Goal: Information Seeking & Learning: Find specific fact

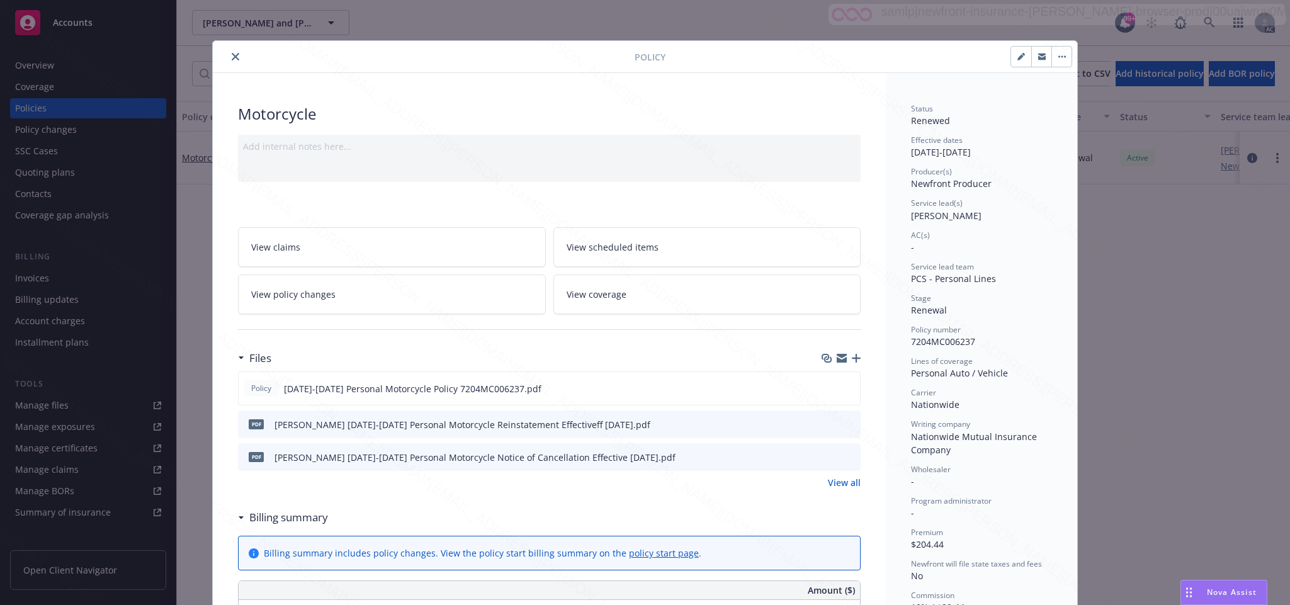
scroll to position [38, 0]
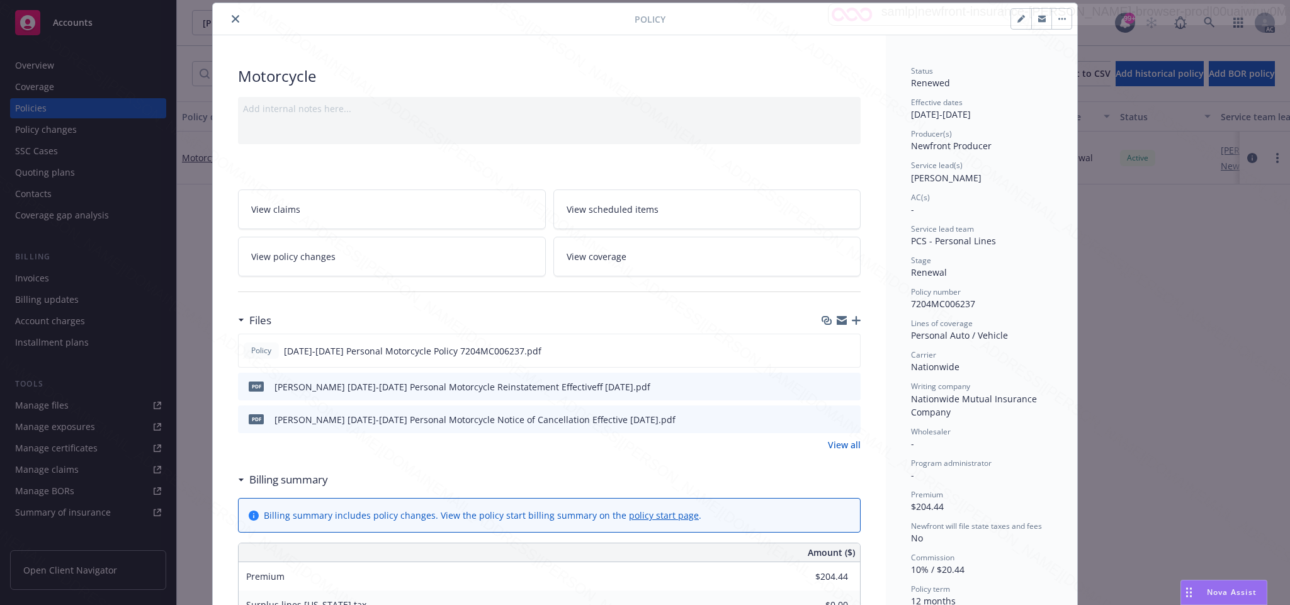
click at [221, 15] on div at bounding box center [426, 18] width 417 height 15
click at [232, 19] on icon "close" at bounding box center [236, 19] width 8 height 8
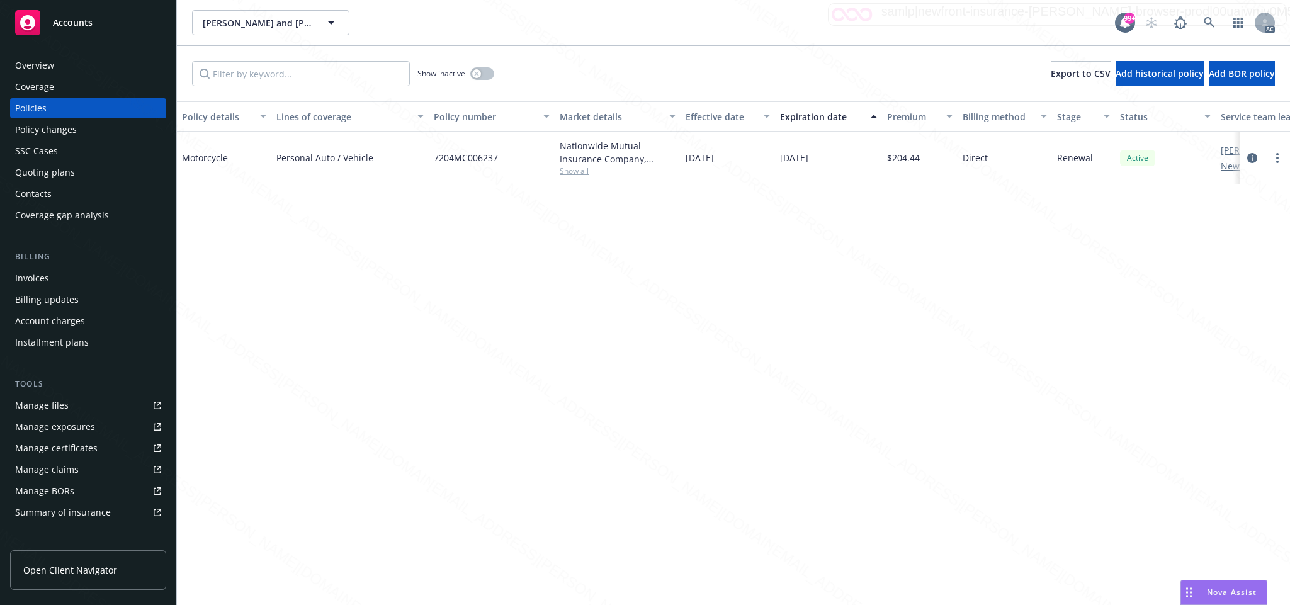
click at [55, 67] on div "Overview" at bounding box center [88, 65] width 146 height 20
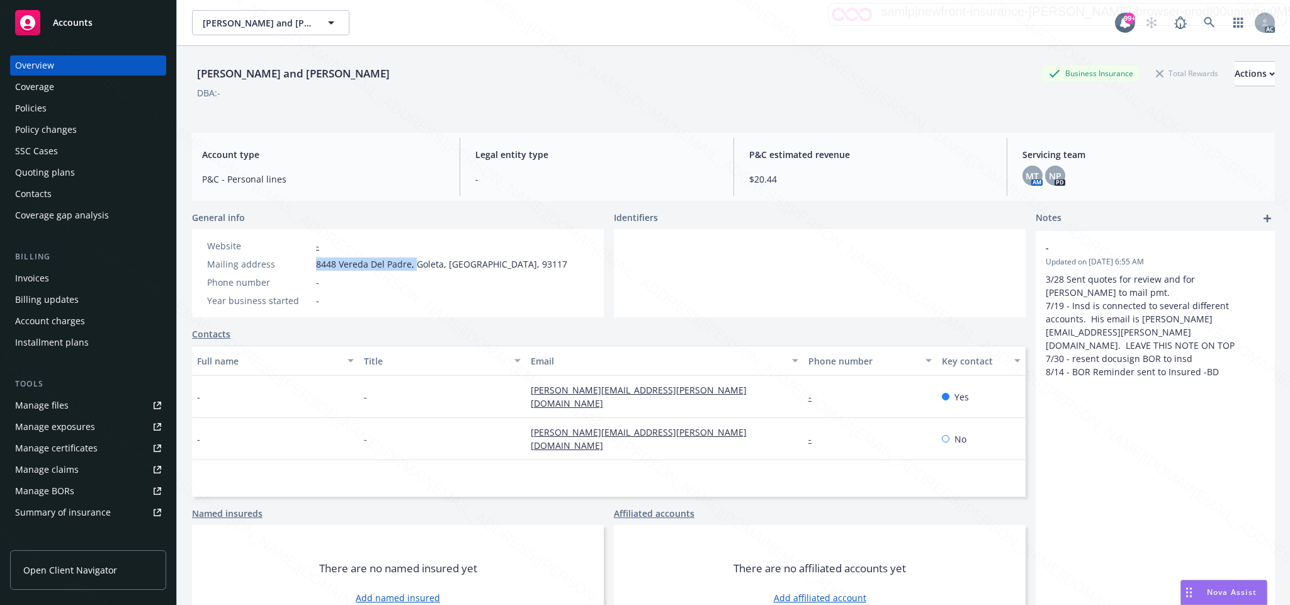
drag, startPoint x: 316, startPoint y: 263, endPoint x: 414, endPoint y: 272, distance: 98.1
click at [414, 272] on div "Website - Mailing address [STREET_ADDRESS] Phone number - Year business started…" at bounding box center [387, 273] width 370 height 68
copy span "8448 Vereda Del Padre,"
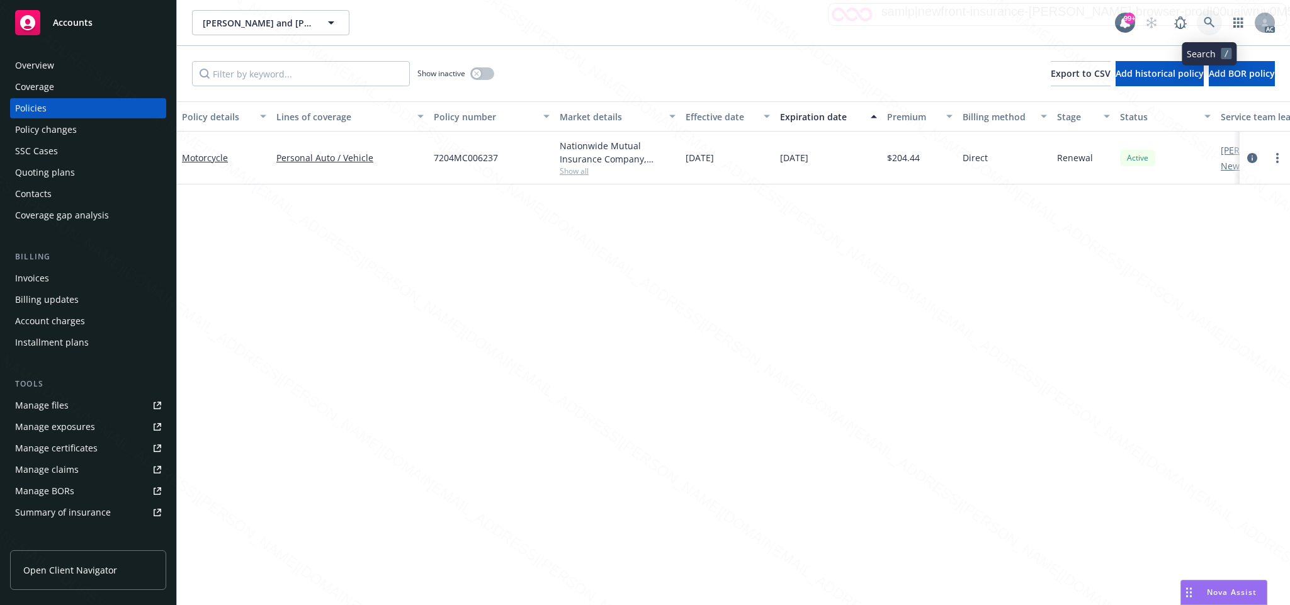
click at [1208, 23] on icon at bounding box center [1209, 22] width 11 height 11
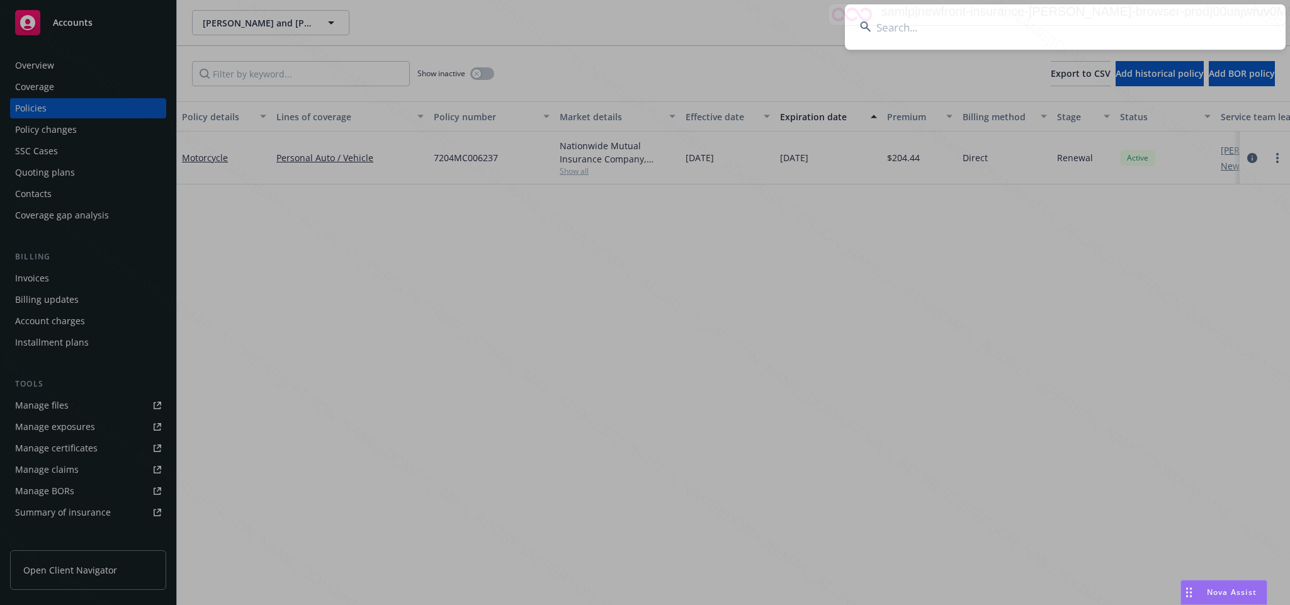
click at [890, 25] on input at bounding box center [1065, 26] width 441 height 45
type input "9dd0ef74-a125-48f7-ac75-ef2df1cc9b8b"
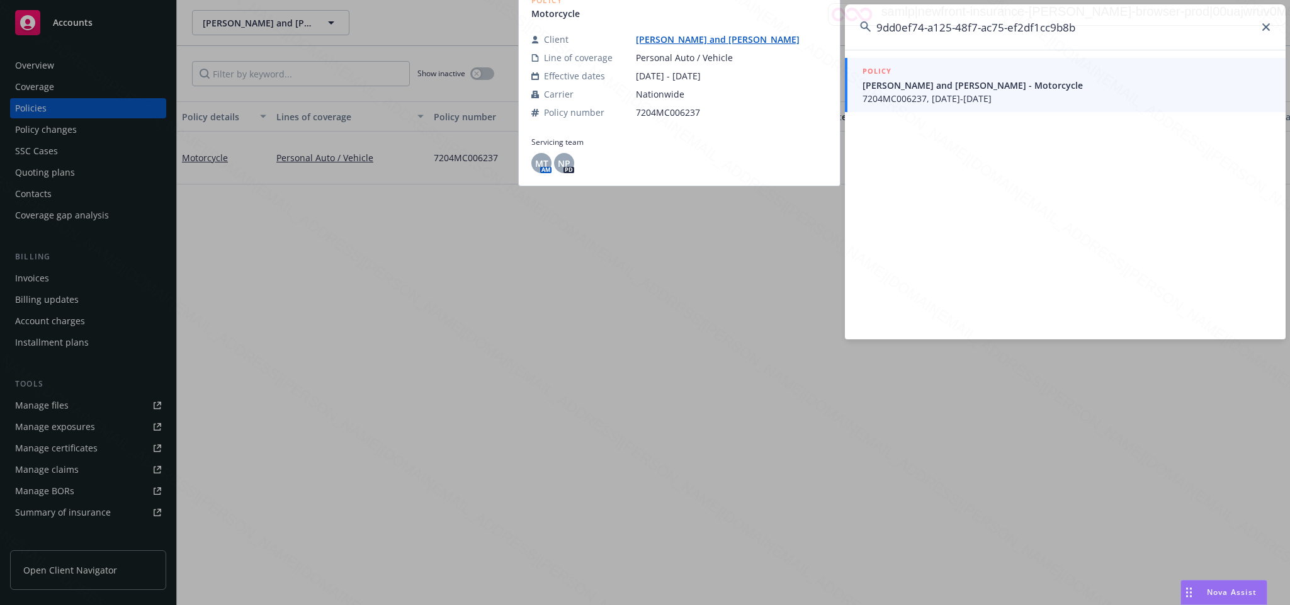
click at [918, 87] on span "[PERSON_NAME] and [PERSON_NAME] - Motorcycle" at bounding box center [1067, 85] width 408 height 13
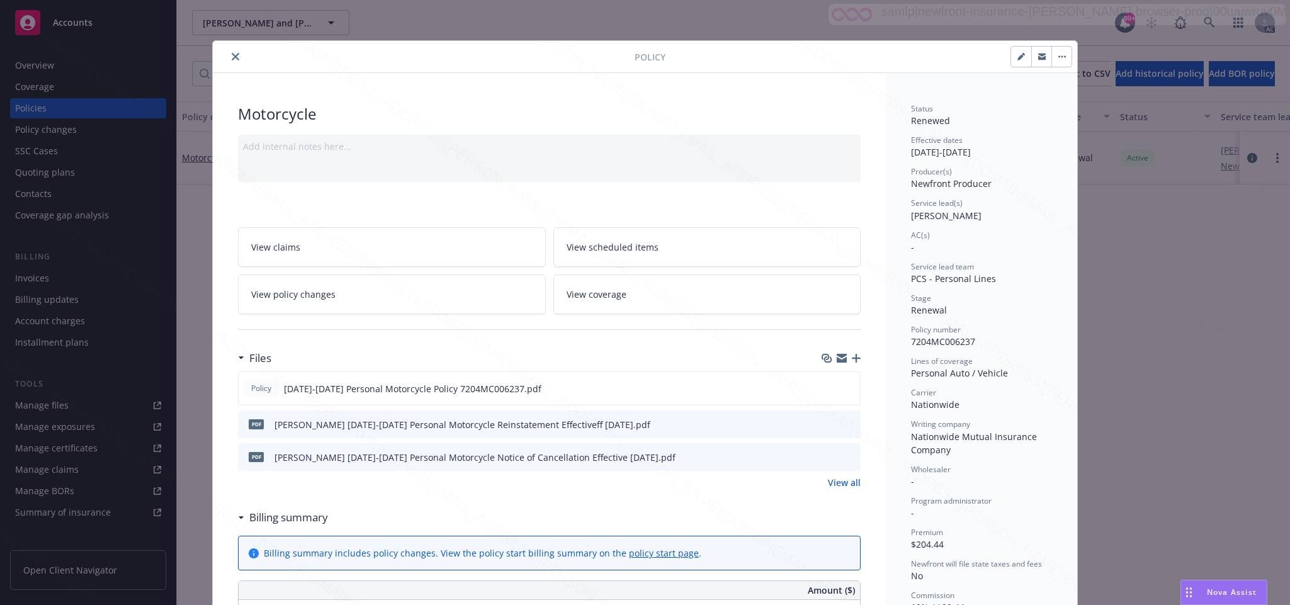
scroll to position [38, 0]
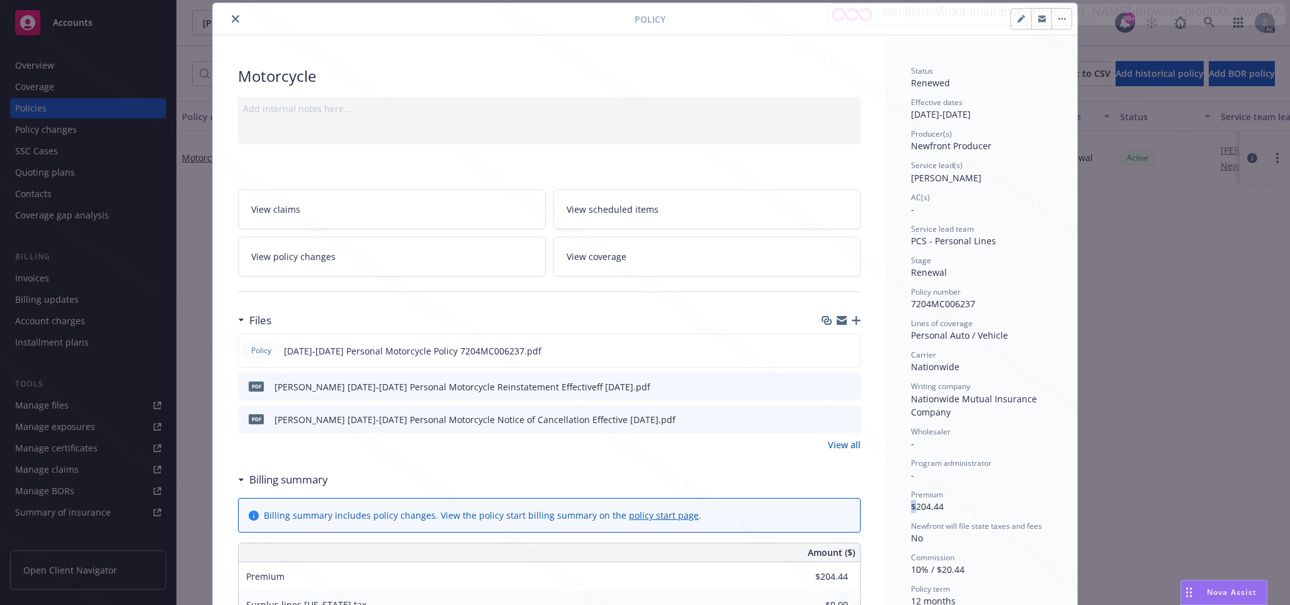
drag, startPoint x: 907, startPoint y: 505, endPoint x: 947, endPoint y: 499, distance: 40.8
click at [947, 499] on div "Premium $204.44" at bounding box center [981, 501] width 141 height 24
click at [951, 499] on div "Premium" at bounding box center [981, 494] width 141 height 11
drag, startPoint x: 909, startPoint y: 504, endPoint x: 945, endPoint y: 504, distance: 36.5
click at [945, 504] on div "Premium $204.44" at bounding box center [981, 501] width 141 height 24
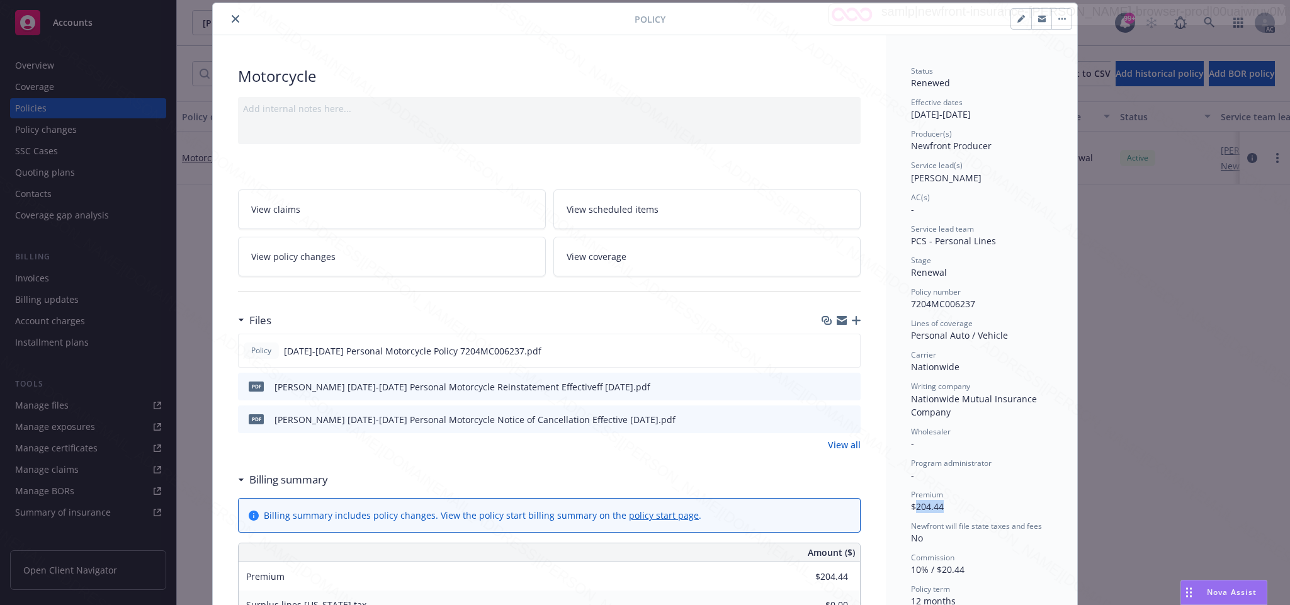
copy span "204.44"
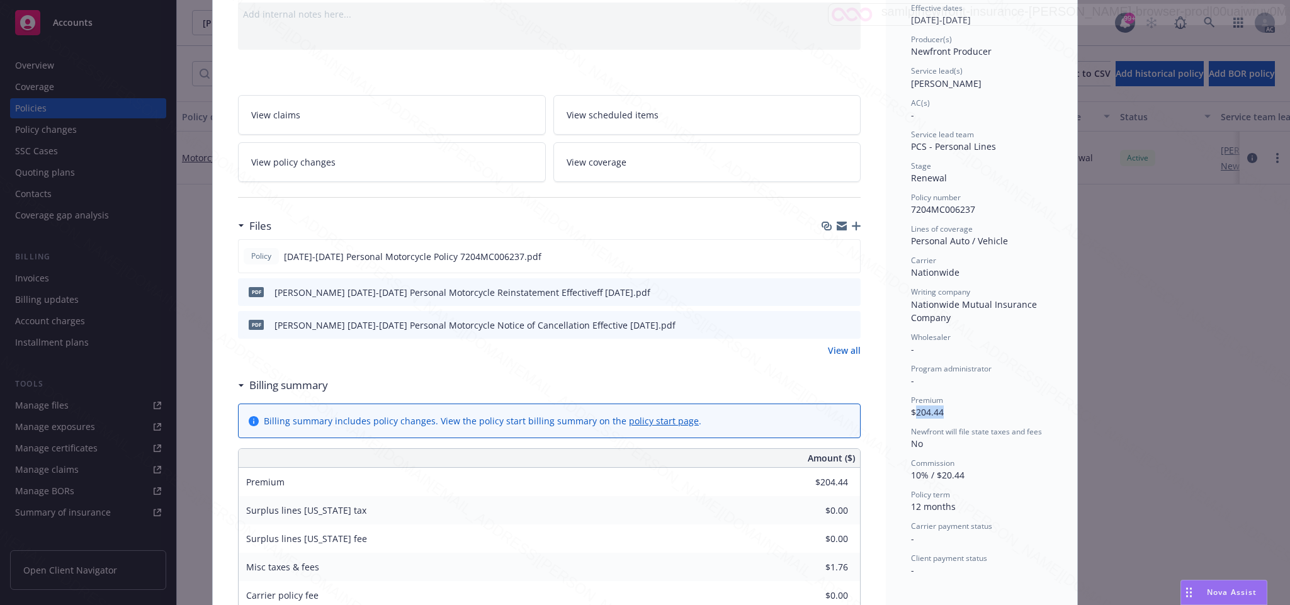
click at [293, 161] on span "View policy changes" at bounding box center [293, 162] width 84 height 13
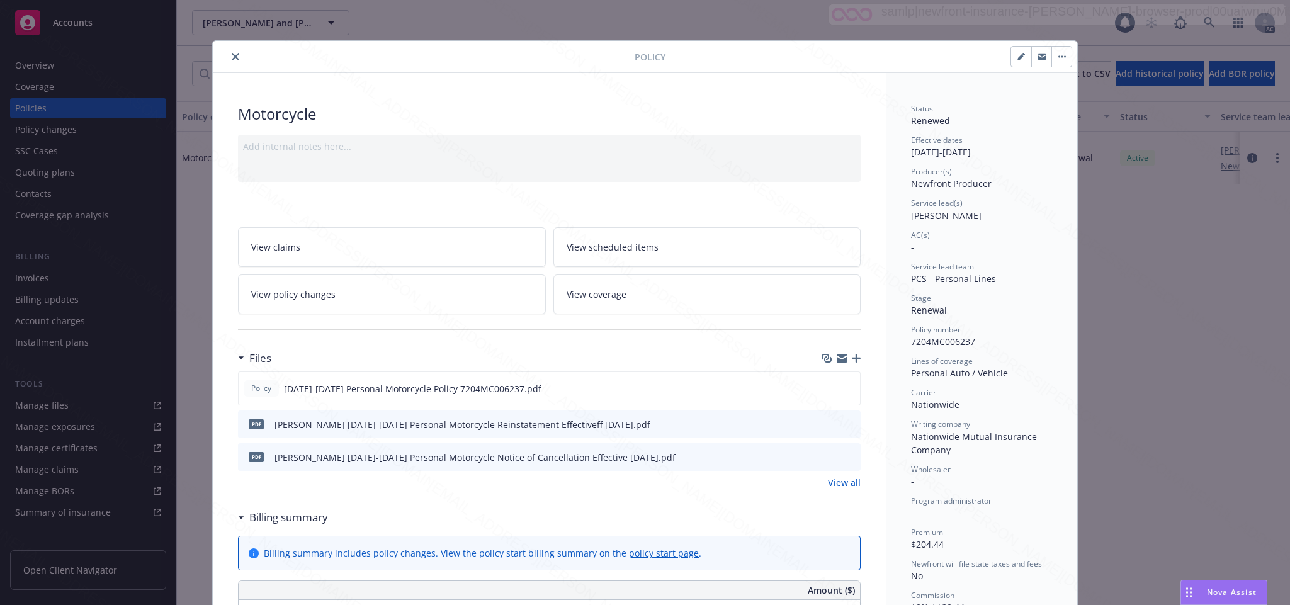
scroll to position [38, 0]
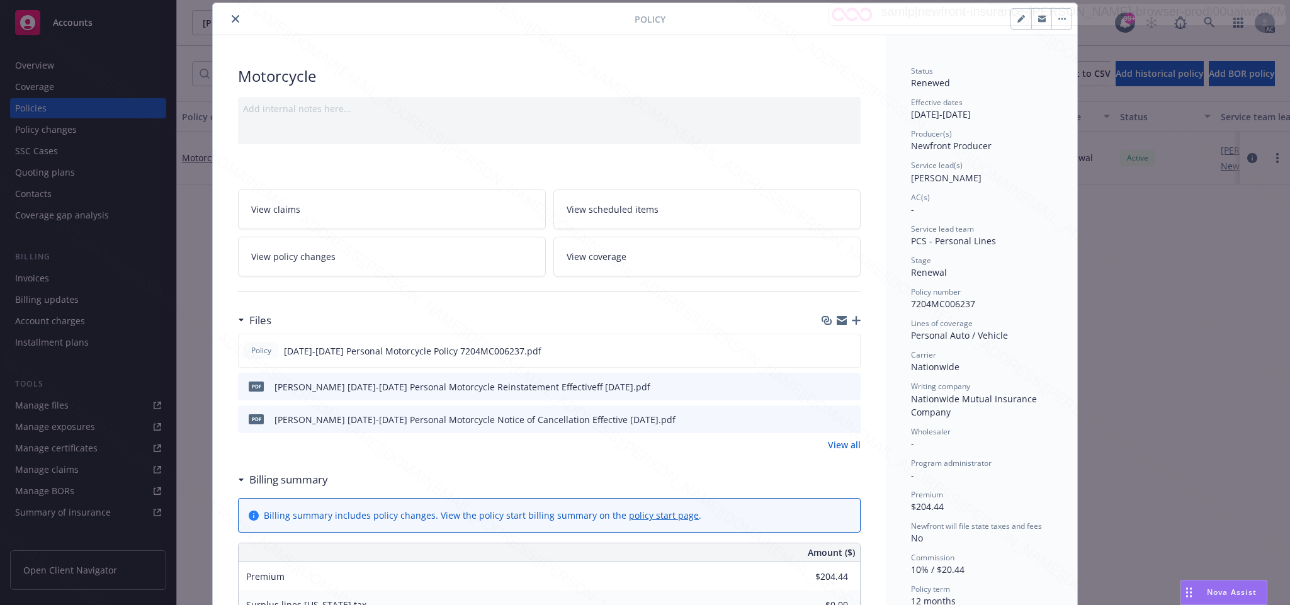
click at [232, 18] on icon "close" at bounding box center [236, 19] width 8 height 8
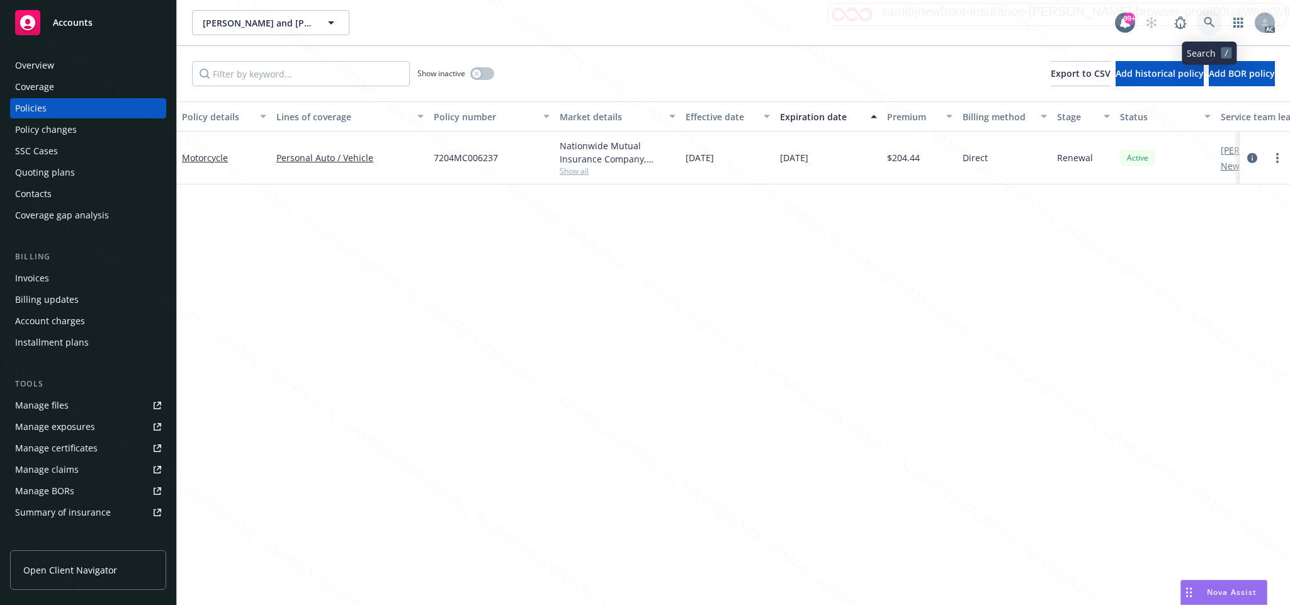
click at [1208, 21] on icon at bounding box center [1209, 22] width 11 height 11
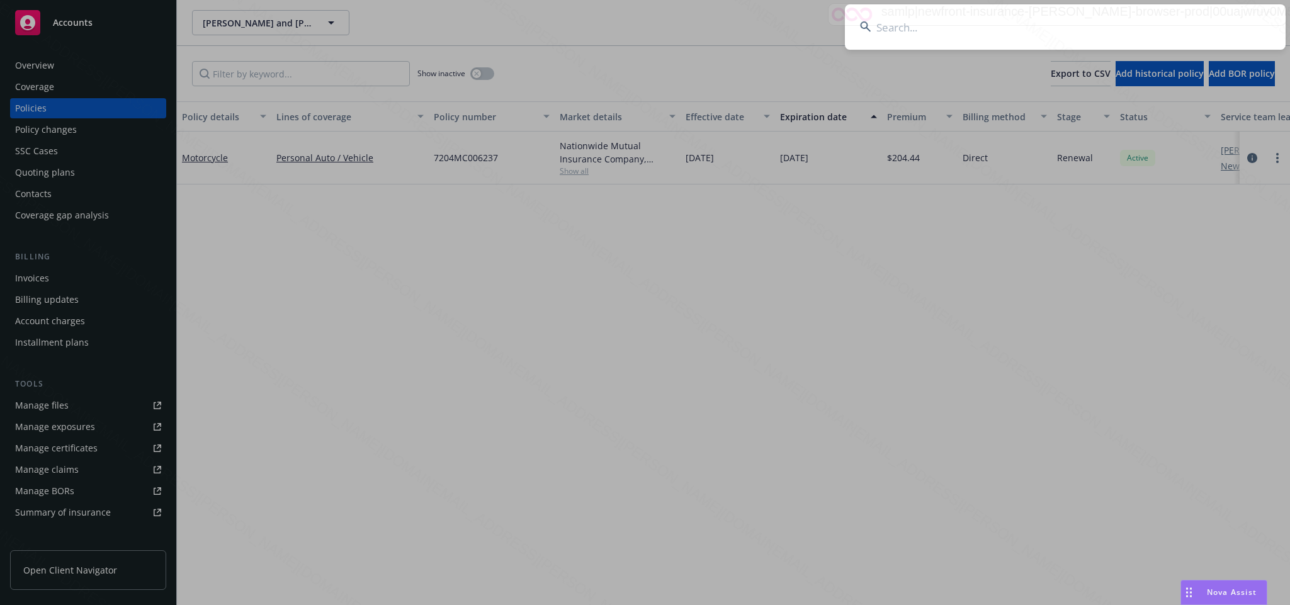
click at [901, 27] on input at bounding box center [1065, 26] width 441 height 45
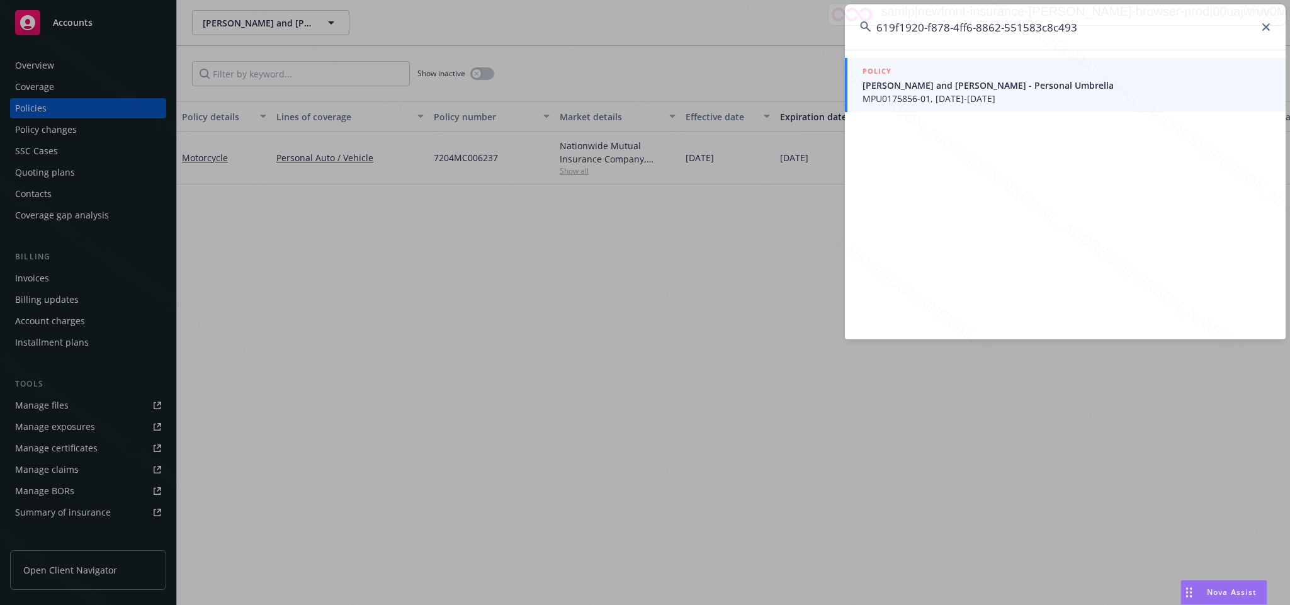
type input "619f1920-f878-4ff6-8862-551583c8c493"
click at [924, 95] on span "MPU0175856-01, [DATE]-[DATE]" at bounding box center [1067, 98] width 408 height 13
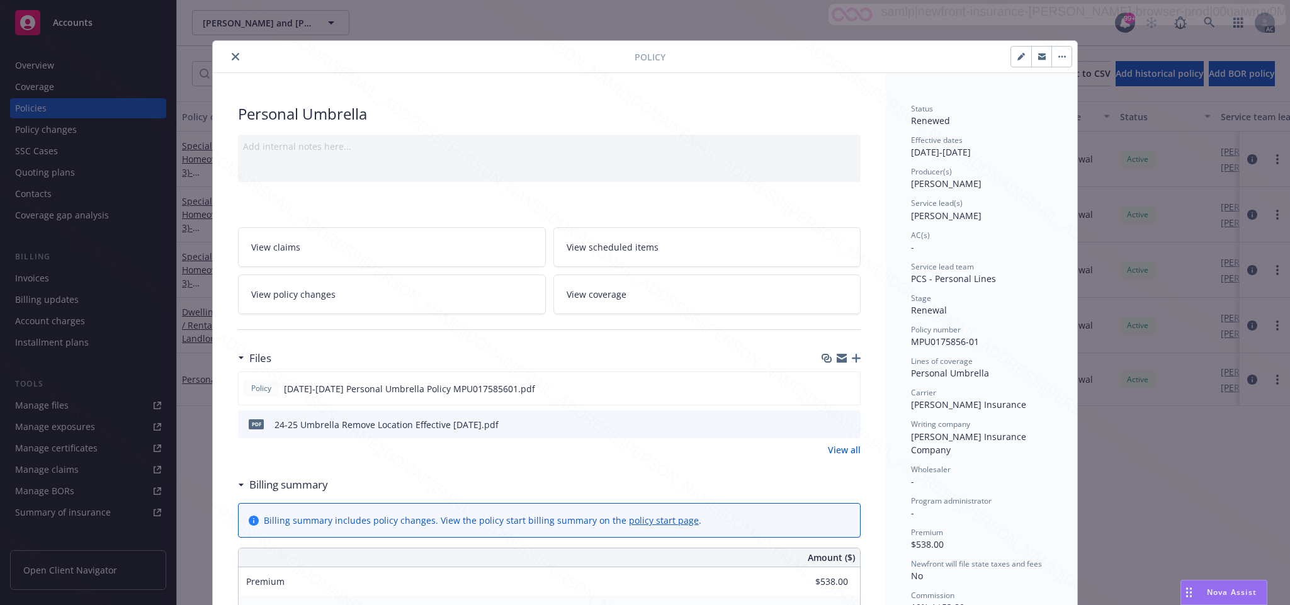
click at [232, 53] on icon "close" at bounding box center [236, 57] width 8 height 8
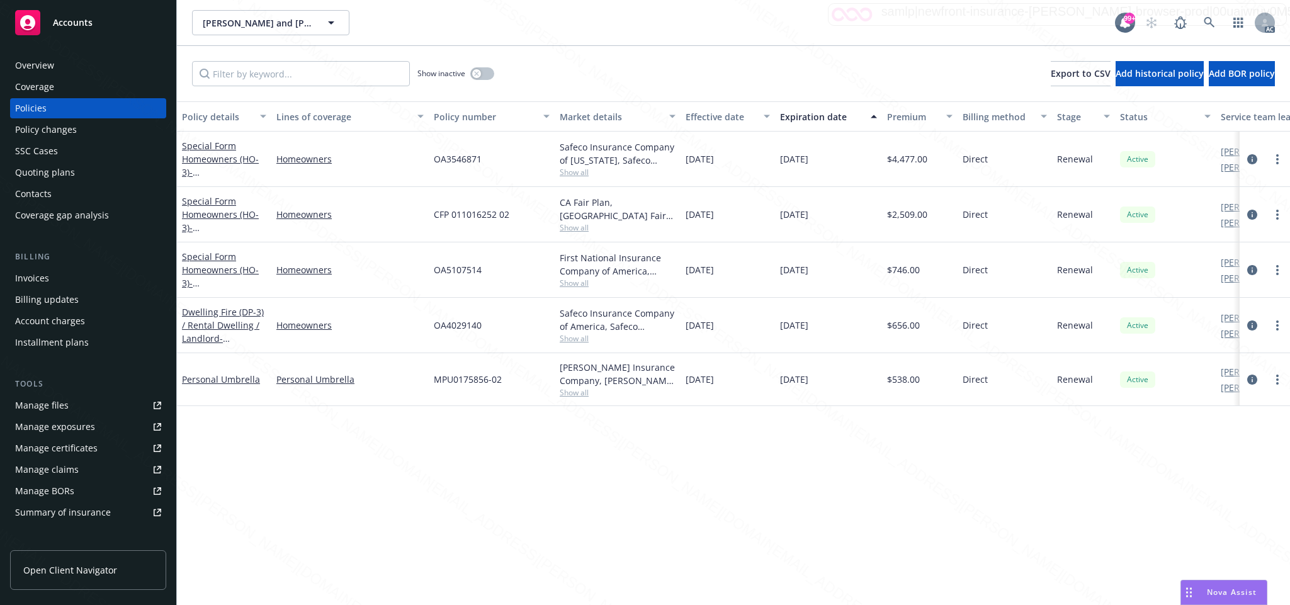
click at [37, 69] on div "Overview" at bounding box center [34, 65] width 39 height 20
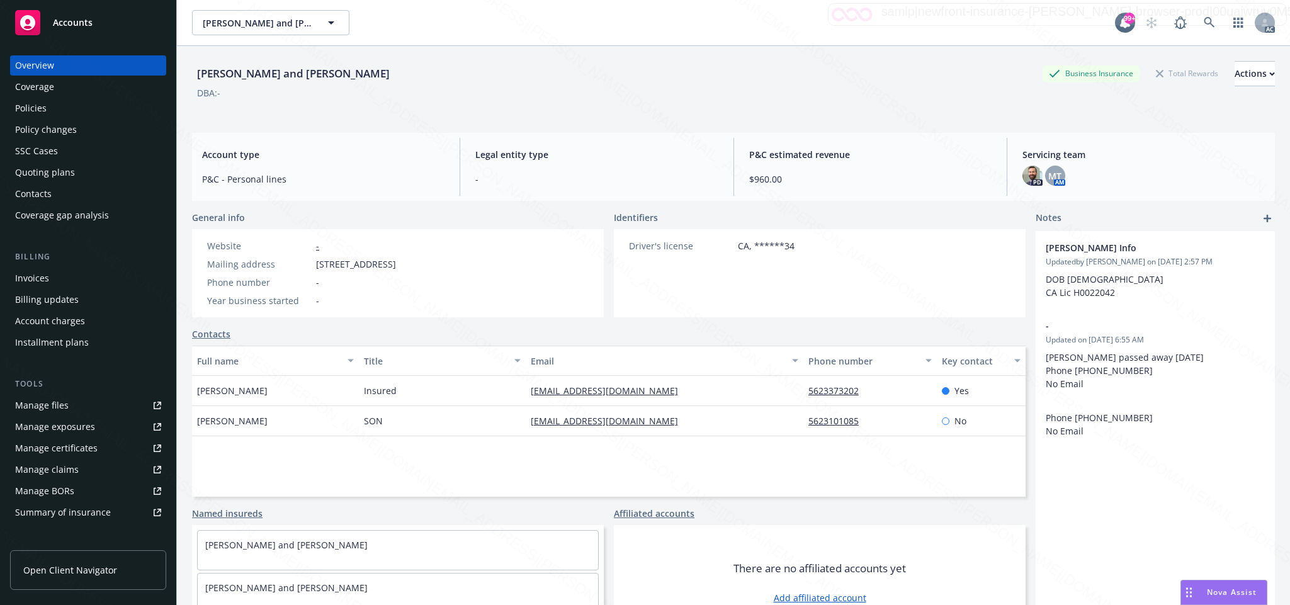
drag, startPoint x: 312, startPoint y: 267, endPoint x: 399, endPoint y: 271, distance: 87.0
click at [399, 271] on div "Website - Mailing address [STREET_ADDRESS] Phone number - Year business started…" at bounding box center [301, 273] width 199 height 68
copy div "[STREET_ADDRESS]"
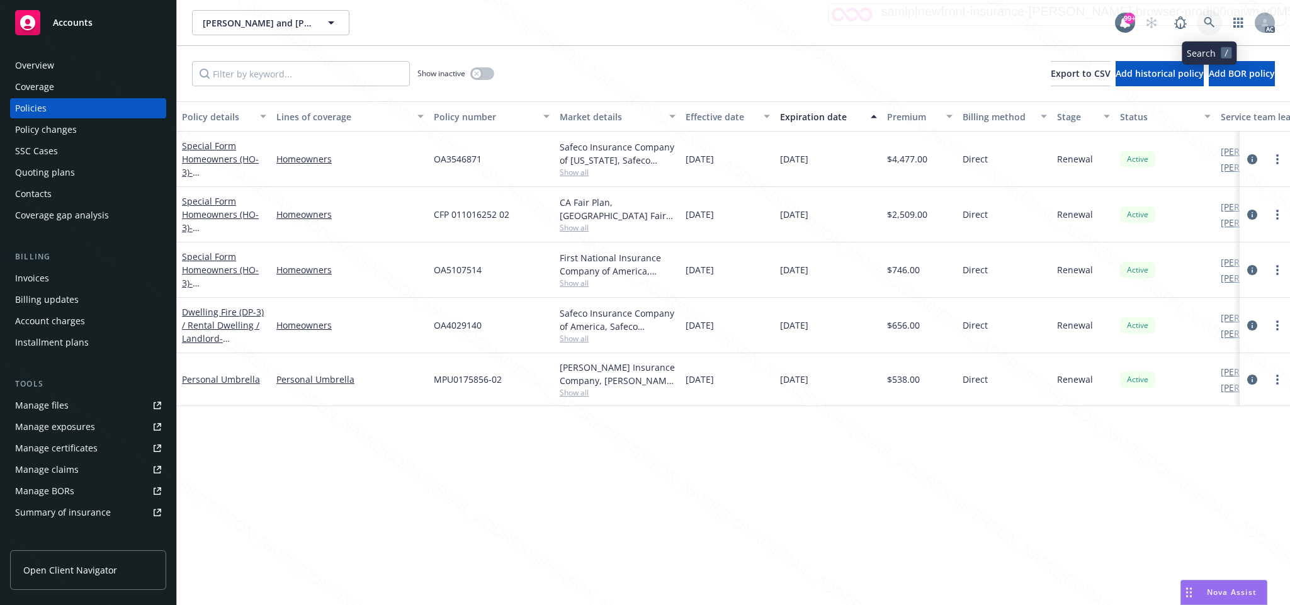
click at [1205, 21] on icon at bounding box center [1209, 22] width 11 height 11
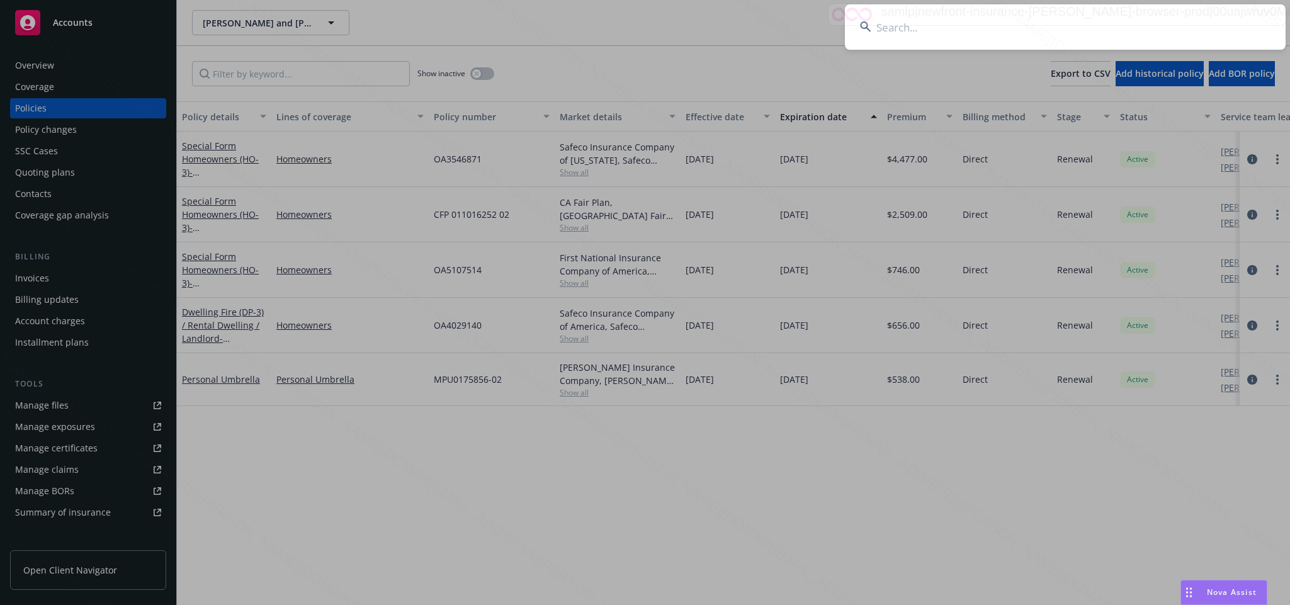
click at [902, 25] on input at bounding box center [1065, 26] width 441 height 45
type input "619f1920-f878-4ff6-8862-551583c8c493"
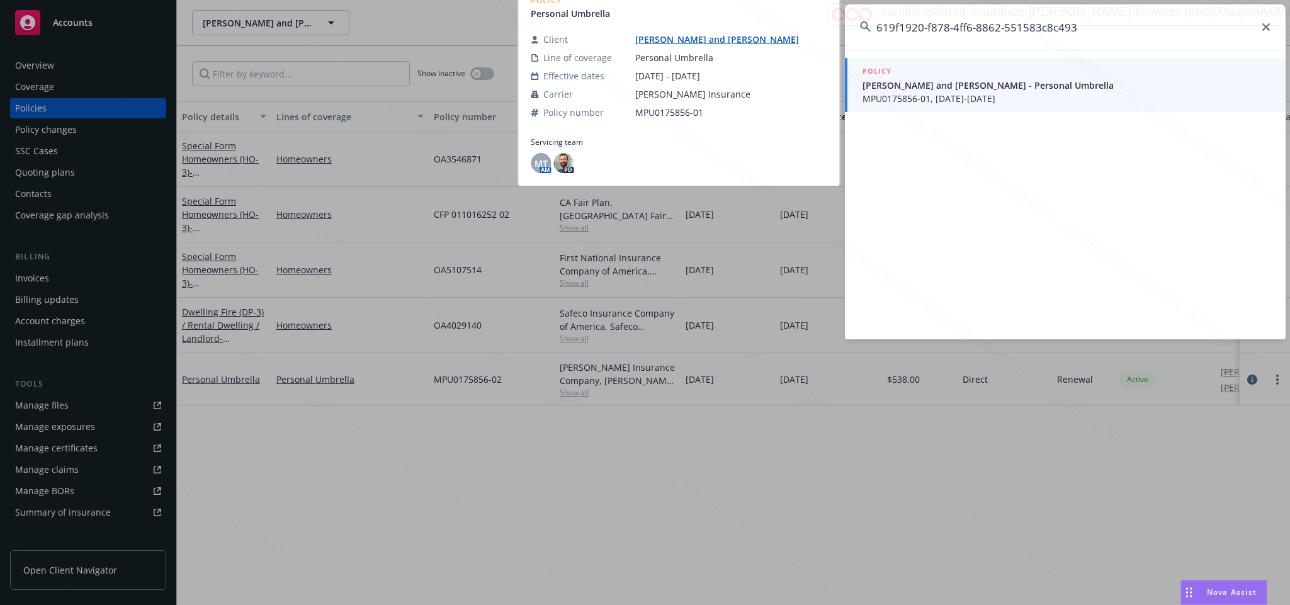
click at [924, 92] on span "MPU0175856-01, [DATE]-[DATE]" at bounding box center [1067, 98] width 408 height 13
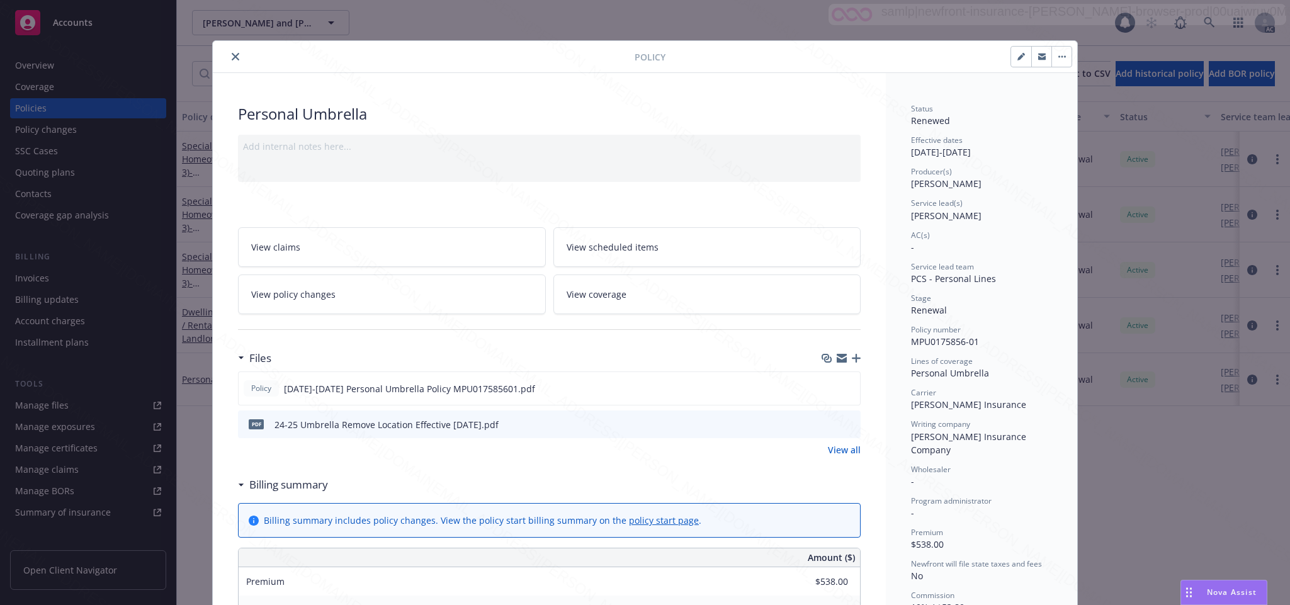
scroll to position [38, 0]
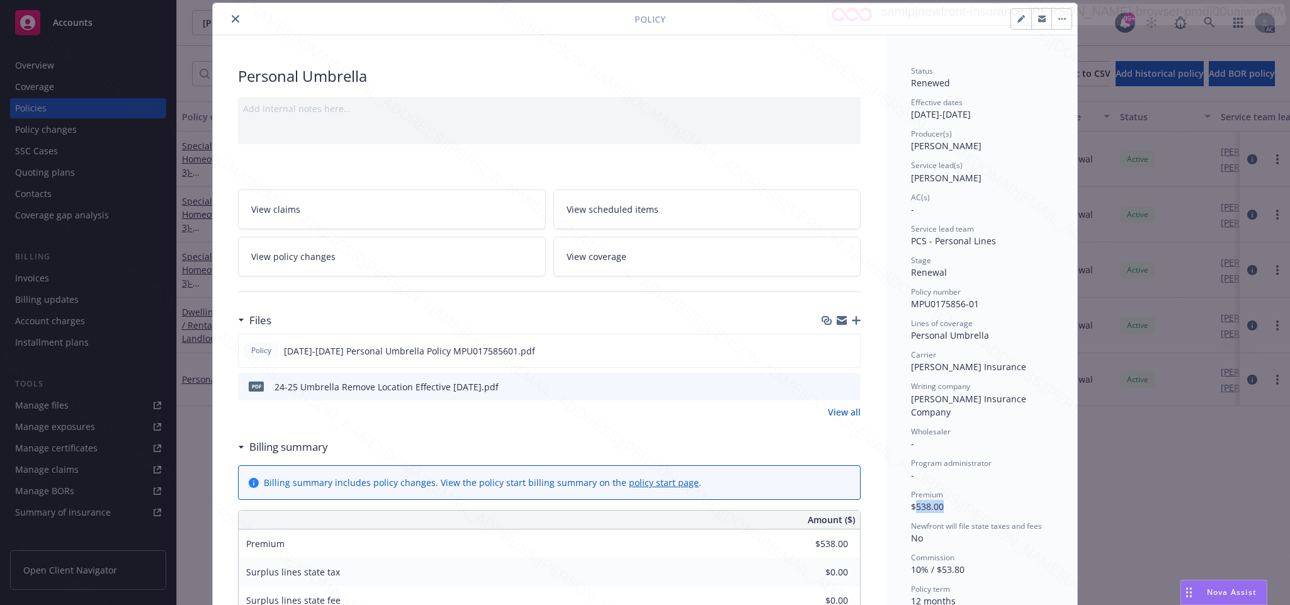
drag, startPoint x: 907, startPoint y: 496, endPoint x: 947, endPoint y: 493, distance: 39.1
click at [947, 493] on div "Premium $538.00" at bounding box center [981, 501] width 141 height 24
copy span "538.00"
click at [232, 19] on icon "close" at bounding box center [236, 19] width 8 height 8
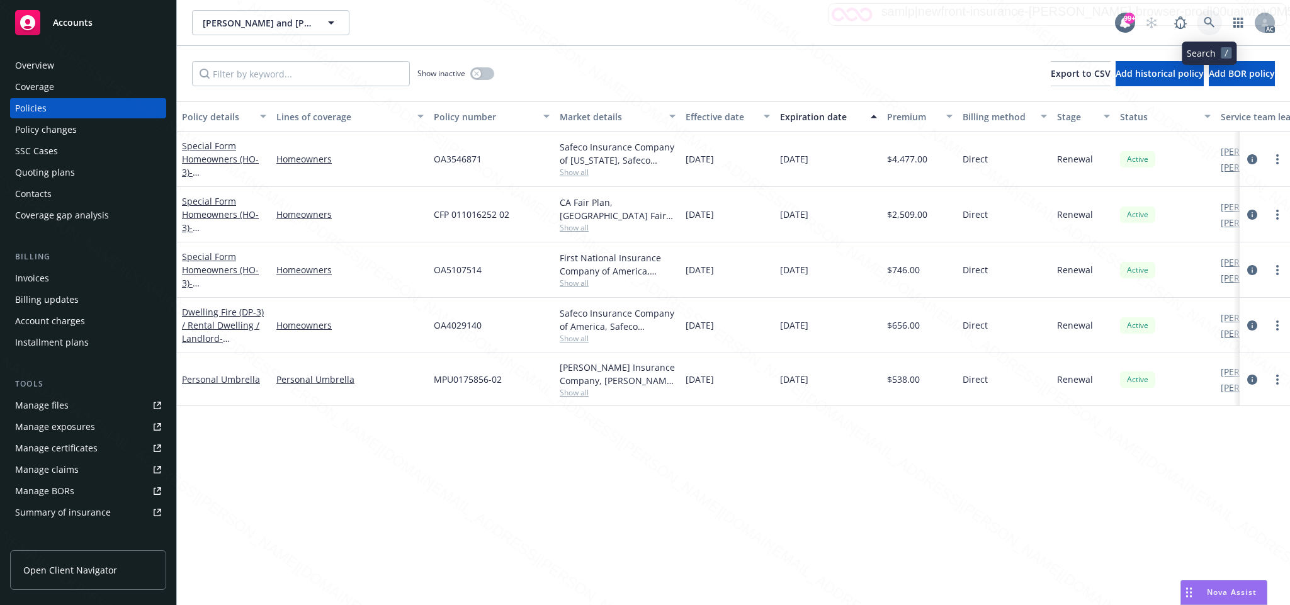
click at [1209, 23] on icon at bounding box center [1209, 22] width 11 height 11
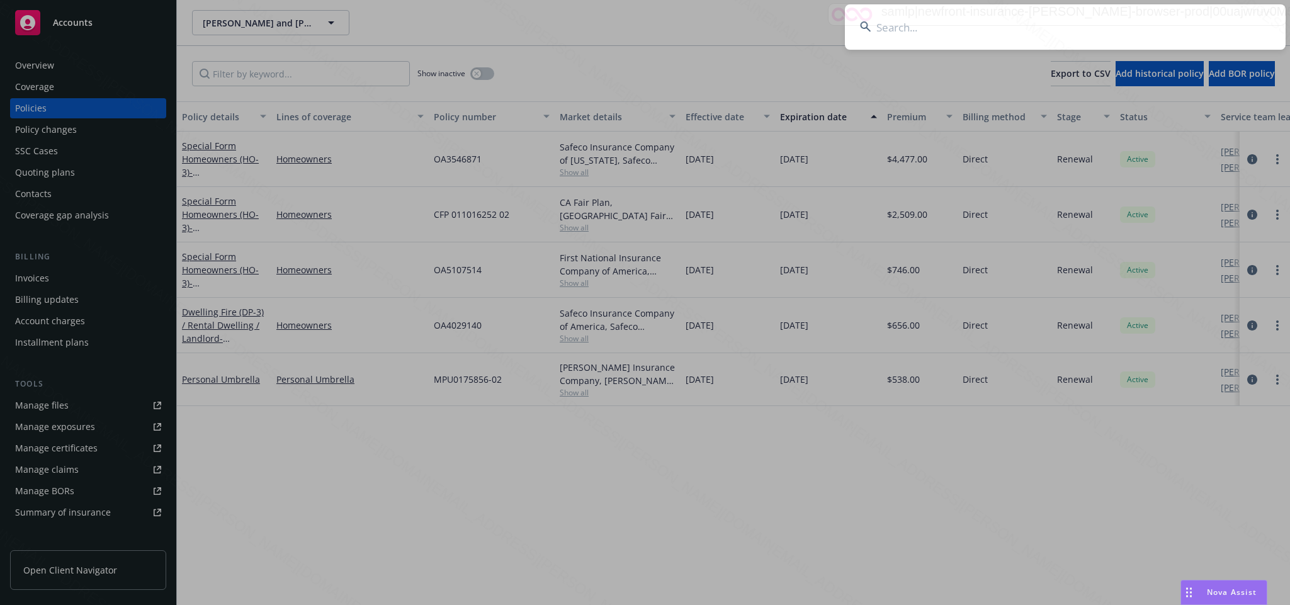
click at [900, 32] on input at bounding box center [1065, 26] width 441 height 45
type input "1989b810-c61b-4642-81c3-0c795019f1dc"
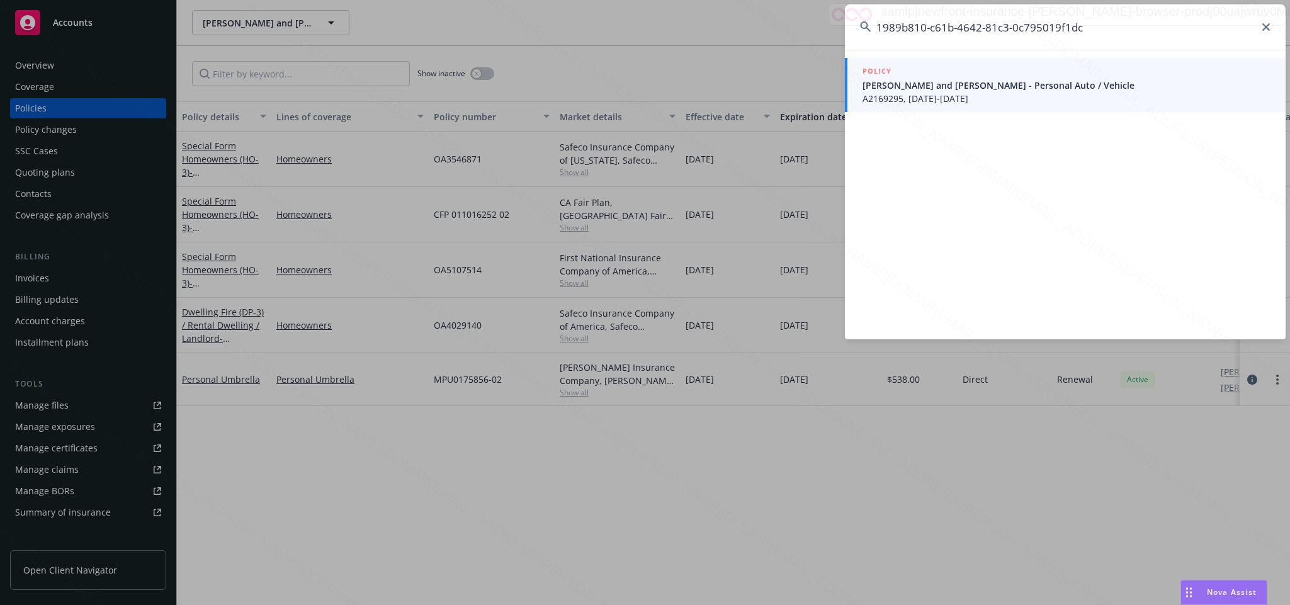
click at [922, 98] on span "A2169295, [DATE]-[DATE]" at bounding box center [1067, 98] width 408 height 13
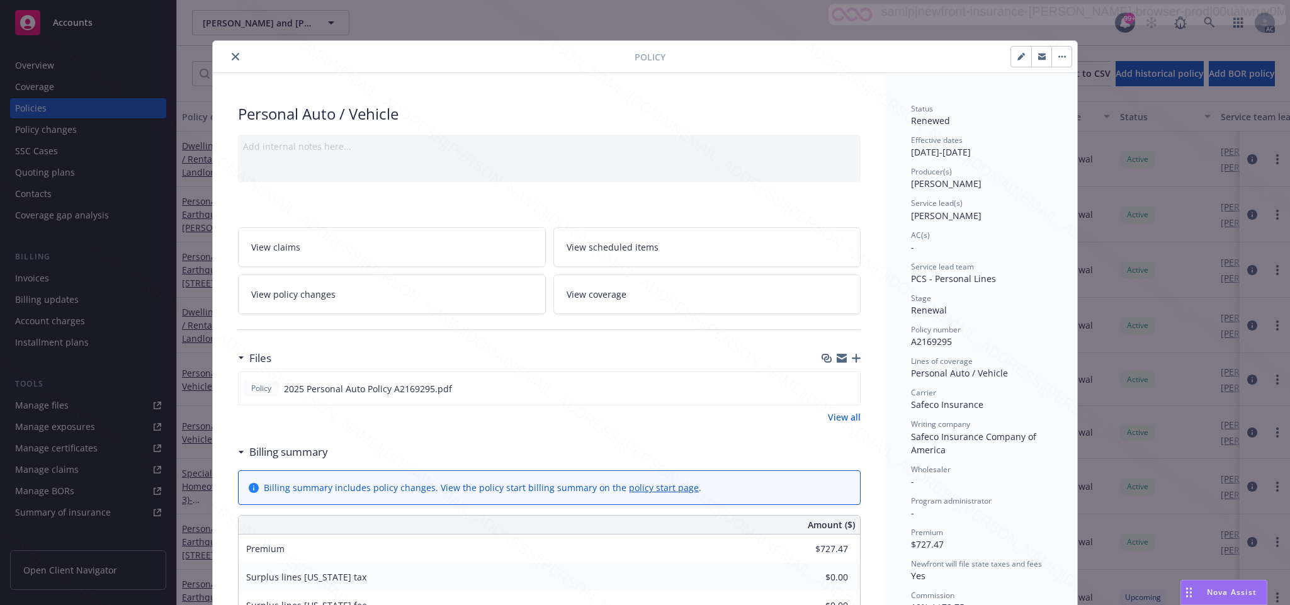
click at [232, 59] on icon "close" at bounding box center [236, 57] width 8 height 8
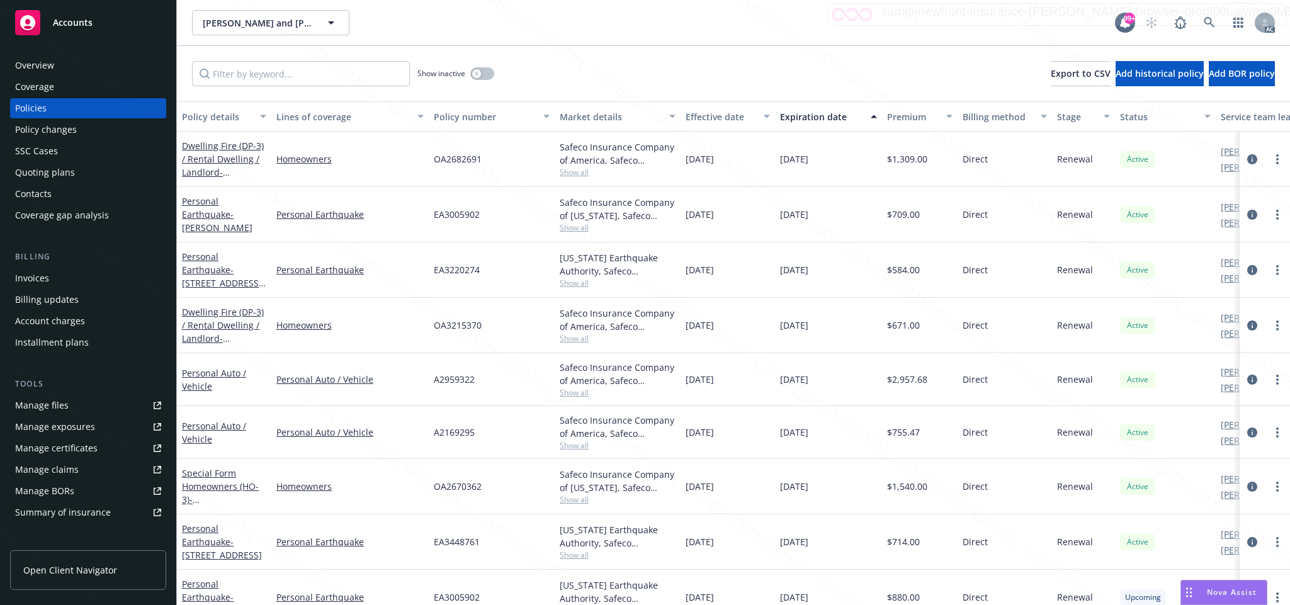
click at [52, 67] on div "Overview" at bounding box center [34, 65] width 39 height 20
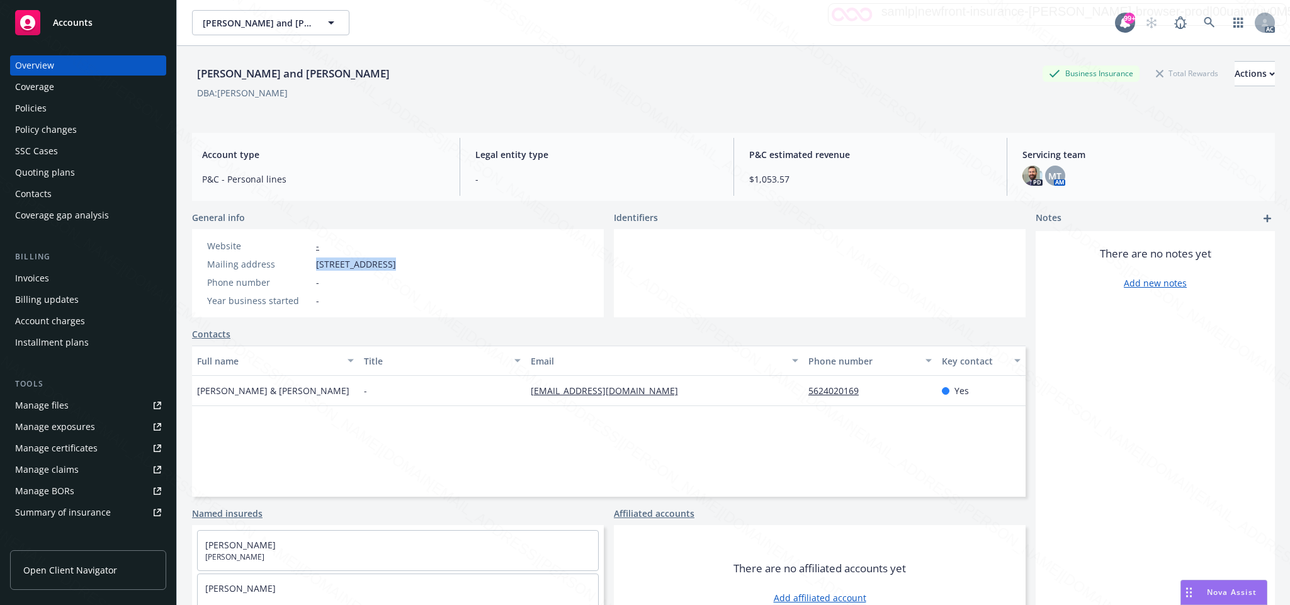
drag, startPoint x: 314, startPoint y: 264, endPoint x: 380, endPoint y: 271, distance: 66.4
click at [380, 271] on div "Website - Mailing address [STREET_ADDRESS] Phone number - Year business started…" at bounding box center [301, 273] width 199 height 68
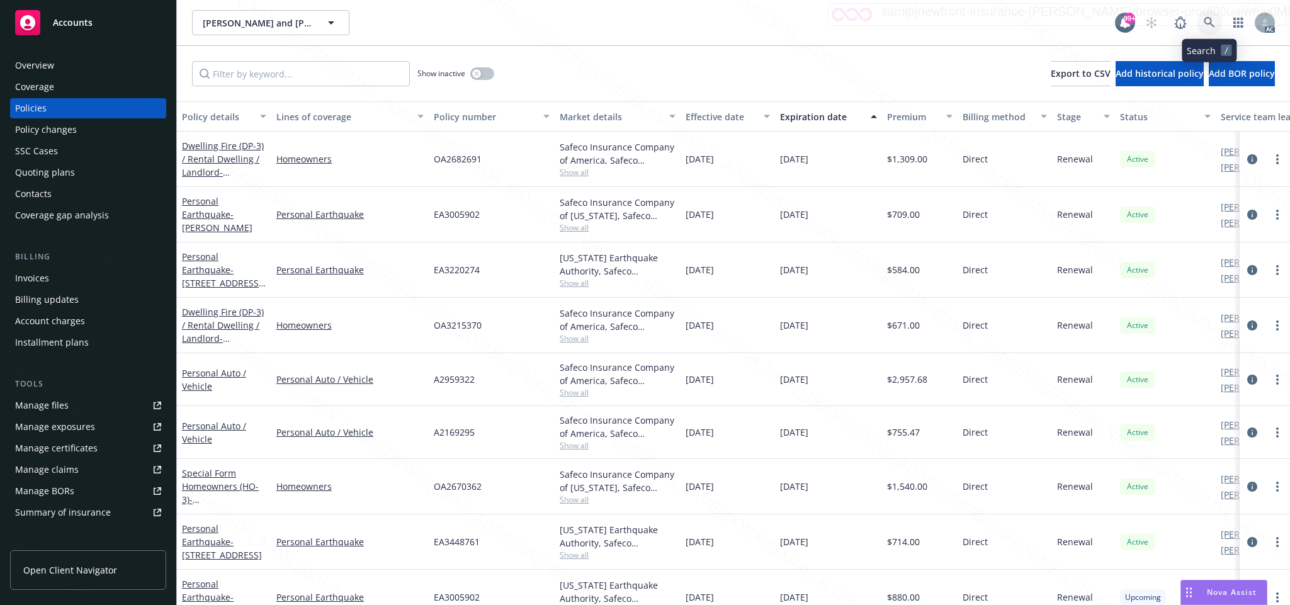
click at [1206, 20] on icon at bounding box center [1209, 22] width 11 height 11
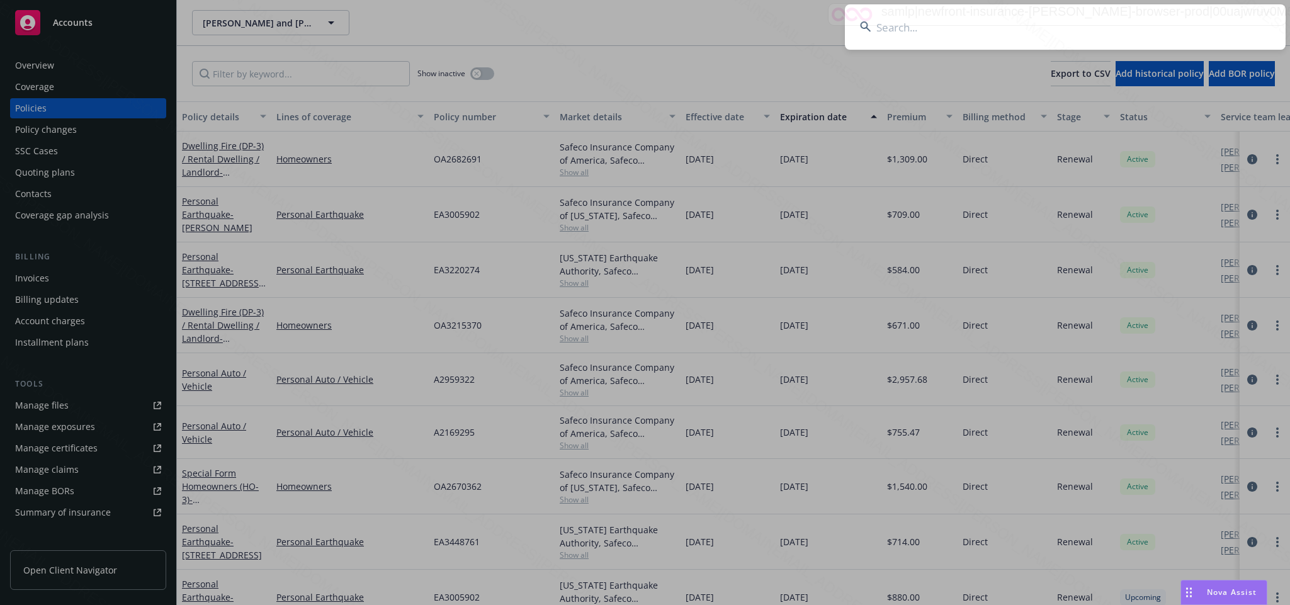
click at [936, 33] on input at bounding box center [1065, 26] width 441 height 45
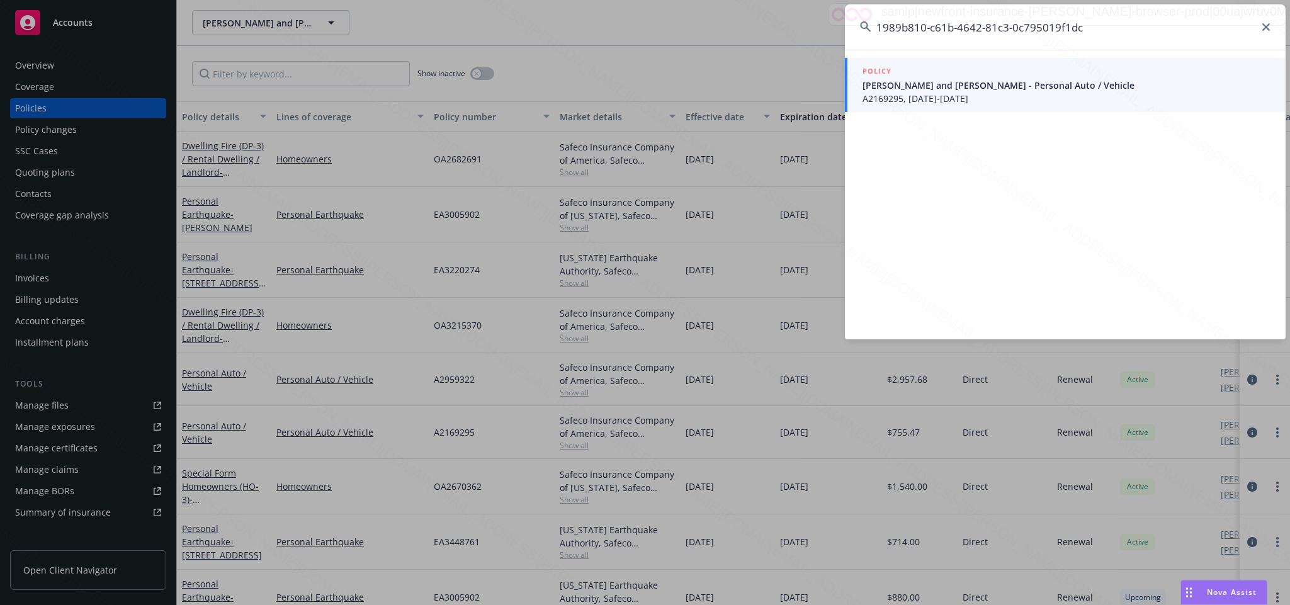
type input "1989b810-c61b-4642-81c3-0c795019f1dc"
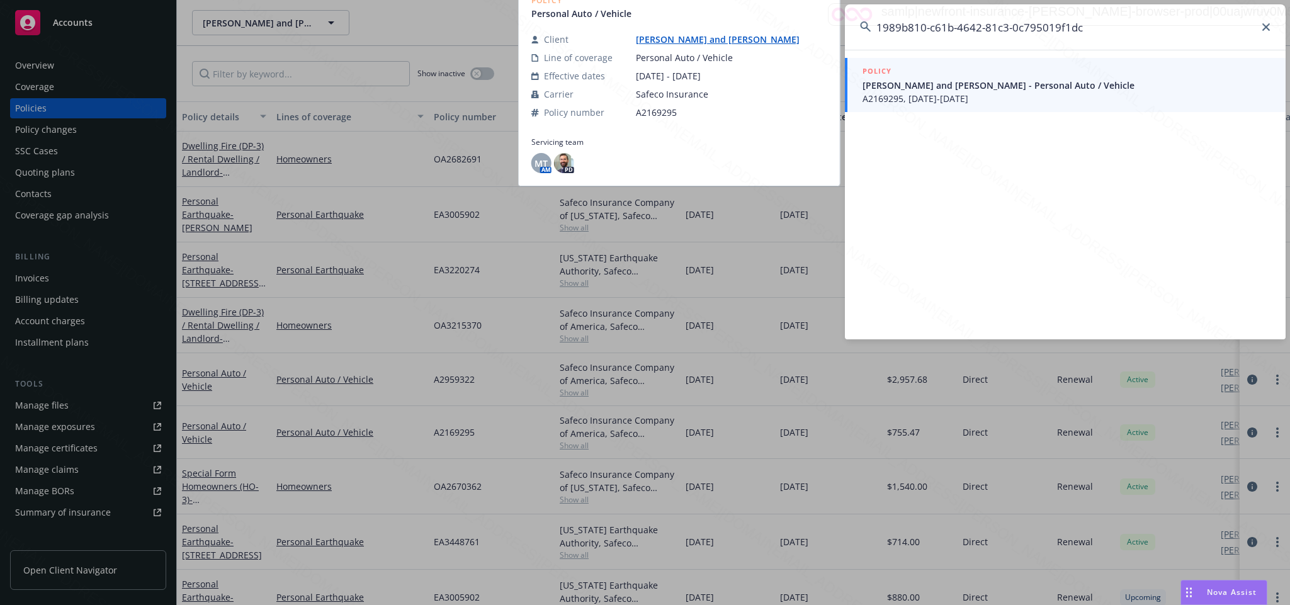
click at [943, 99] on span "A2169295, [DATE]-[DATE]" at bounding box center [1067, 98] width 408 height 13
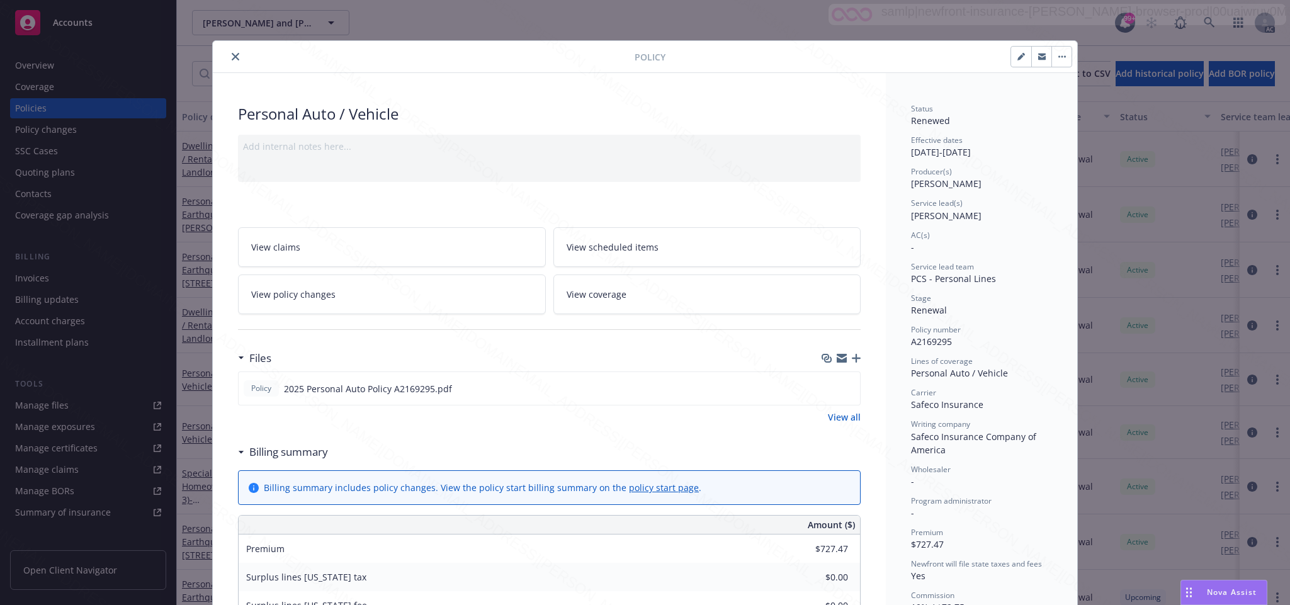
scroll to position [38, 0]
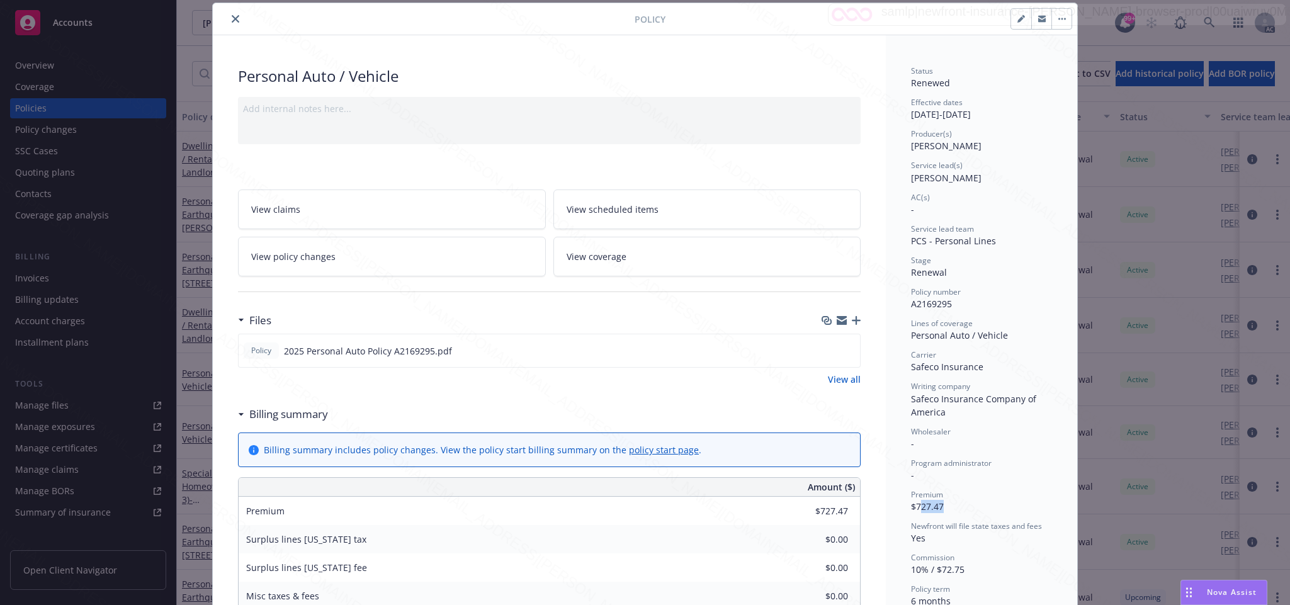
drag, startPoint x: 911, startPoint y: 508, endPoint x: 947, endPoint y: 504, distance: 36.1
click at [947, 504] on div "Premium $727.47" at bounding box center [981, 501] width 141 height 24
drag, startPoint x: 906, startPoint y: 504, endPoint x: 969, endPoint y: 503, distance: 63.6
click at [969, 503] on div "Premium $727.47" at bounding box center [981, 501] width 141 height 24
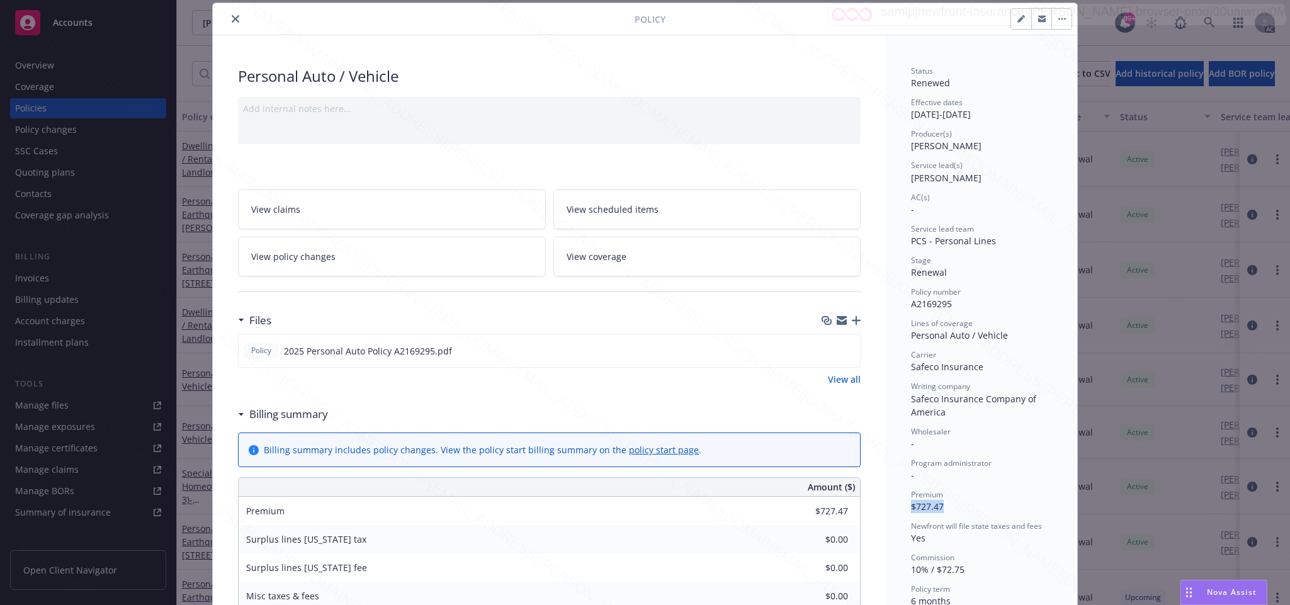
click at [232, 18] on icon "close" at bounding box center [236, 19] width 8 height 8
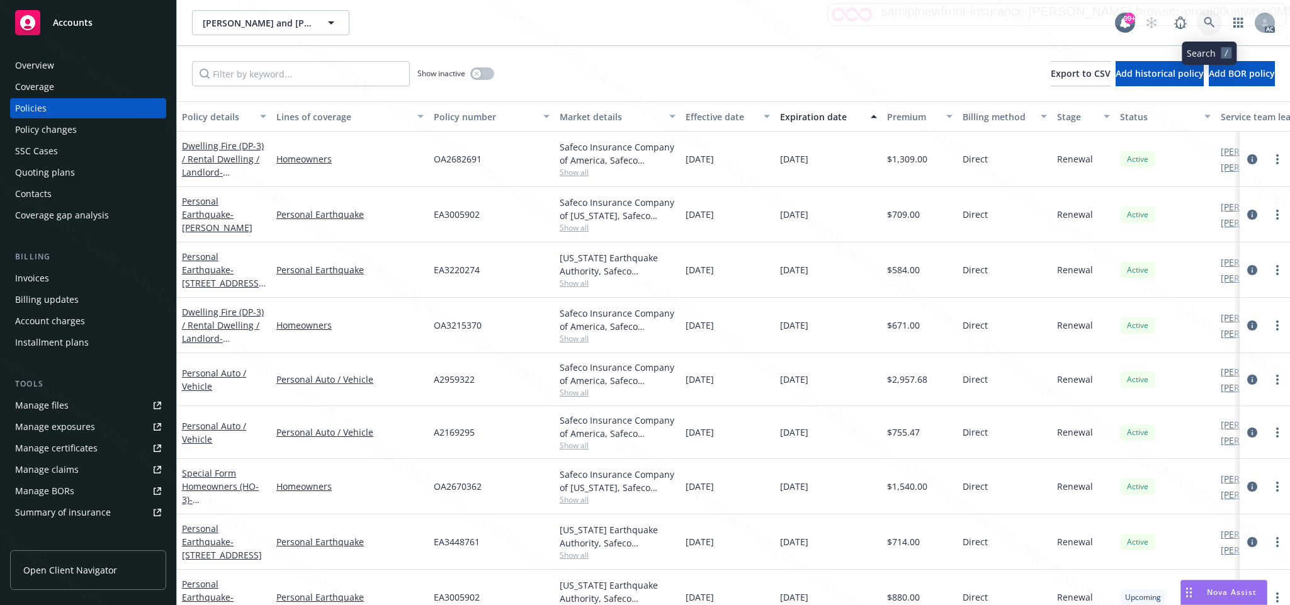
click at [1211, 21] on icon at bounding box center [1209, 22] width 11 height 11
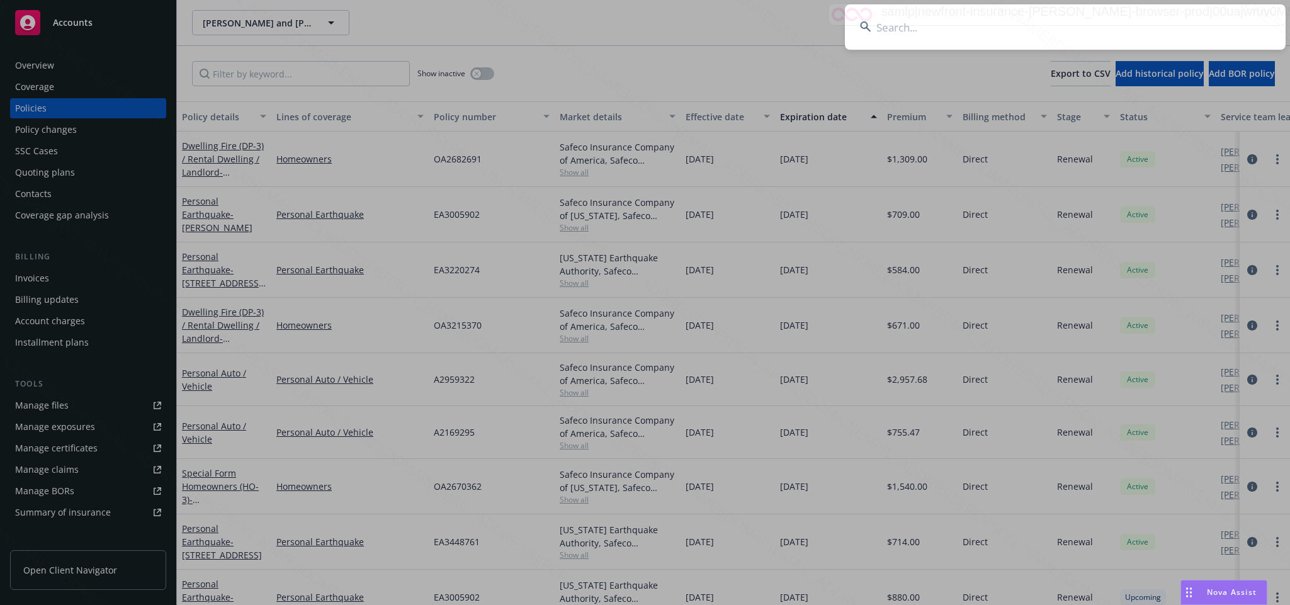
click at [892, 25] on input at bounding box center [1065, 26] width 441 height 45
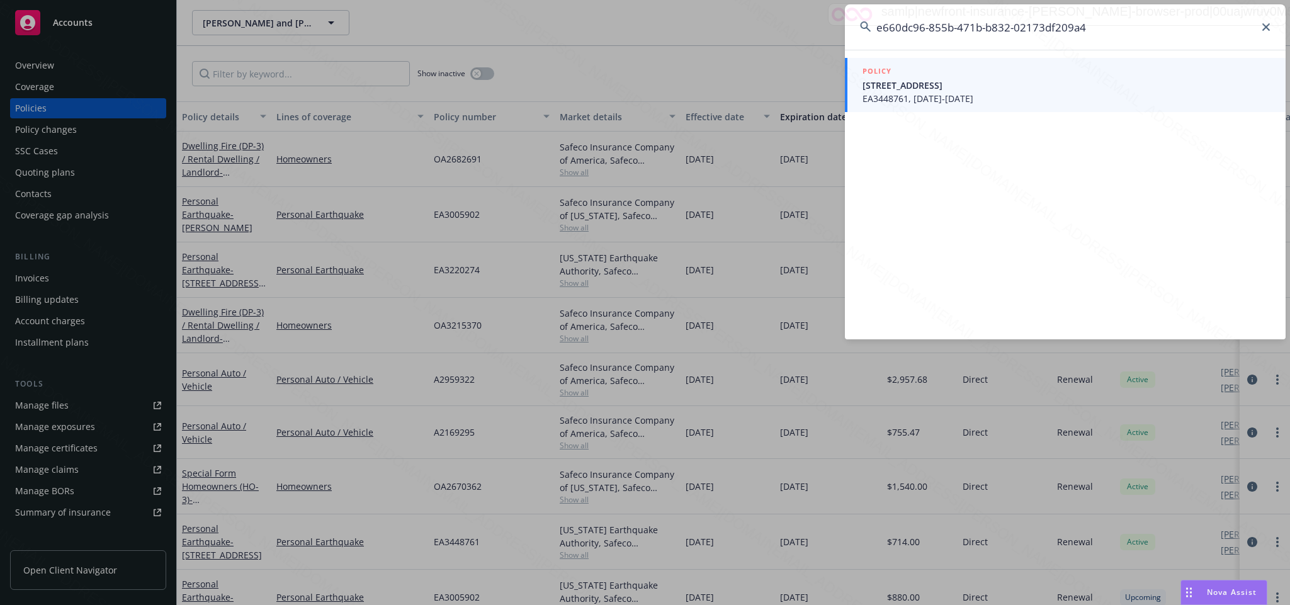
type input "e660dc96-855b-471b-b832-02173df209a4"
click at [909, 94] on span "EA3448761, [DATE]-[DATE]" at bounding box center [1067, 98] width 408 height 13
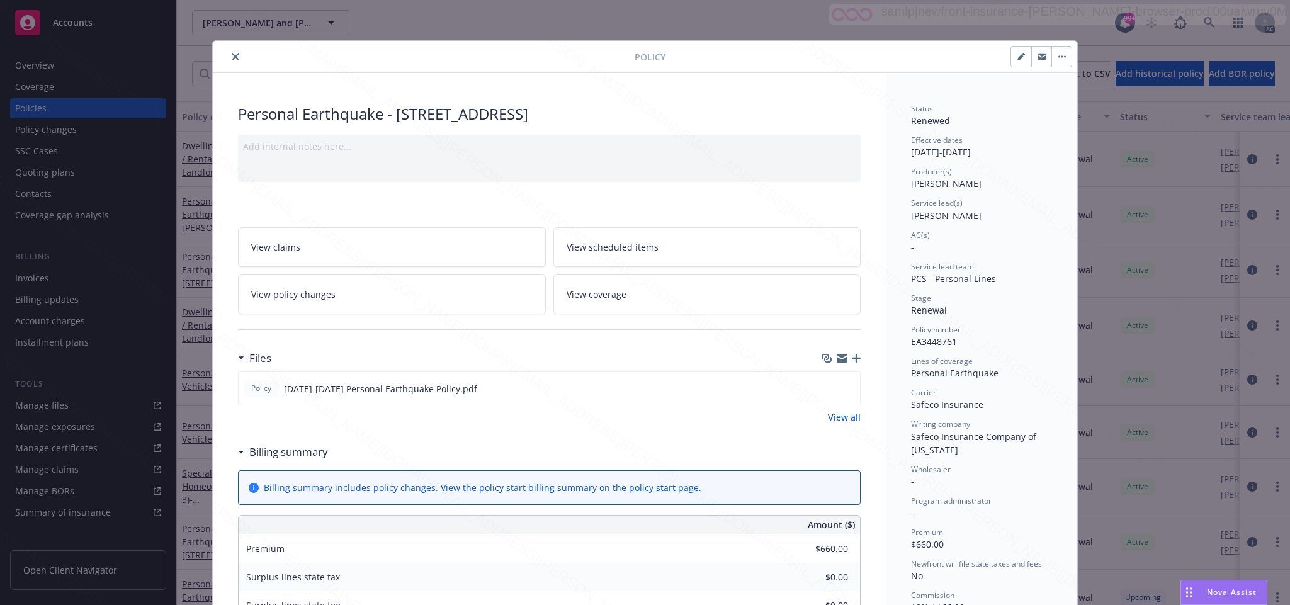
drag, startPoint x: 906, startPoint y: 541, endPoint x: 953, endPoint y: 535, distance: 47.6
click at [953, 535] on div "Premium $660.00" at bounding box center [981, 539] width 141 height 24
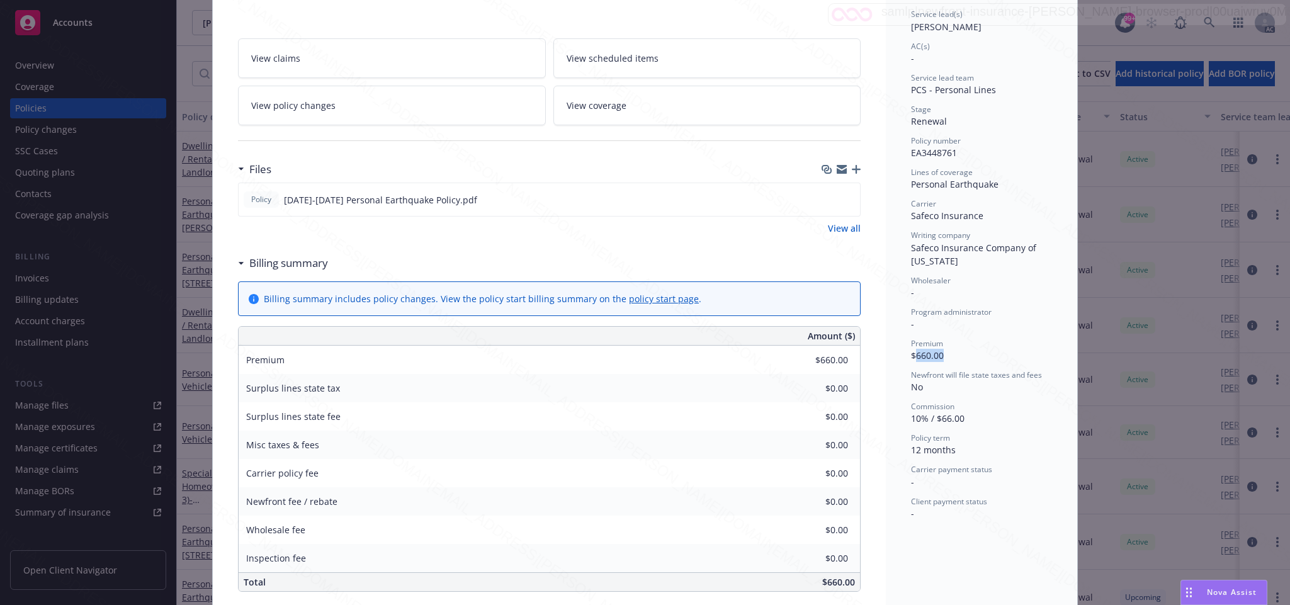
drag, startPoint x: 909, startPoint y: 358, endPoint x: 948, endPoint y: 357, distance: 39.7
click at [948, 357] on div "Premium $660.00" at bounding box center [981, 350] width 141 height 24
copy span "660.00"
click at [973, 344] on div "Premium" at bounding box center [981, 343] width 141 height 11
drag, startPoint x: 909, startPoint y: 356, endPoint x: 949, endPoint y: 352, distance: 39.9
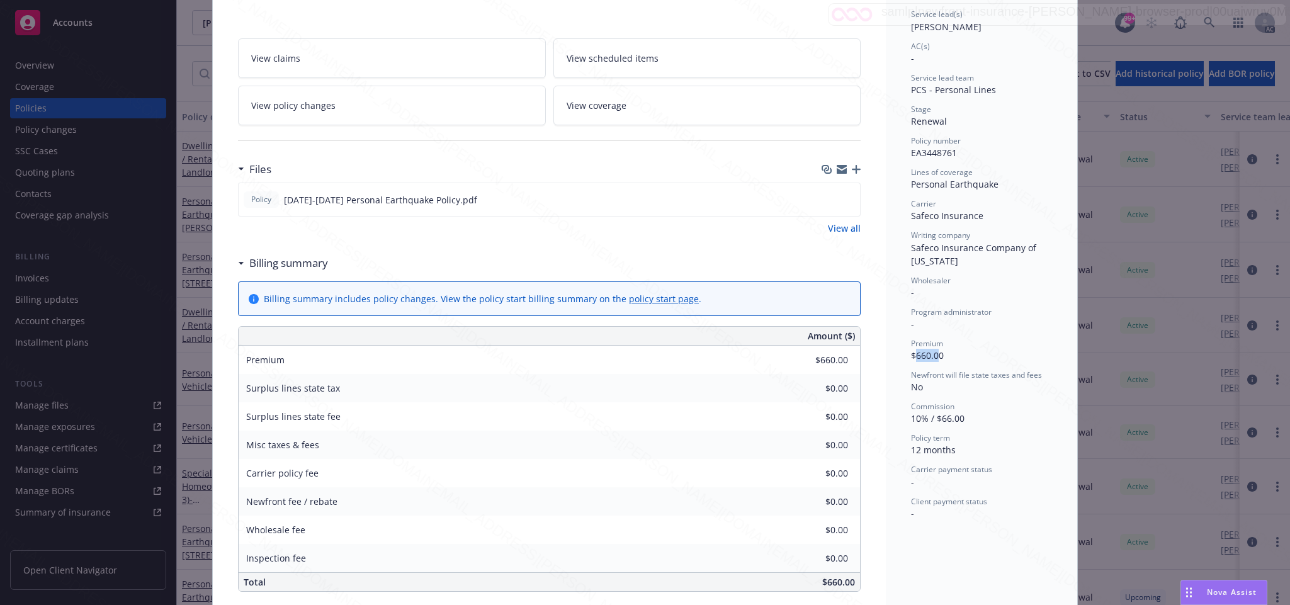
click at [949, 352] on div "Premium $660.00" at bounding box center [981, 350] width 141 height 24
copy span "660.00"
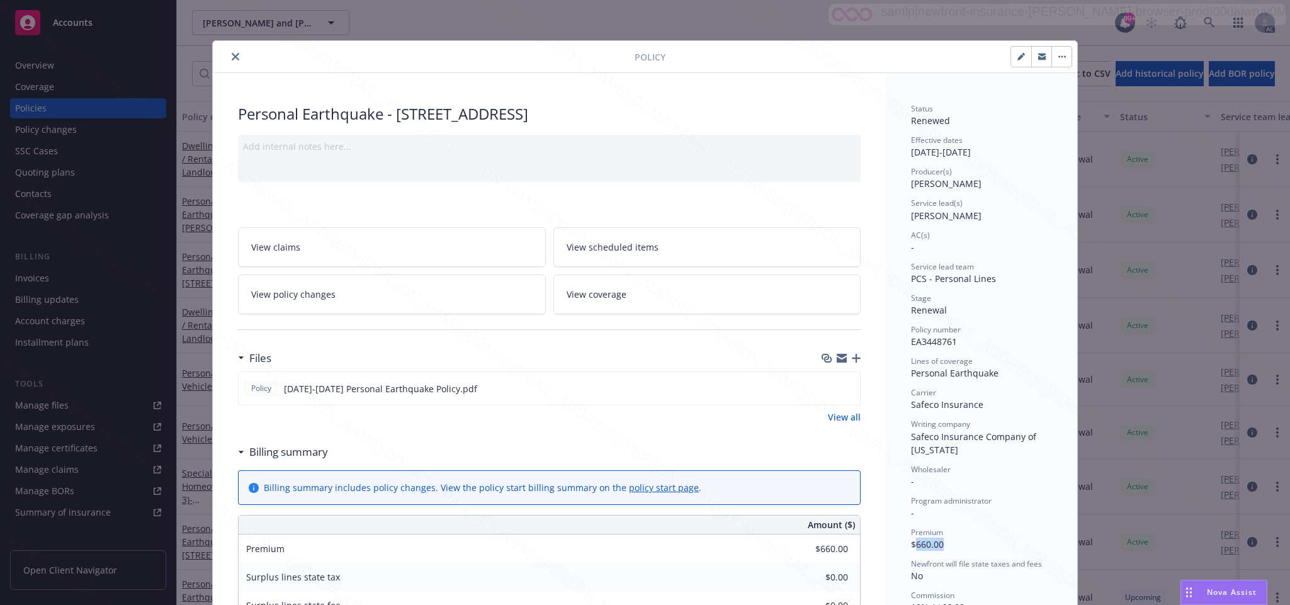
click at [232, 59] on icon "close" at bounding box center [236, 57] width 8 height 8
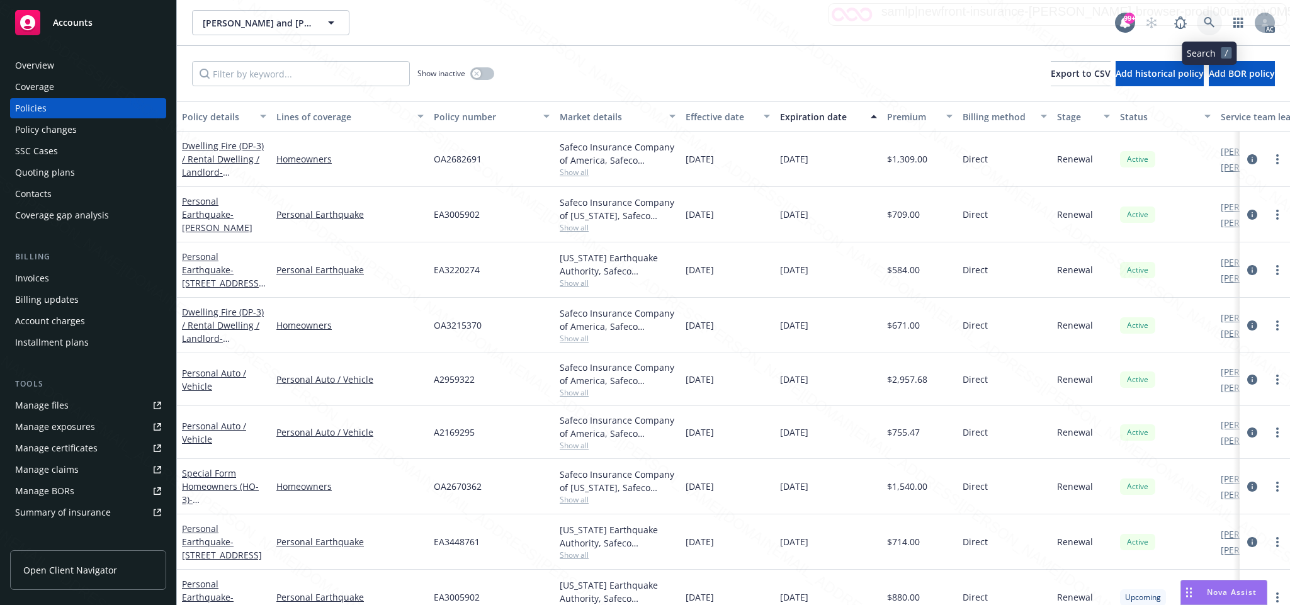
click at [1212, 21] on icon at bounding box center [1209, 22] width 11 height 11
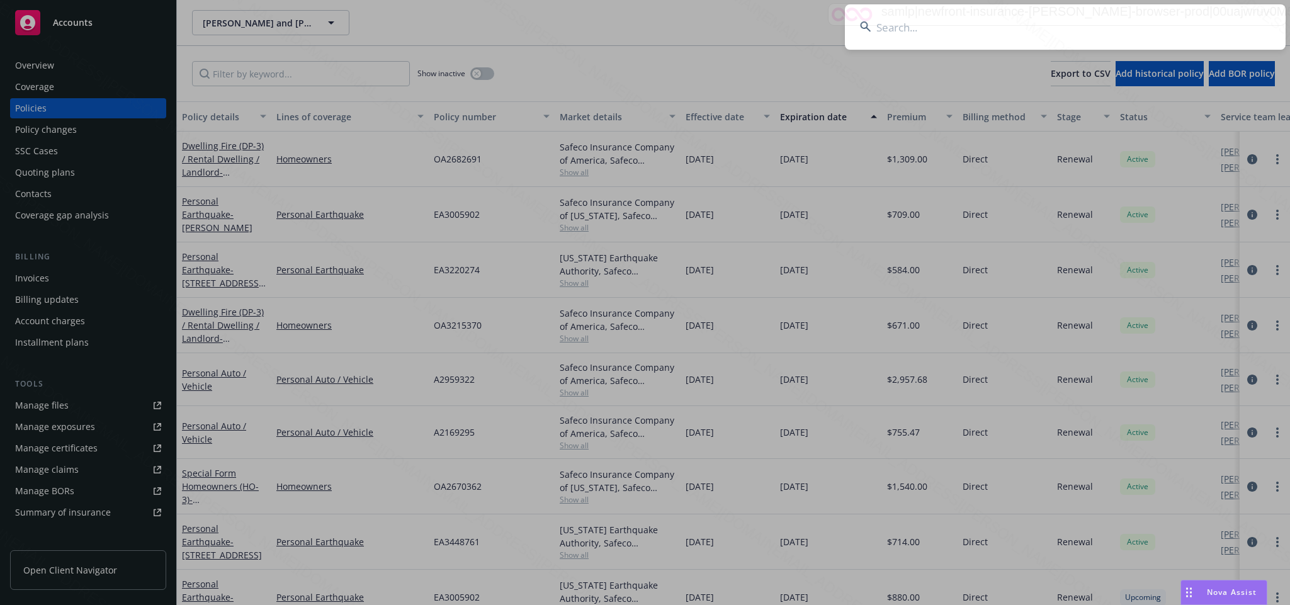
click at [902, 29] on input at bounding box center [1065, 26] width 441 height 45
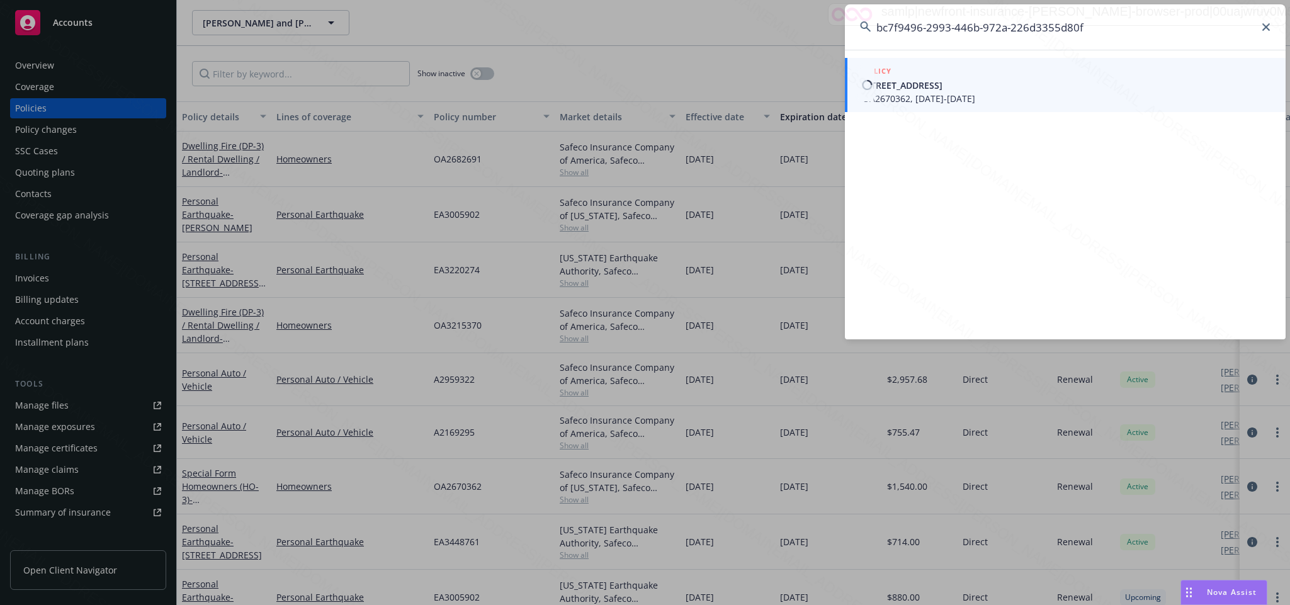
type input "bc7f9496-2993-446b-972a-226d3355d80f"
click at [941, 93] on span "OA2670362, [DATE]-[DATE]" at bounding box center [1067, 98] width 408 height 13
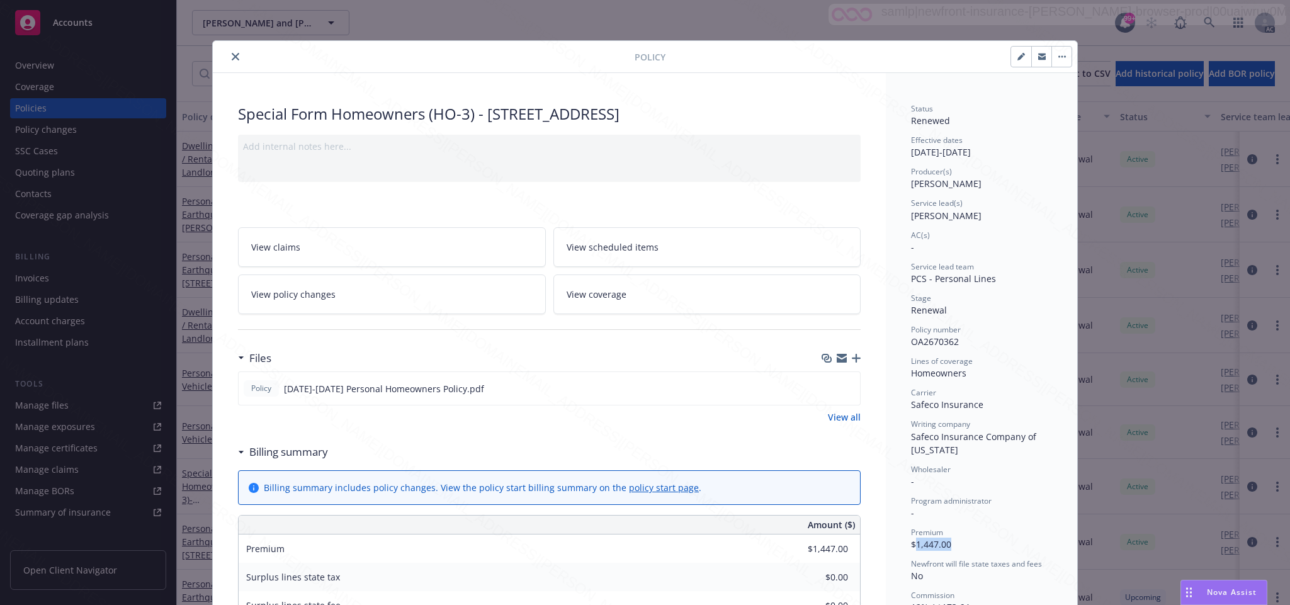
drag, startPoint x: 909, startPoint y: 544, endPoint x: 958, endPoint y: 543, distance: 48.5
click at [958, 543] on div "Premium $1,447.00" at bounding box center [981, 539] width 141 height 24
click at [232, 59] on icon "close" at bounding box center [236, 57] width 8 height 8
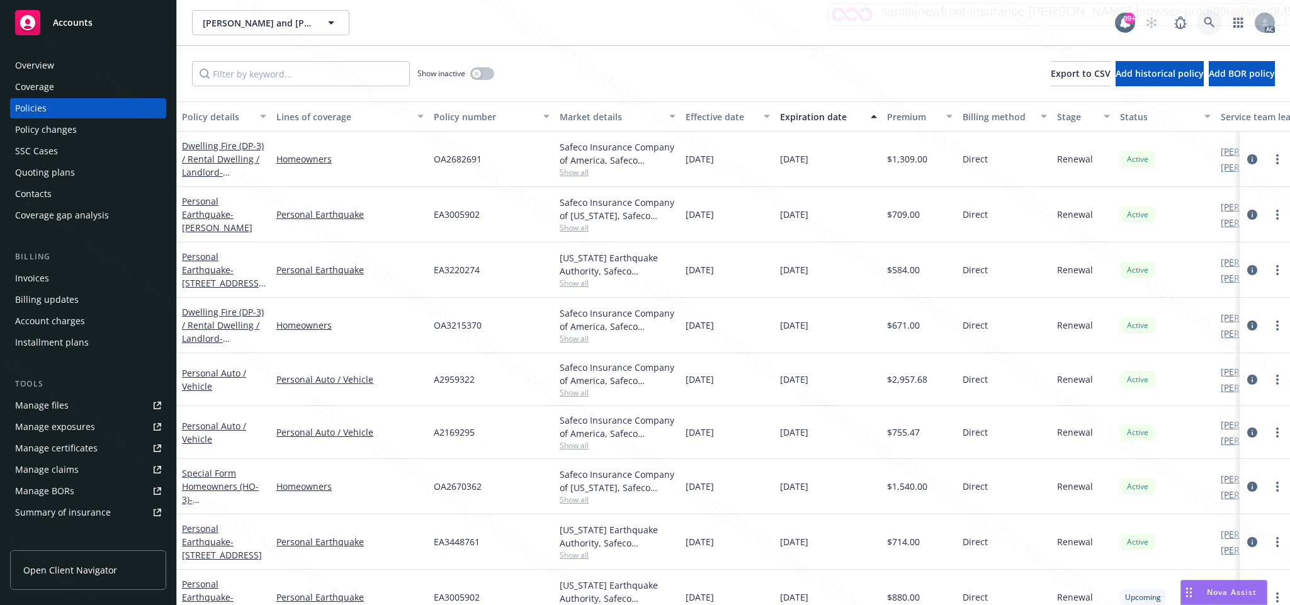
click at [1209, 19] on icon at bounding box center [1209, 22] width 11 height 11
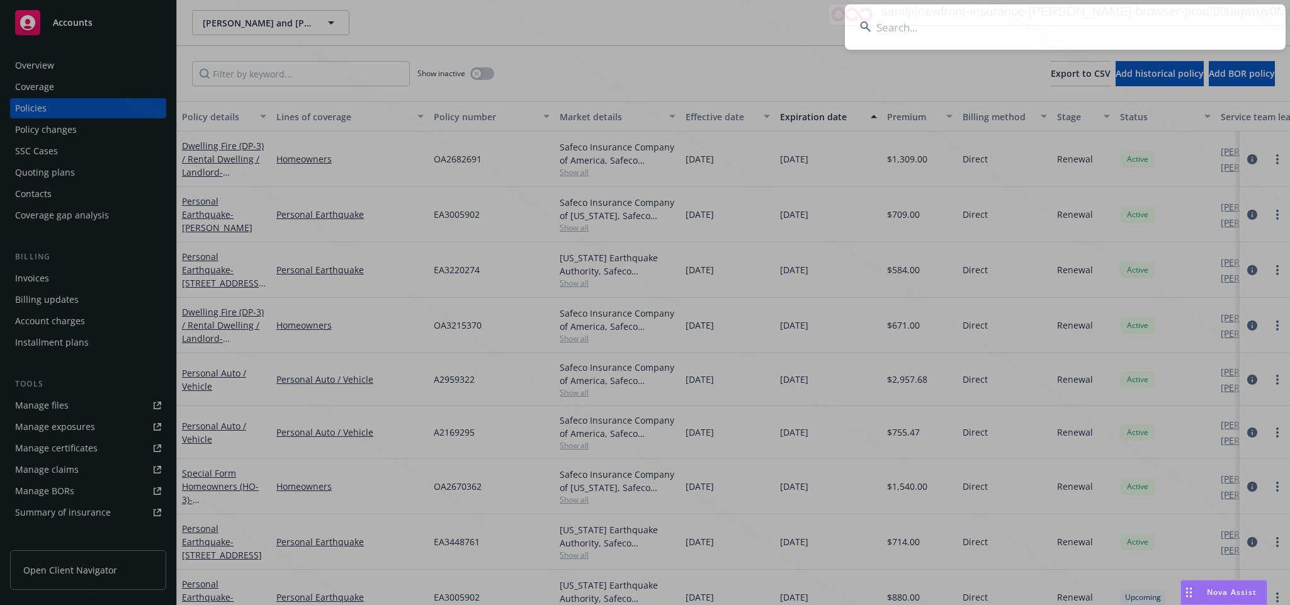
click at [909, 25] on input at bounding box center [1065, 26] width 441 height 45
type input "0b80933c-cfe8-472b-9bd5-46fd9effe57f"
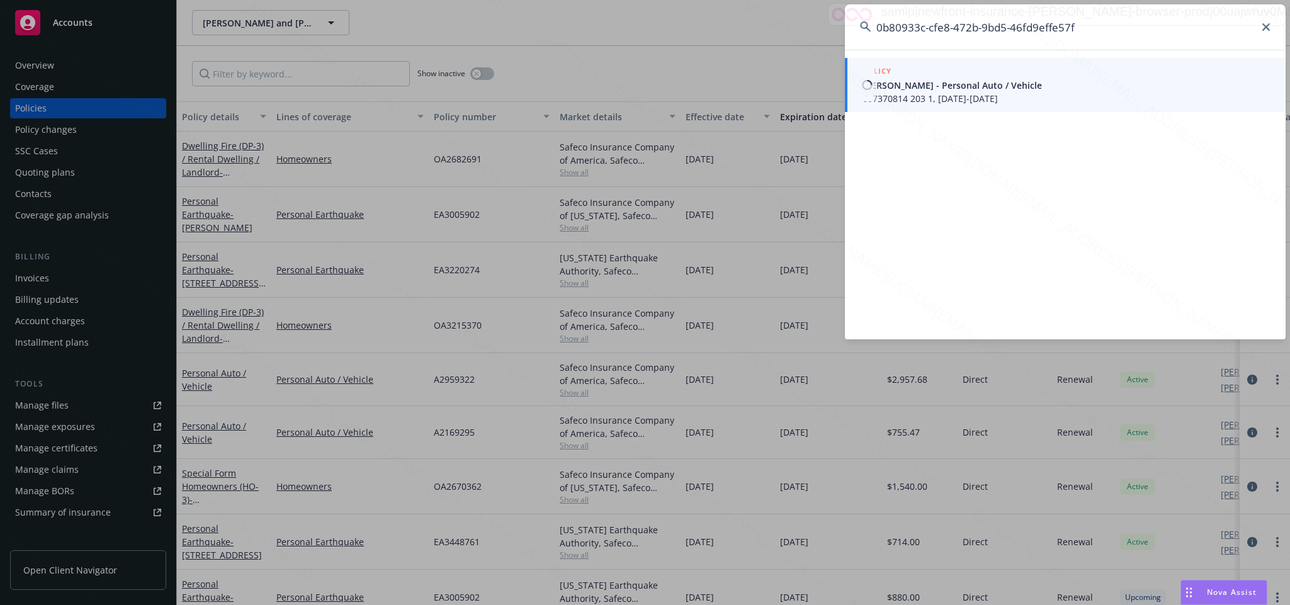
click at [909, 96] on span "607370814 203 1, [DATE]-[DATE]" at bounding box center [1067, 98] width 408 height 13
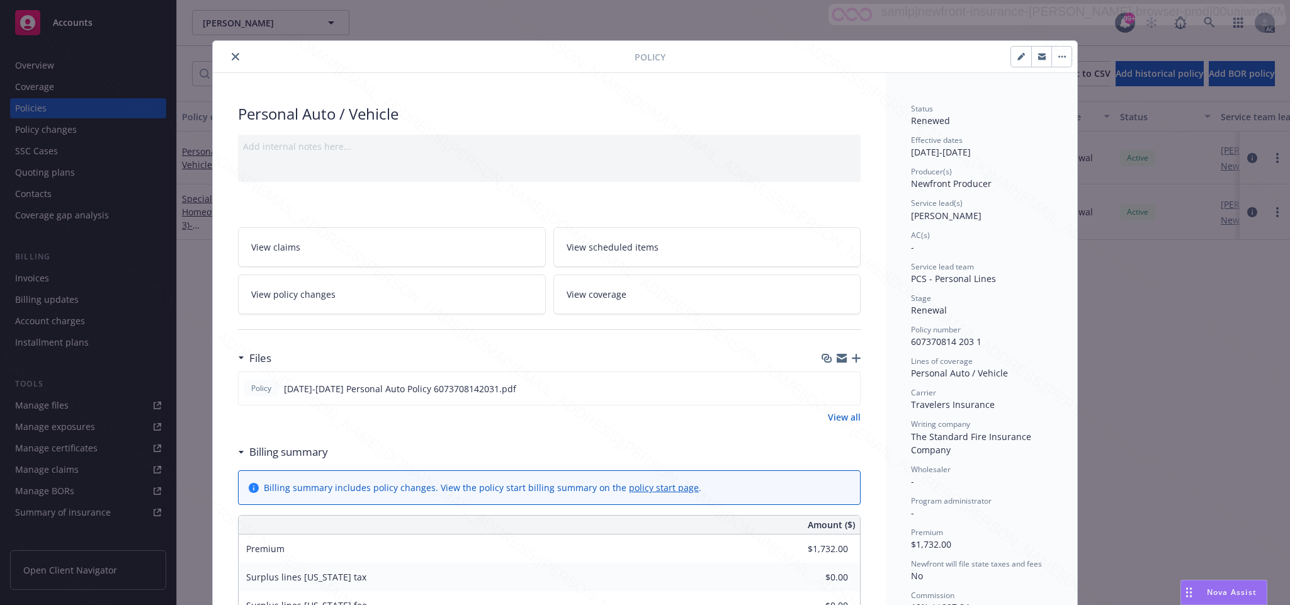
click at [232, 55] on icon "close" at bounding box center [236, 57] width 8 height 8
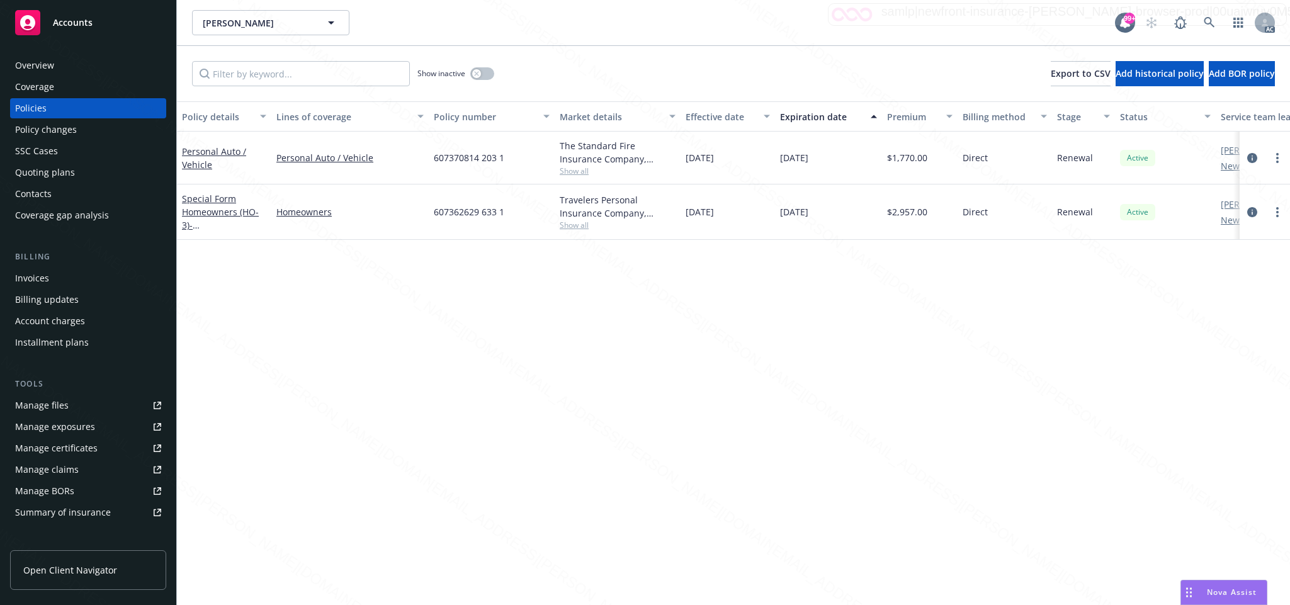
click at [57, 61] on div "Overview" at bounding box center [88, 65] width 146 height 20
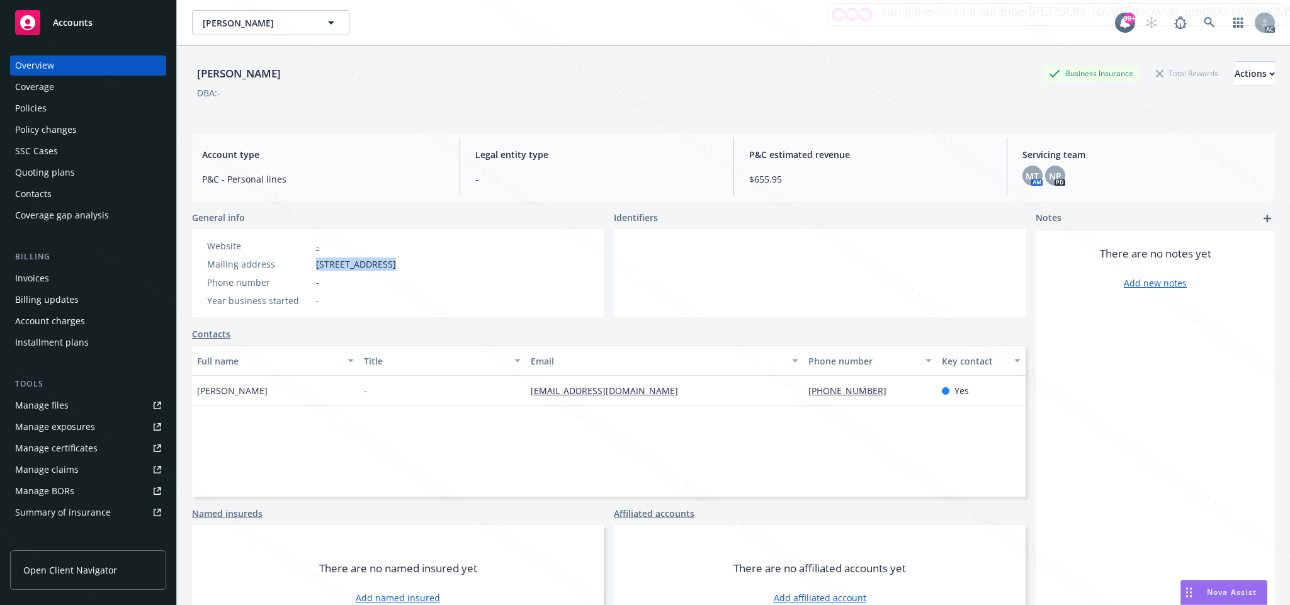
drag, startPoint x: 314, startPoint y: 263, endPoint x: 384, endPoint y: 267, distance: 70.0
click at [384, 267] on div "Mailing address [STREET_ADDRESS]" at bounding box center [301, 264] width 199 height 13
click at [1204, 23] on icon at bounding box center [1209, 22] width 11 height 11
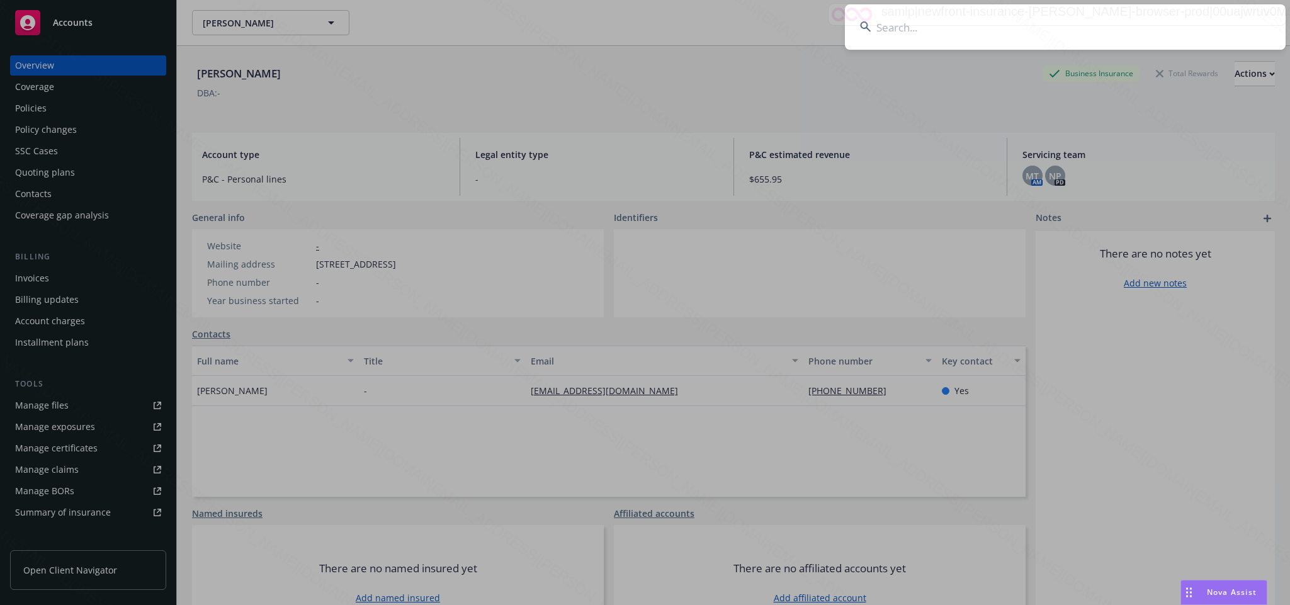
click at [896, 28] on input at bounding box center [1065, 26] width 441 height 45
type input "0b80933c-cfe8-472b-9bd5-46fd9effe57f"
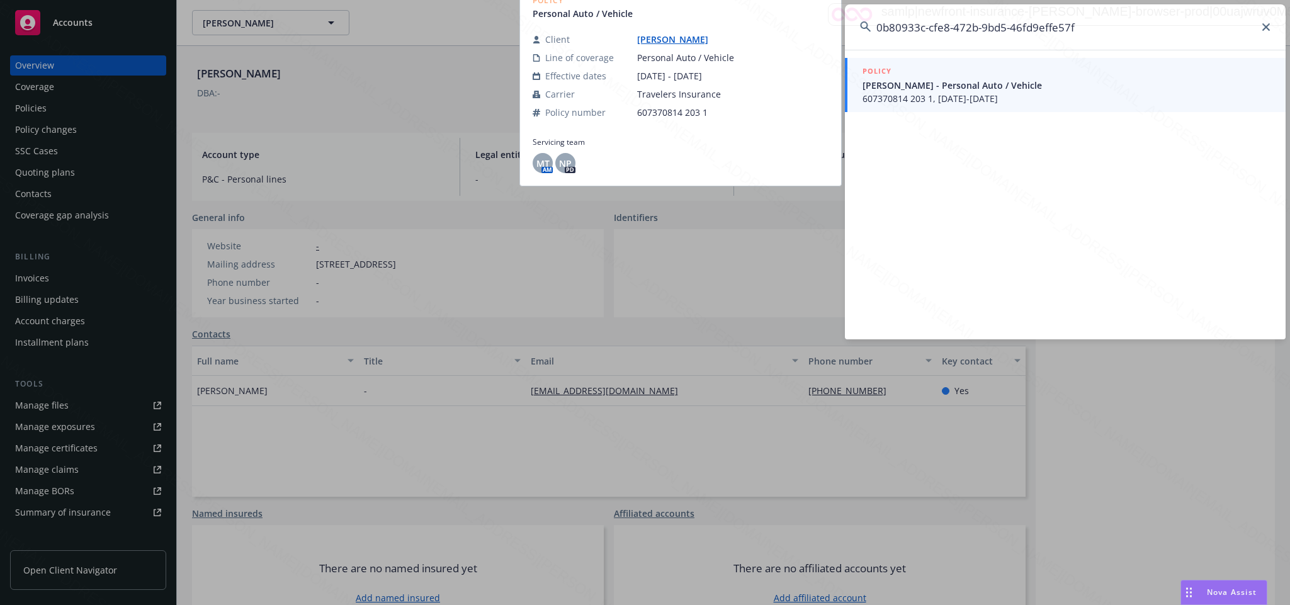
click at [907, 84] on span "[PERSON_NAME] - Personal Auto / Vehicle" at bounding box center [1067, 85] width 408 height 13
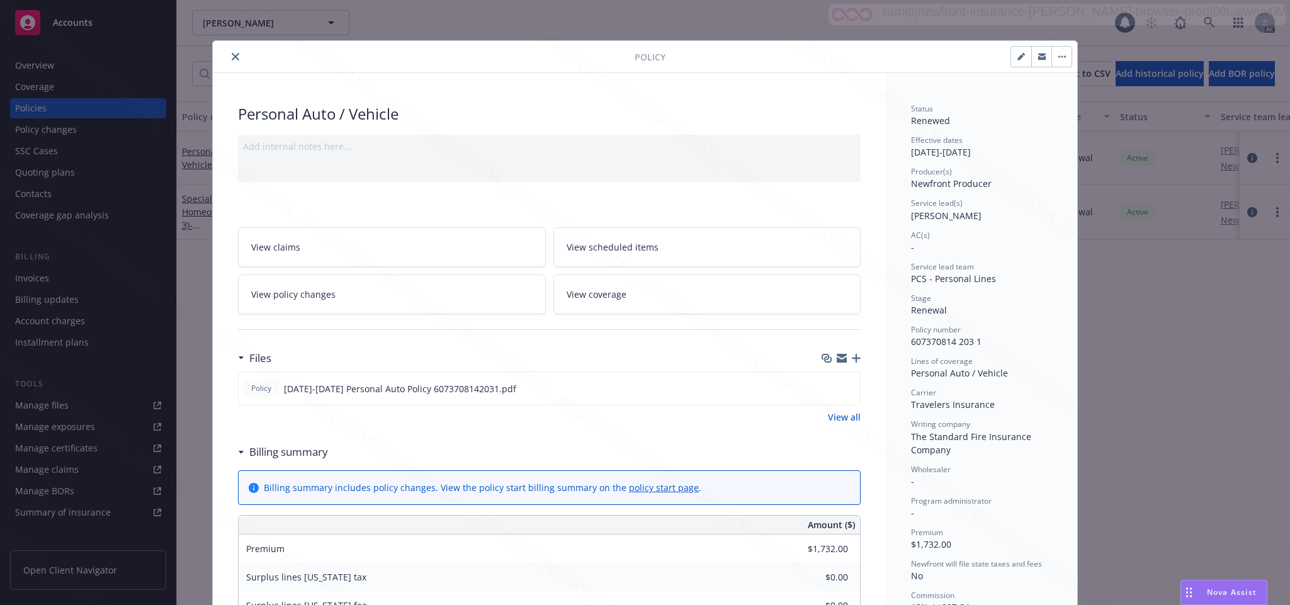
scroll to position [38, 0]
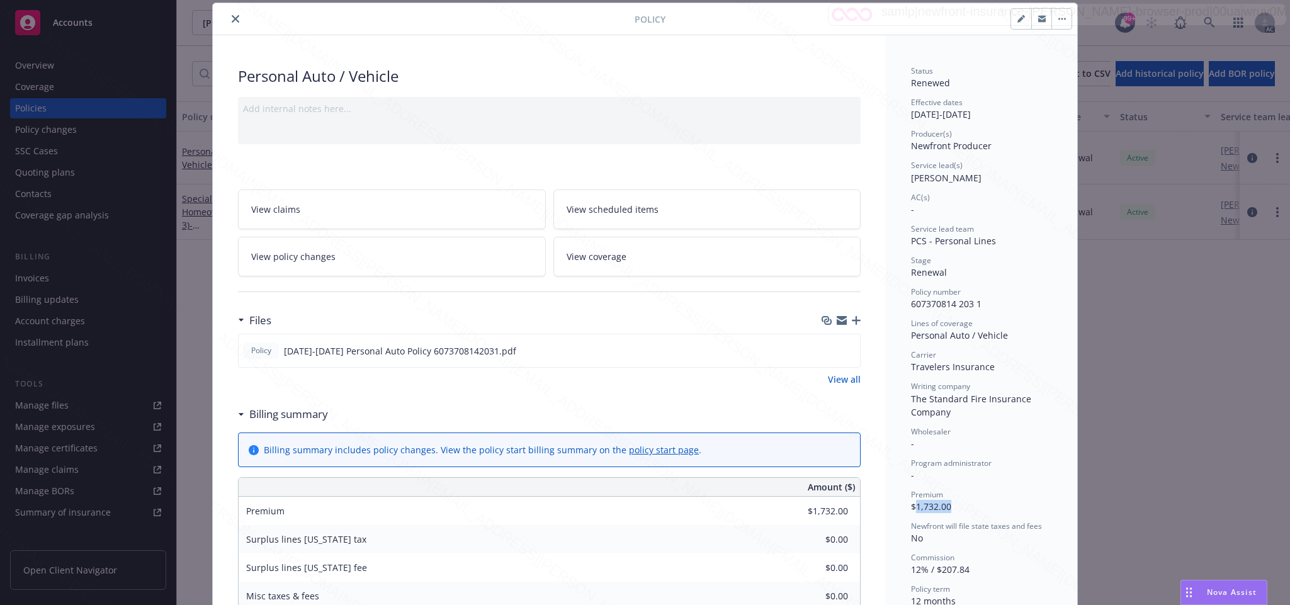
drag, startPoint x: 909, startPoint y: 505, endPoint x: 956, endPoint y: 504, distance: 46.6
click at [956, 504] on div "Premium $1,732.00" at bounding box center [981, 501] width 141 height 24
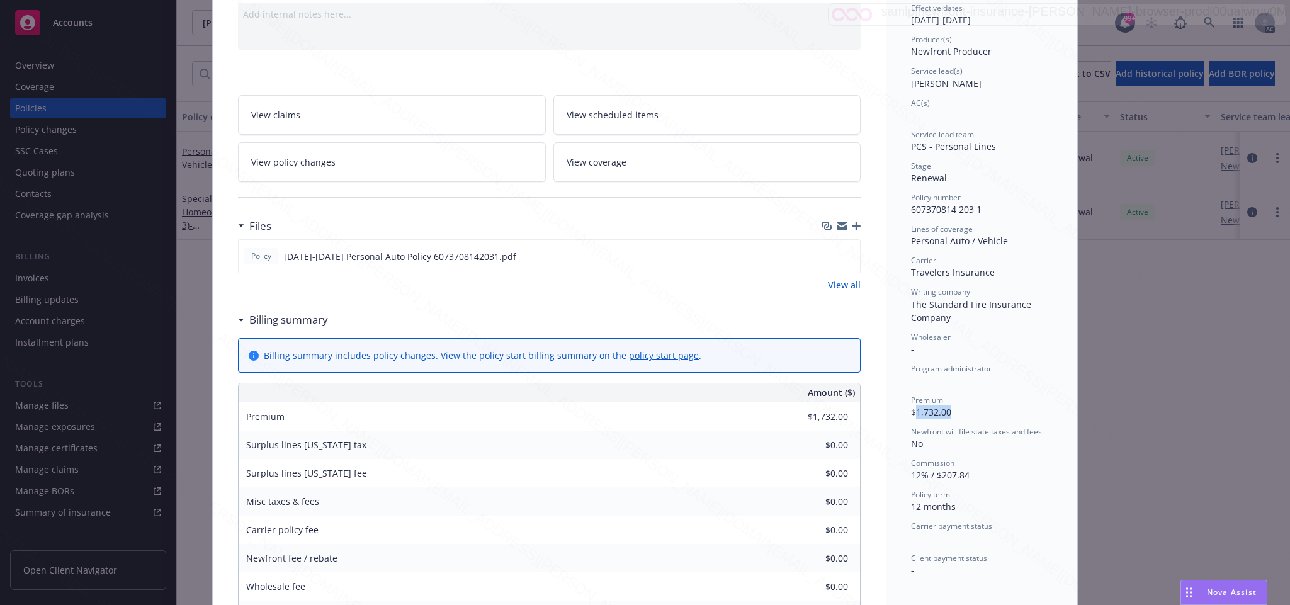
scroll to position [0, 0]
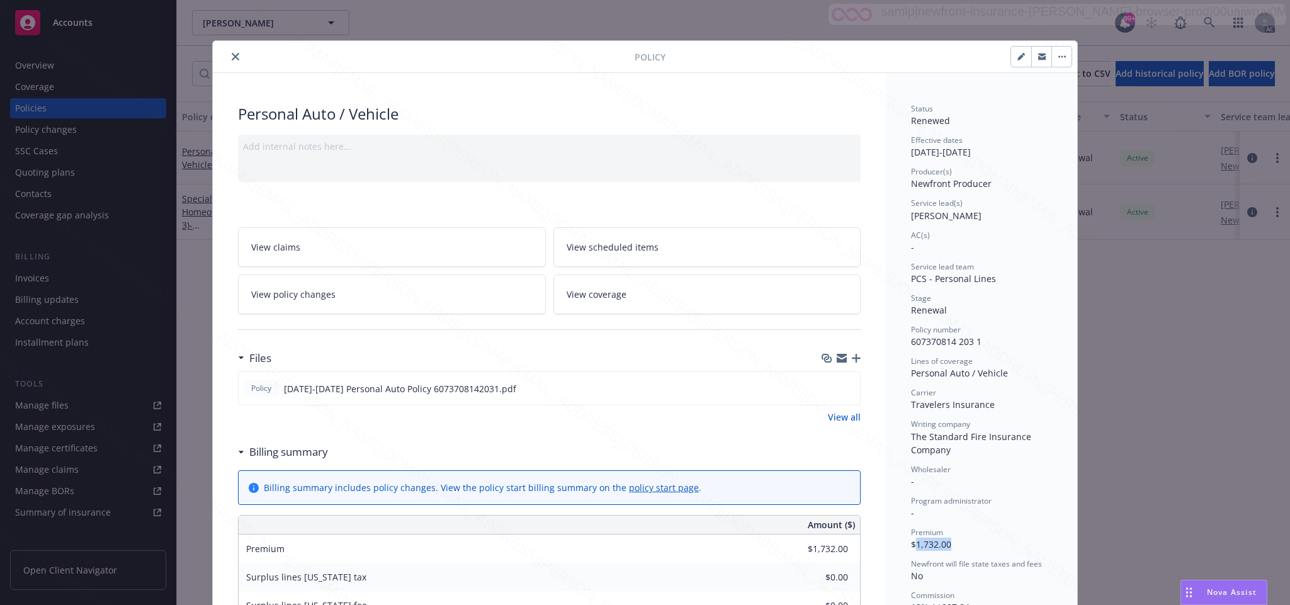
click at [1209, 19] on div "Policy Personal Auto / Vehicle Add internal notes here... View claims View sche…" at bounding box center [645, 302] width 1290 height 605
click at [232, 57] on icon "close" at bounding box center [236, 57] width 8 height 8
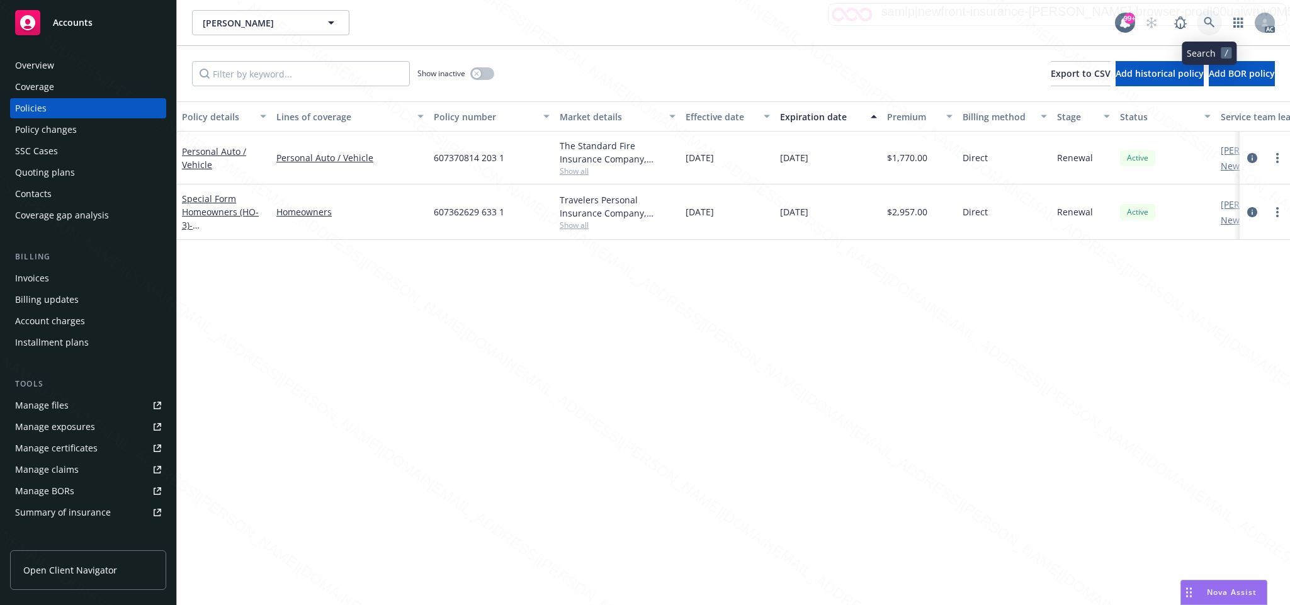
click at [1208, 23] on icon at bounding box center [1209, 22] width 11 height 11
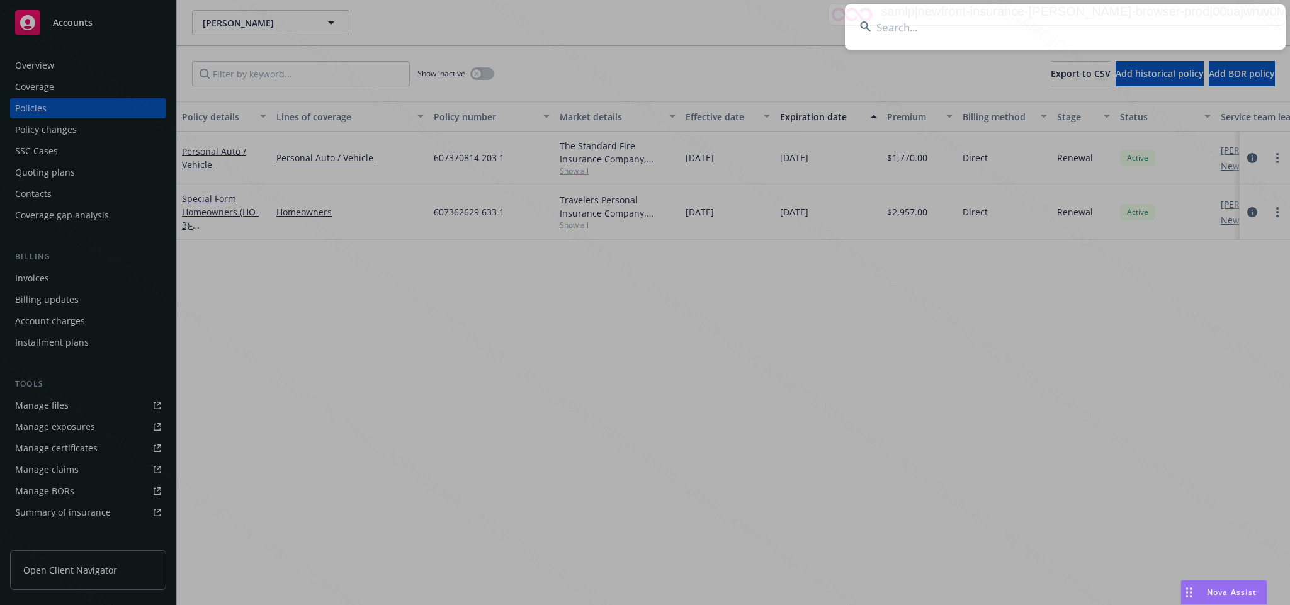
click at [909, 31] on input at bounding box center [1065, 26] width 441 height 45
type input "c7fa4087-41af-4abf-8ea7-16643dd745a0"
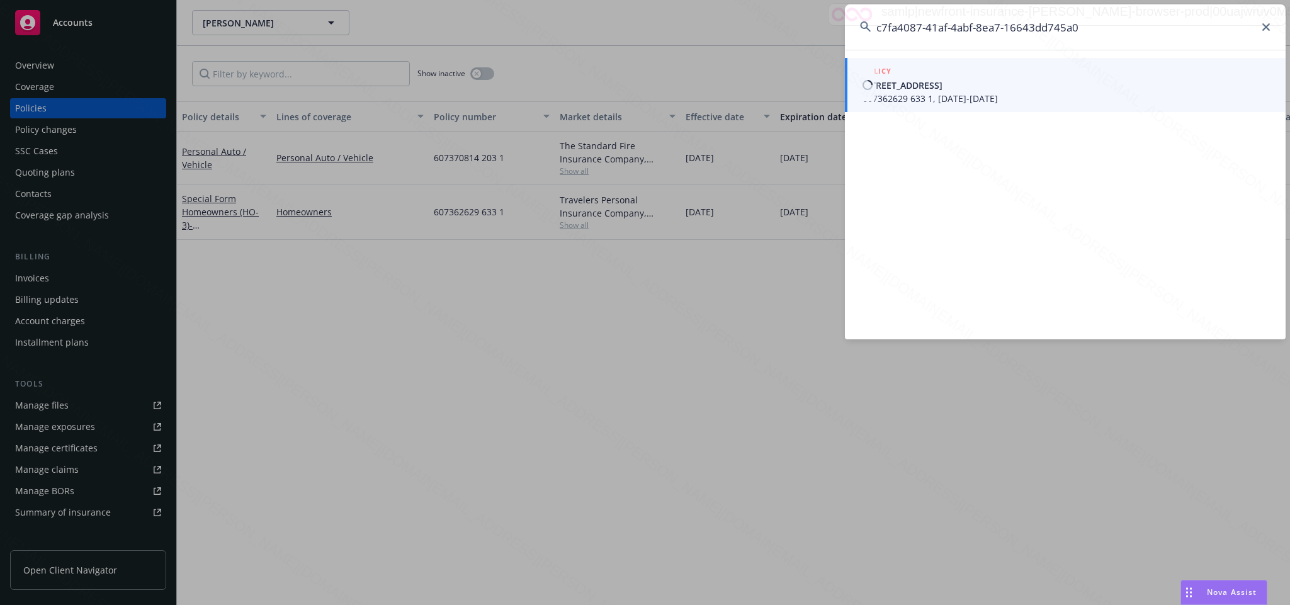
click at [936, 93] on span "607362629 633 1, [DATE]-[DATE]" at bounding box center [1067, 98] width 408 height 13
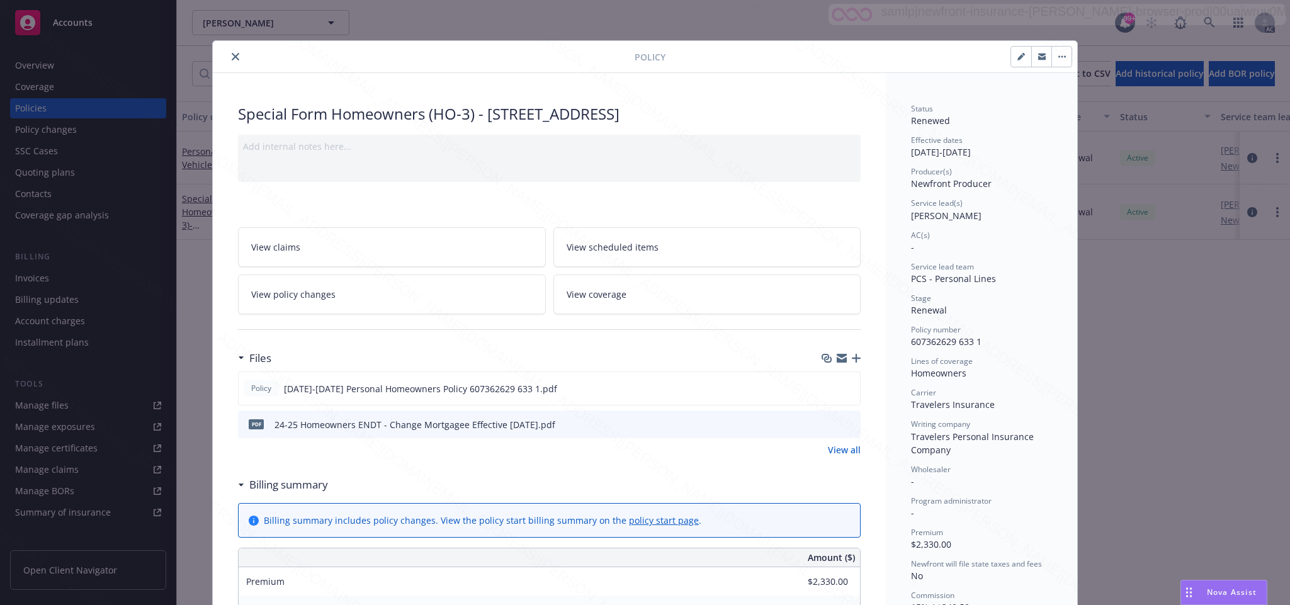
scroll to position [94, 0]
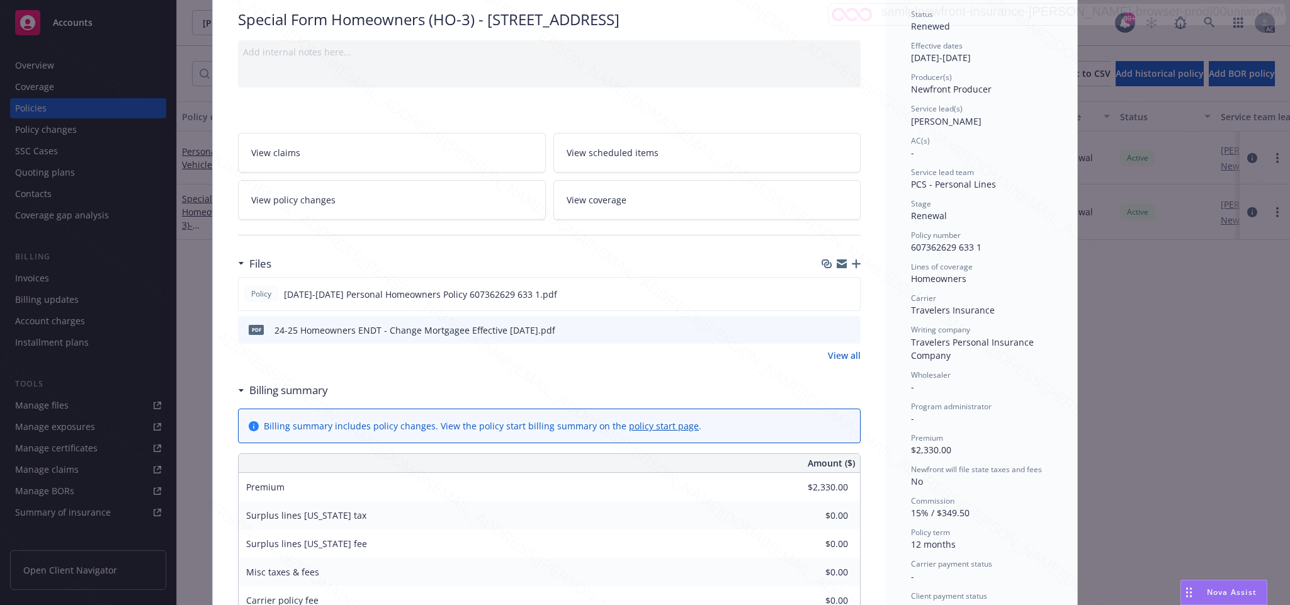
click at [304, 199] on span "View policy changes" at bounding box center [293, 199] width 84 height 13
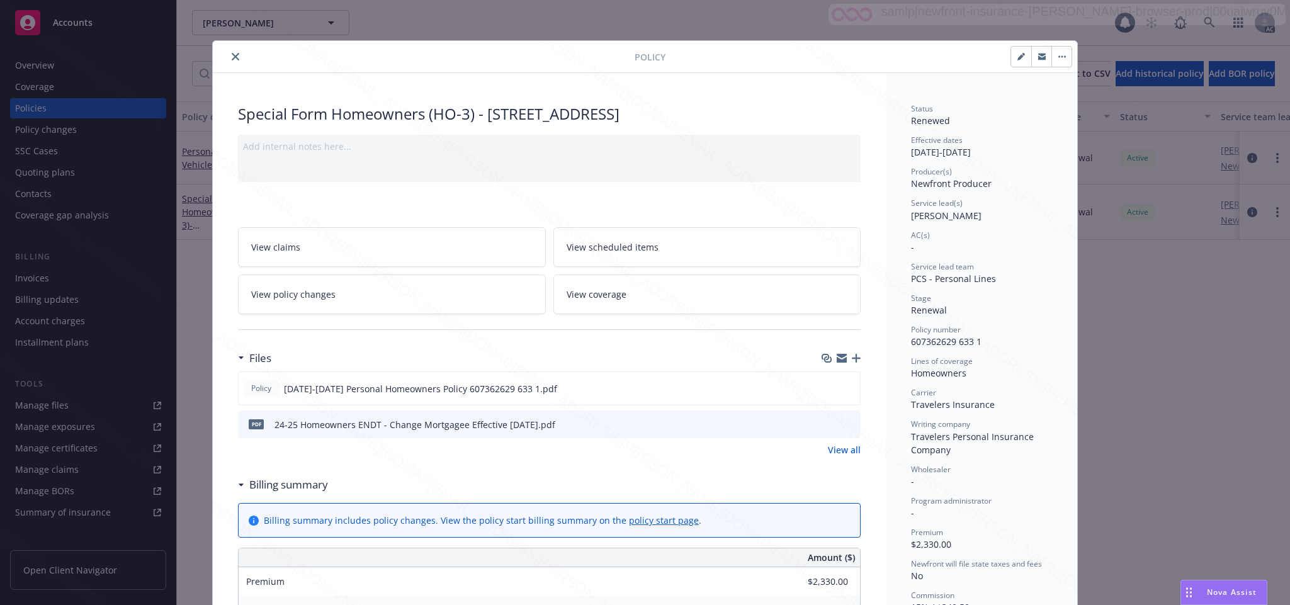
scroll to position [38, 0]
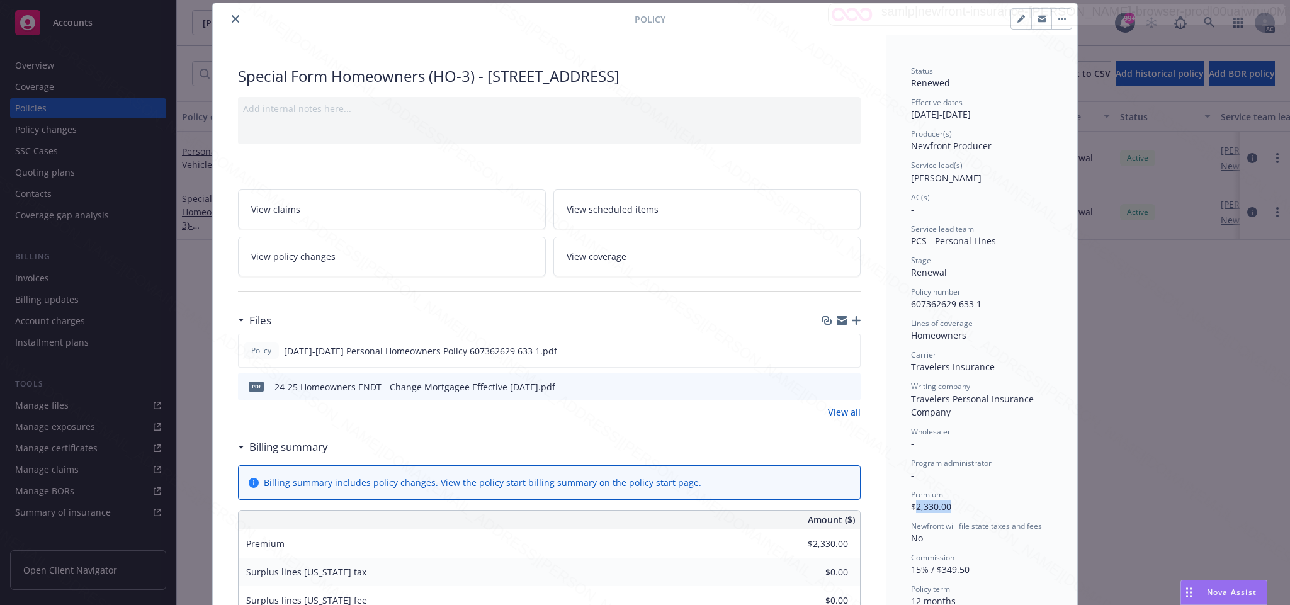
drag, startPoint x: 907, startPoint y: 510, endPoint x: 965, endPoint y: 504, distance: 58.8
click at [965, 504] on div "Premium $2,330.00" at bounding box center [981, 501] width 141 height 24
copy span "2,330.00"
click at [309, 258] on span "View policy changes" at bounding box center [293, 256] width 84 height 13
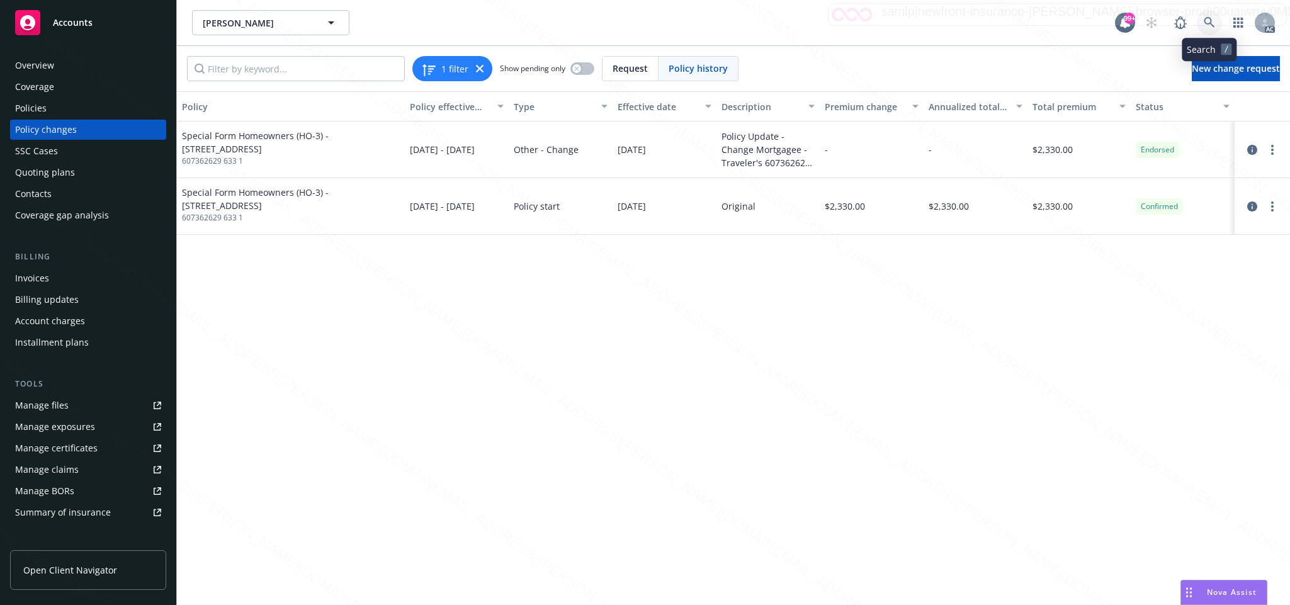
click at [1209, 20] on icon at bounding box center [1209, 22] width 11 height 11
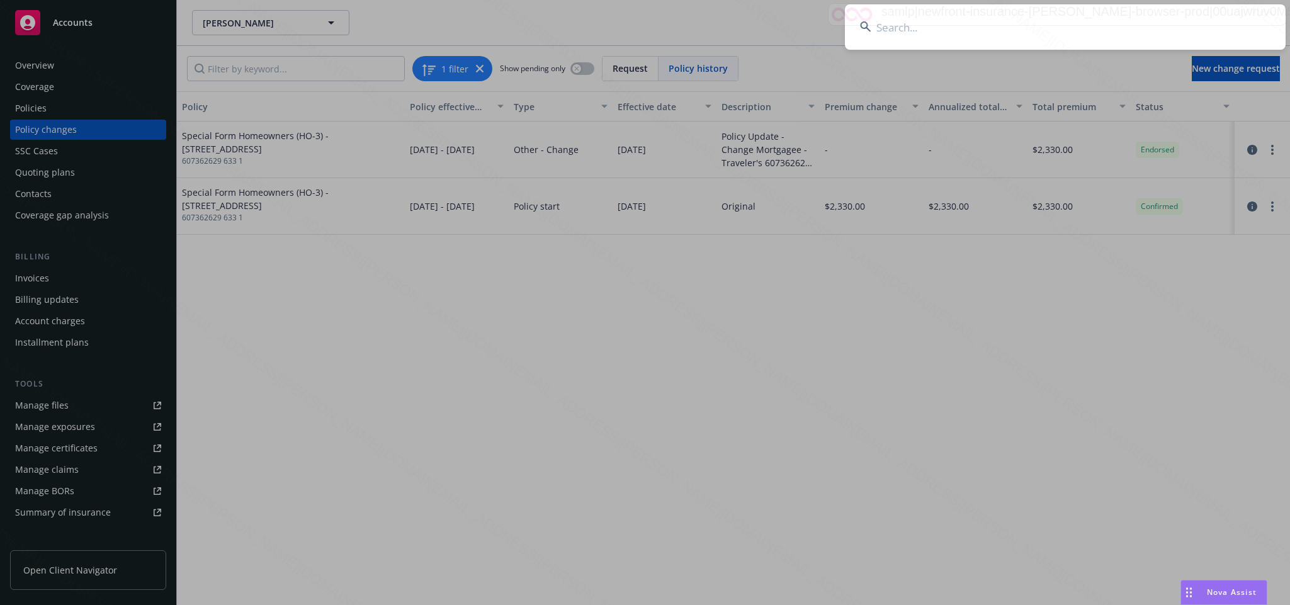
click at [889, 28] on input at bounding box center [1065, 26] width 441 height 45
type input "8b021d0c-19e2-48c5-9b2f-acca122f3b97"
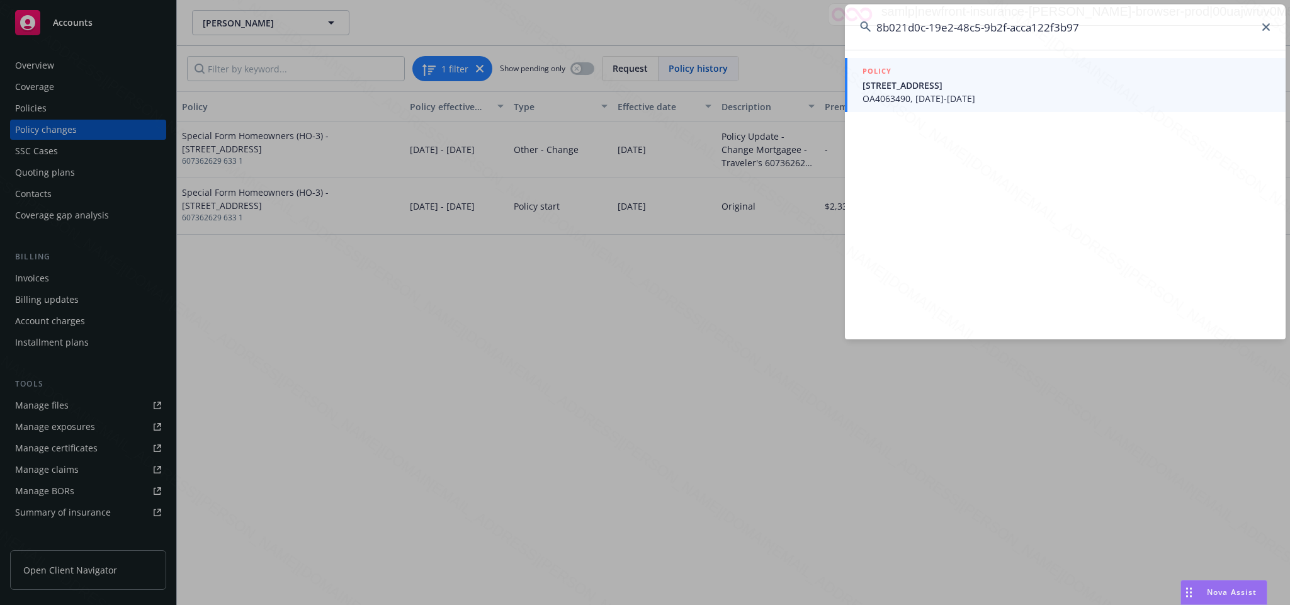
click at [919, 93] on span "OA4063490, [DATE]-[DATE]" at bounding box center [1067, 98] width 408 height 13
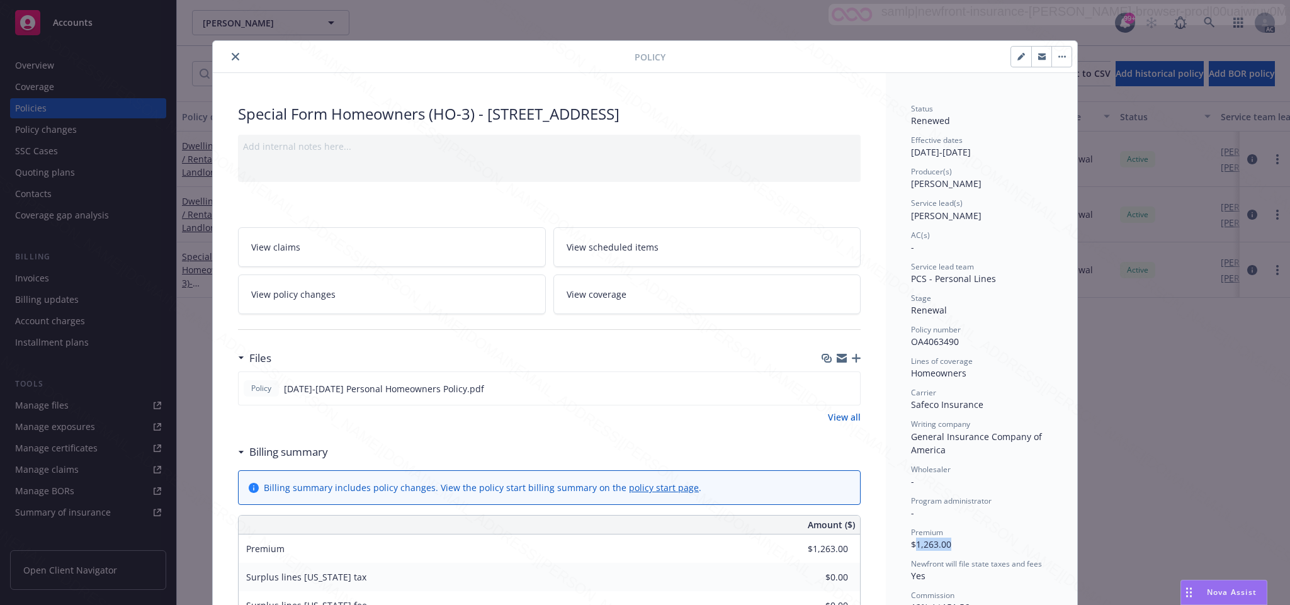
drag, startPoint x: 909, startPoint y: 544, endPoint x: 951, endPoint y: 542, distance: 41.6
click at [951, 542] on div "Premium $1,263.00" at bounding box center [981, 539] width 141 height 24
copy span "1,263.00"
click at [232, 60] on icon "close" at bounding box center [236, 57] width 8 height 8
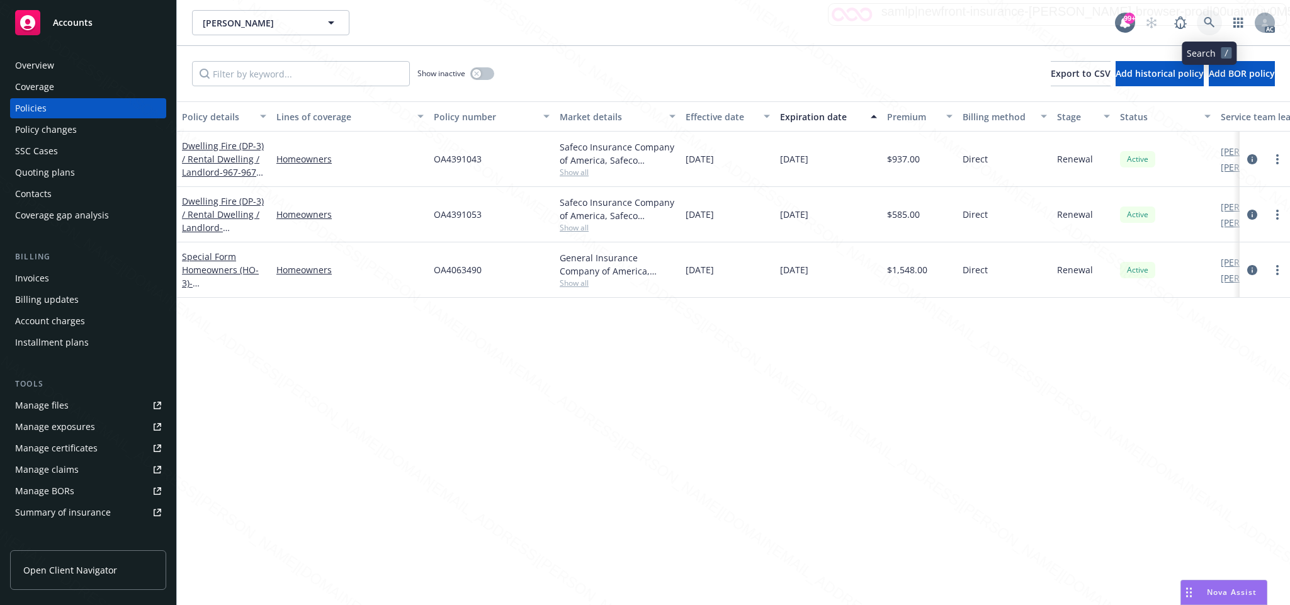
click at [1208, 21] on icon at bounding box center [1209, 22] width 11 height 11
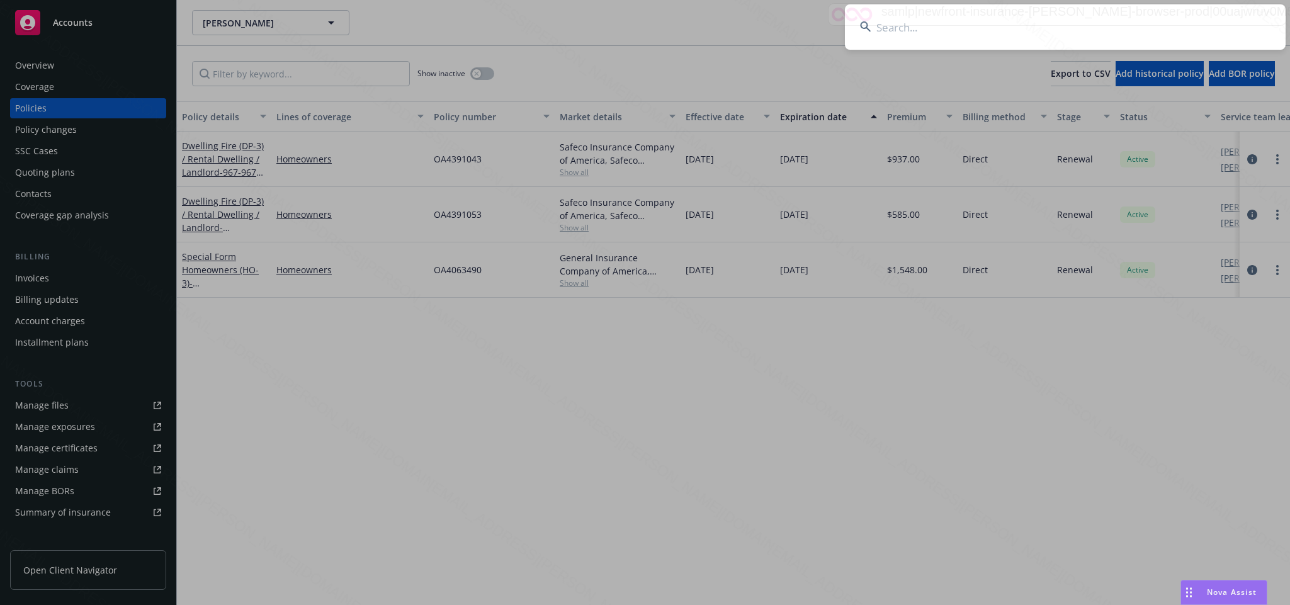
click at [896, 28] on input at bounding box center [1065, 26] width 441 height 45
type input "10c33033-d060-41b0-8825-8fcade82e37e"
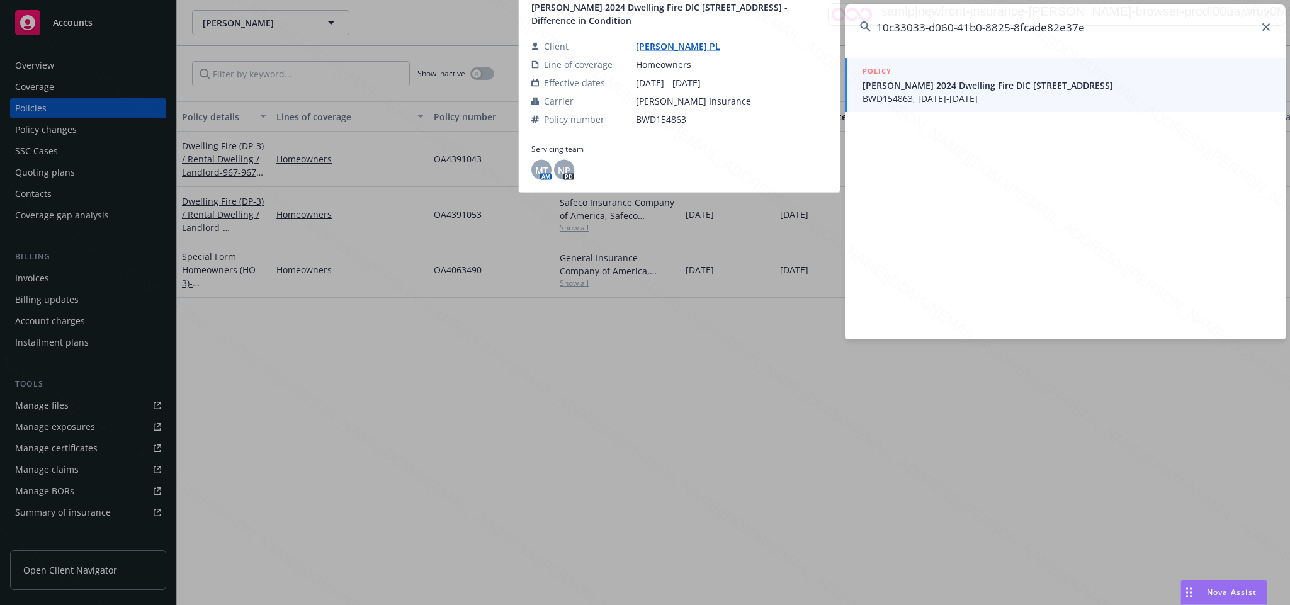
click at [913, 89] on span "[PERSON_NAME] 2024 Dwelling Fire DIC [STREET_ADDRESS]" at bounding box center [1067, 85] width 408 height 13
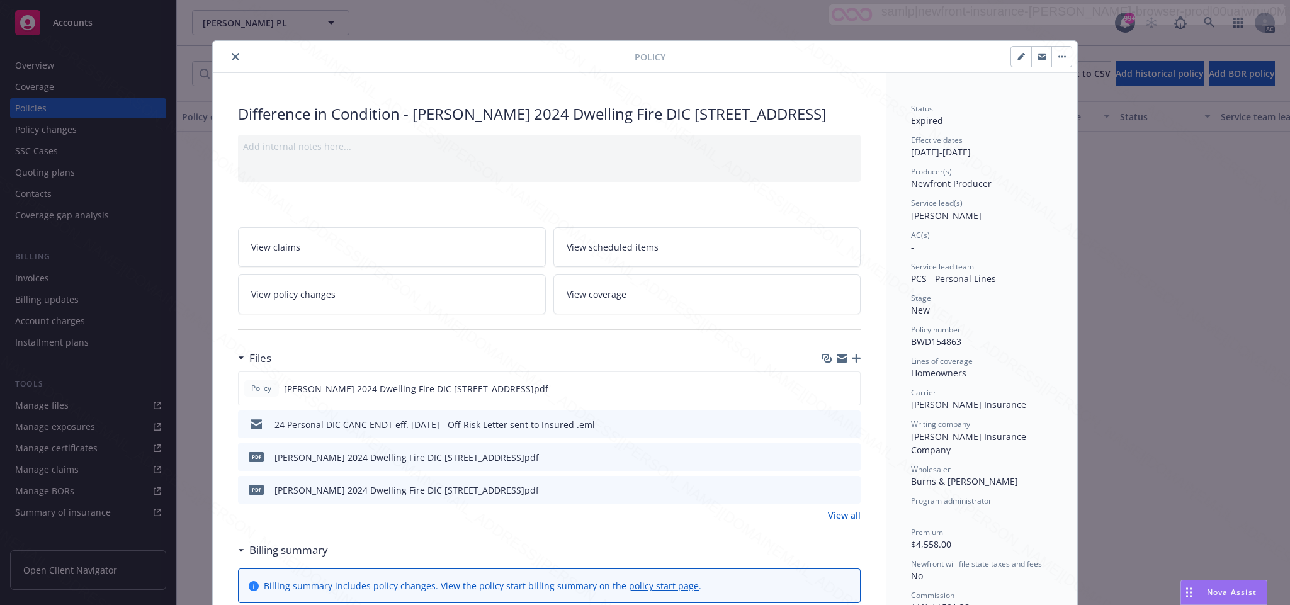
click at [232, 57] on icon "close" at bounding box center [236, 57] width 8 height 8
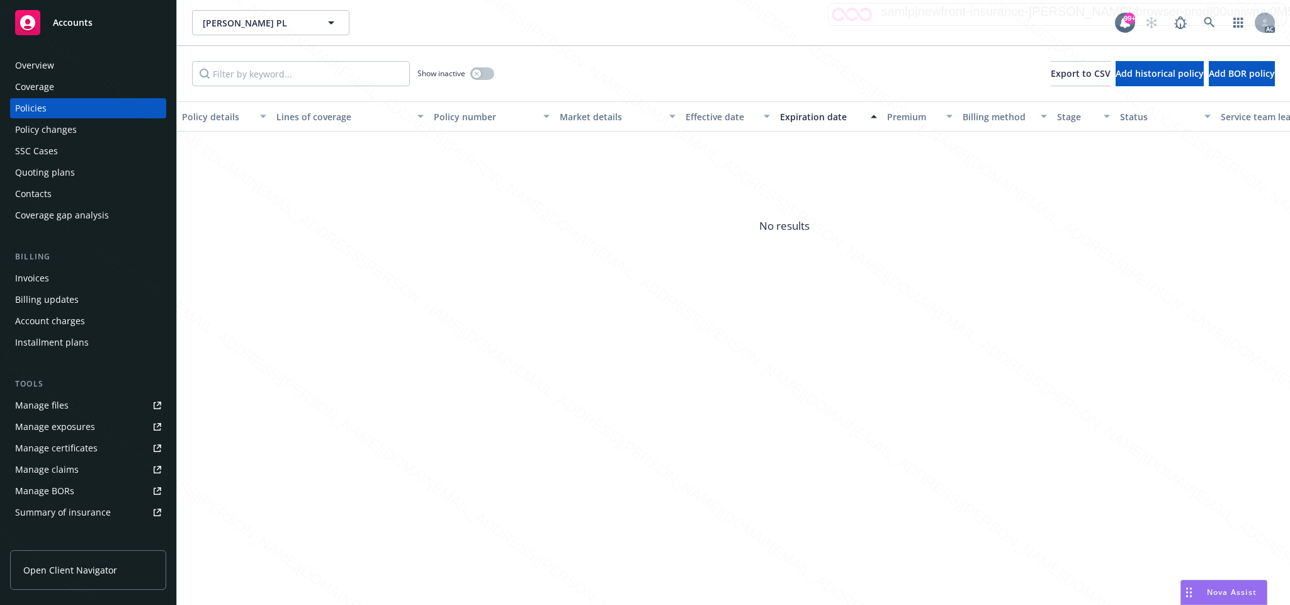
click at [50, 66] on div "Overview" at bounding box center [34, 65] width 39 height 20
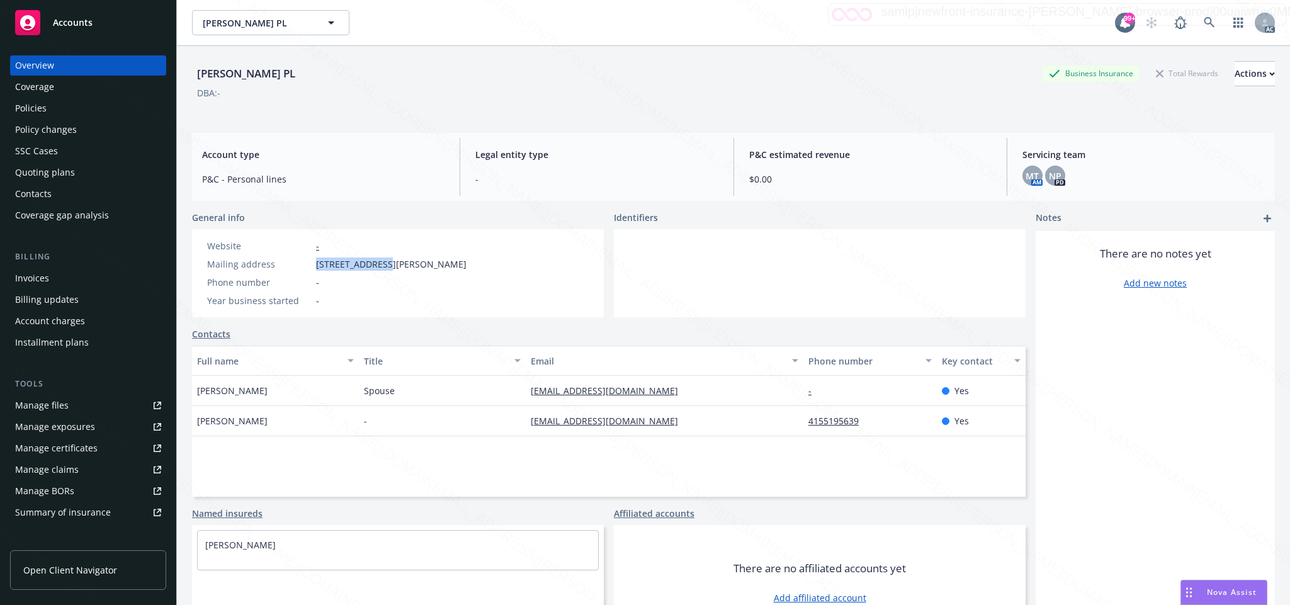
drag, startPoint x: 310, startPoint y: 264, endPoint x: 380, endPoint y: 272, distance: 69.7
click at [380, 272] on div "Website - Mailing address 6633 Yount St, Yountville, CA, 94599 Phone number - Y…" at bounding box center [337, 273] width 270 height 68
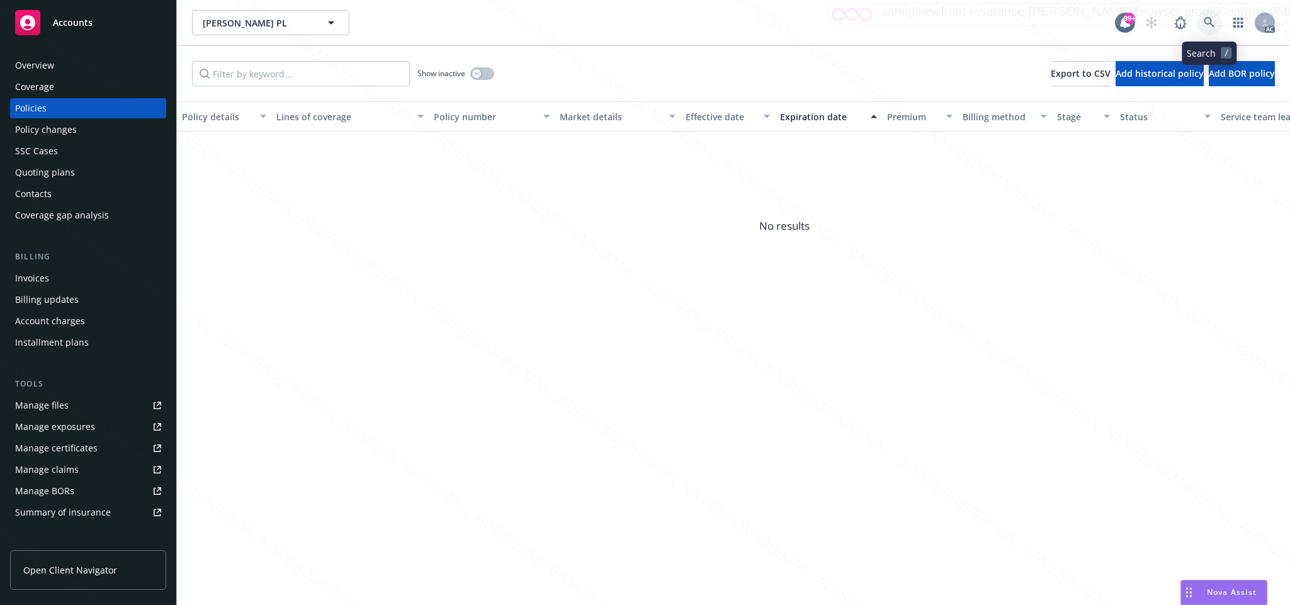
click at [1210, 21] on icon at bounding box center [1209, 22] width 11 height 11
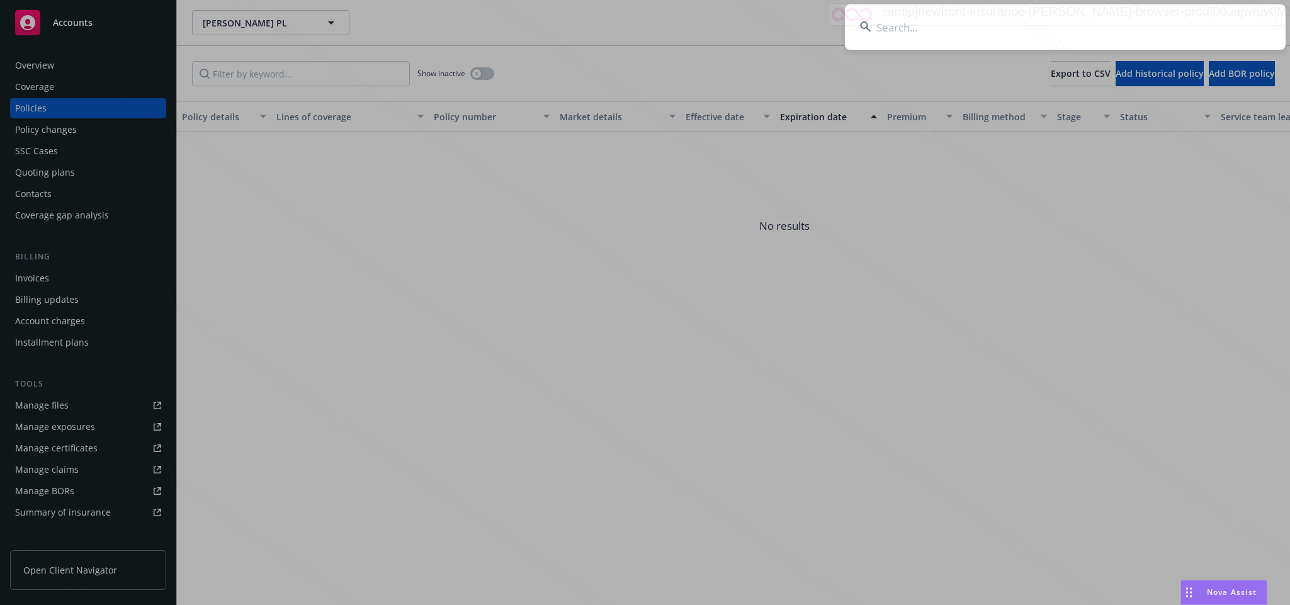
click at [901, 31] on input at bounding box center [1065, 26] width 441 height 45
type input "10c33033-d060-41b0-8825-8fcade82e37e"
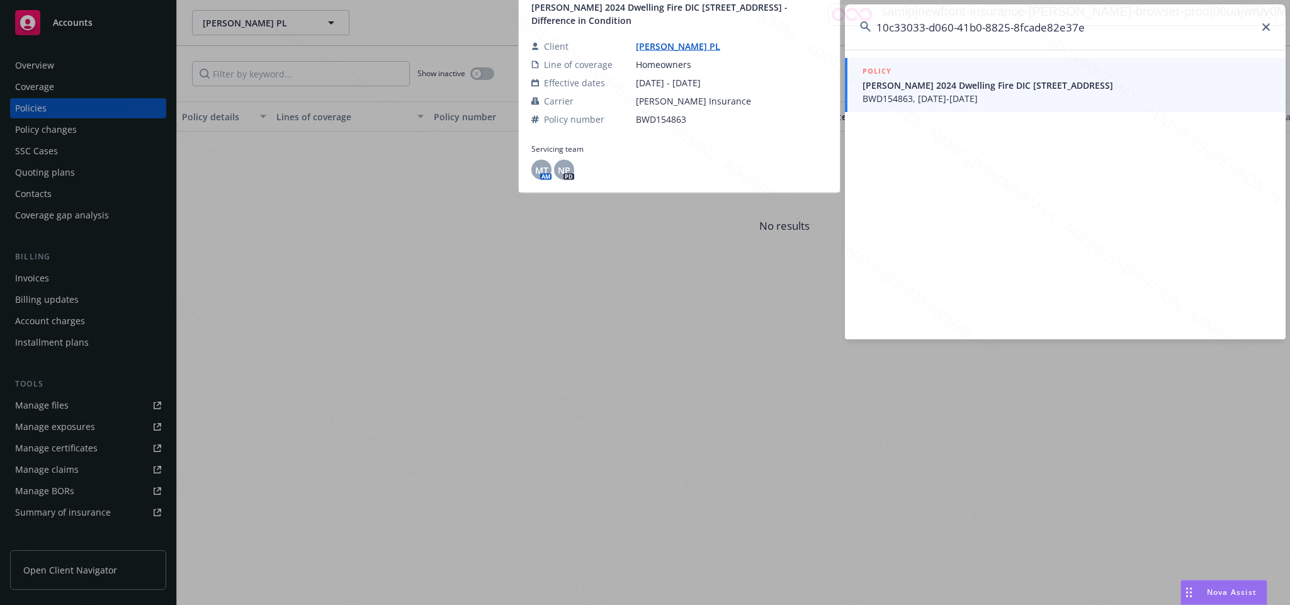
click at [939, 96] on span "BWD154863, [DATE]-[DATE]" at bounding box center [1067, 98] width 408 height 13
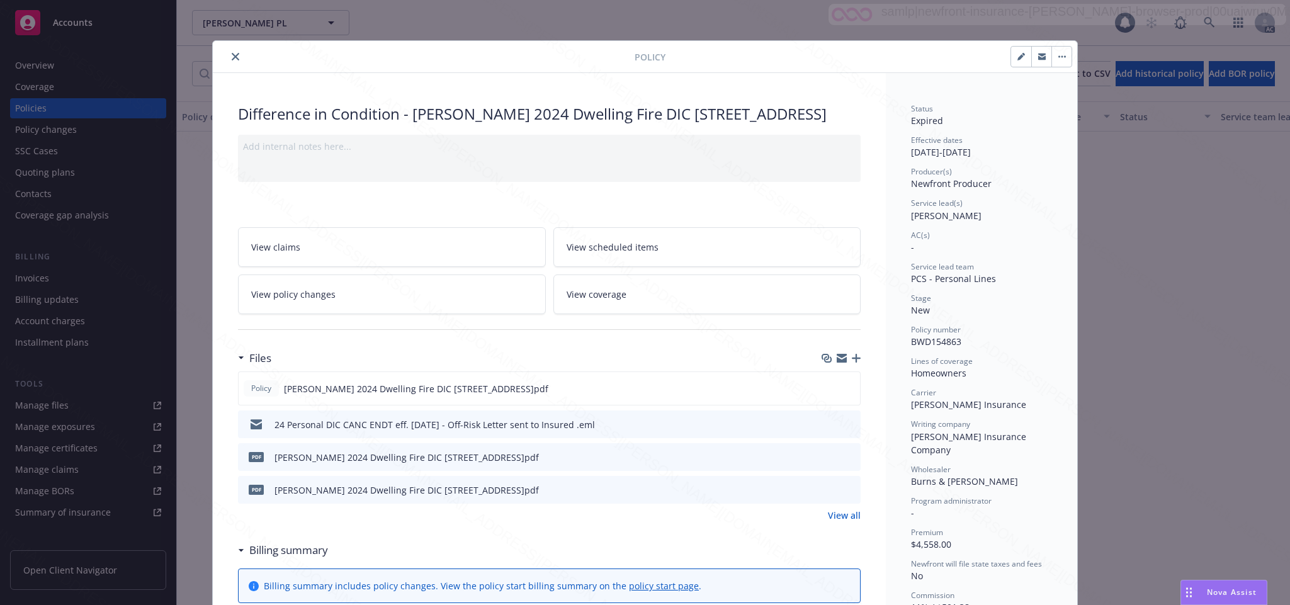
scroll to position [38, 0]
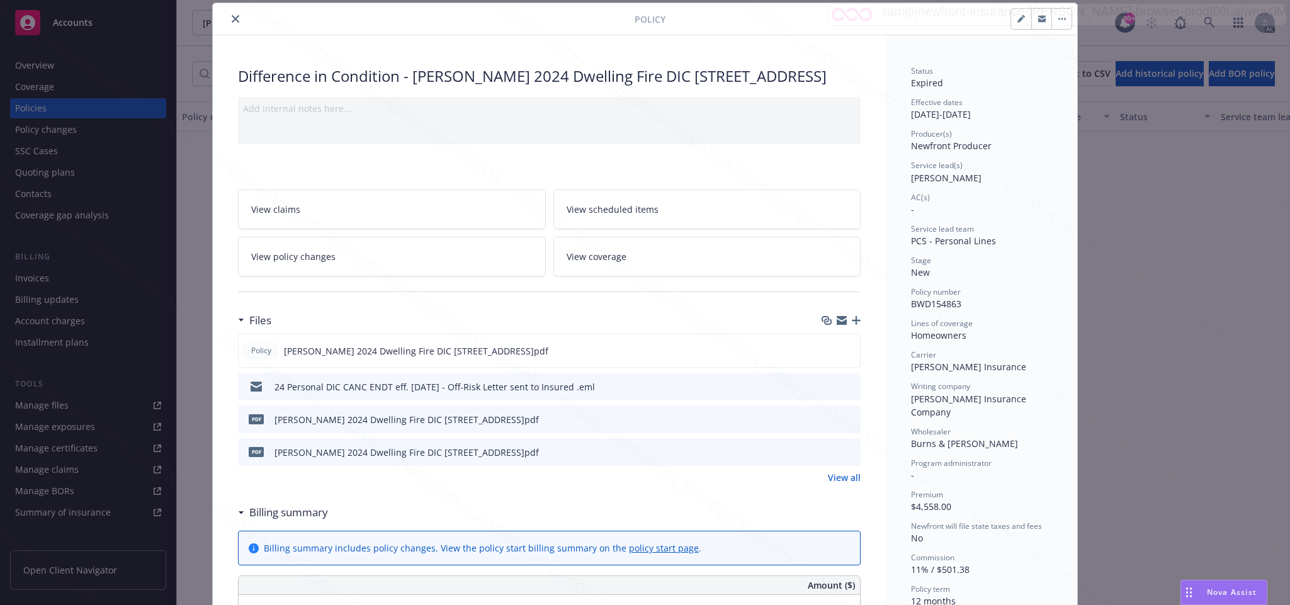
click at [232, 19] on icon "close" at bounding box center [236, 19] width 8 height 8
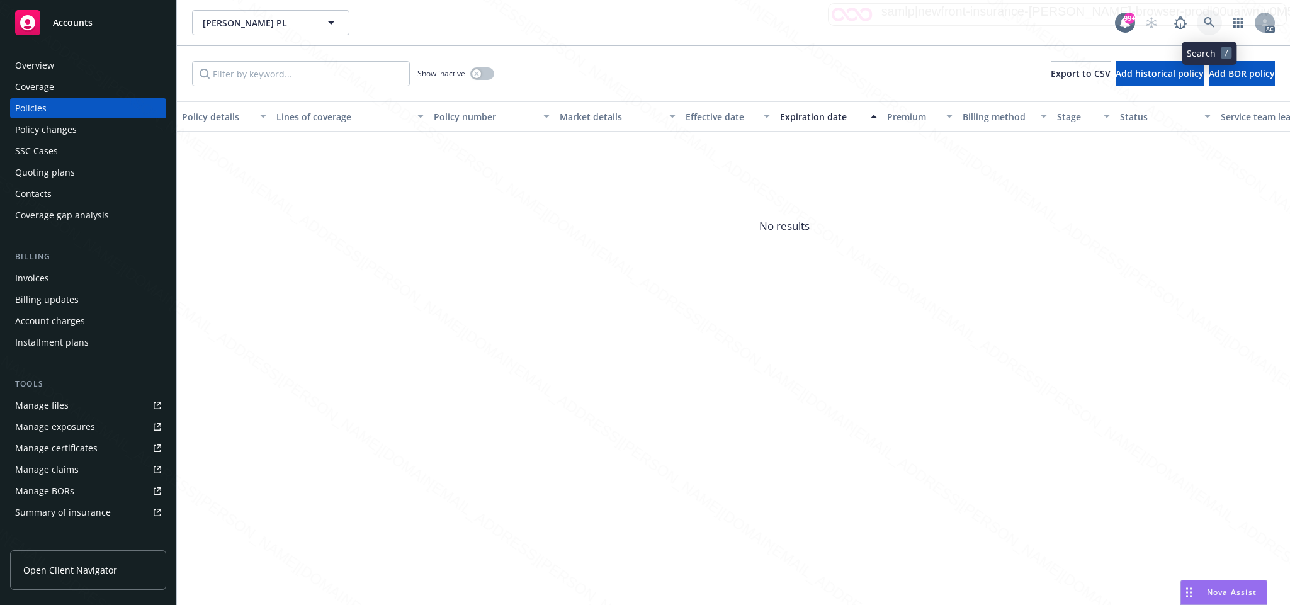
click at [1213, 21] on icon at bounding box center [1209, 22] width 11 height 11
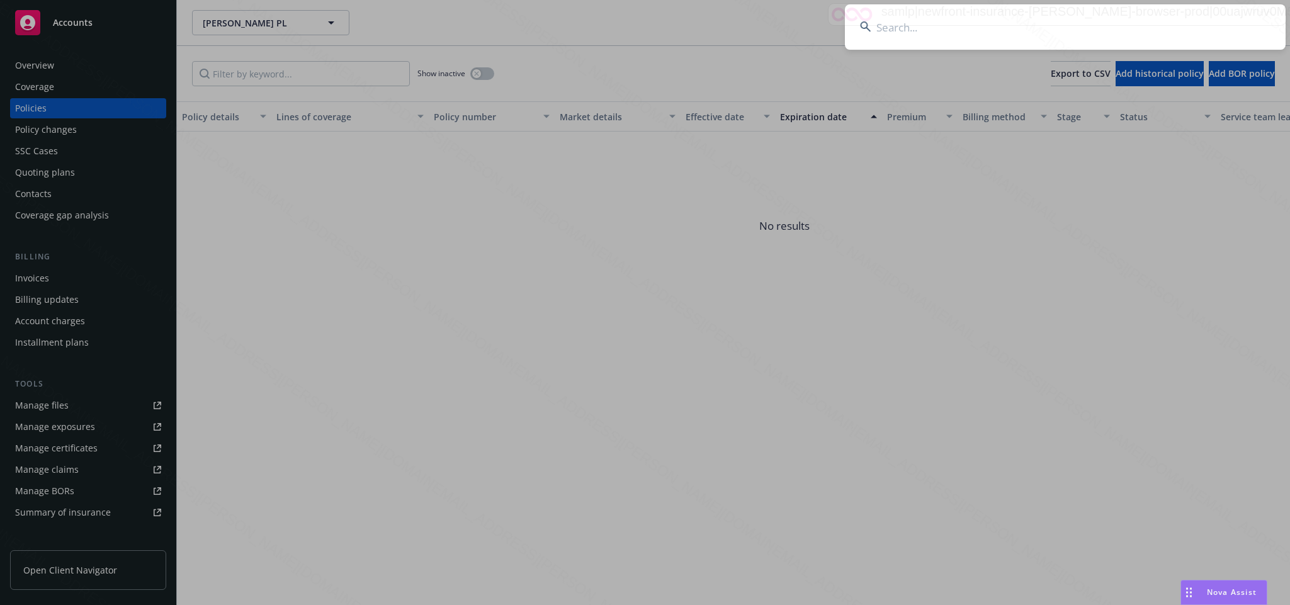
click at [954, 31] on input at bounding box center [1065, 26] width 441 height 45
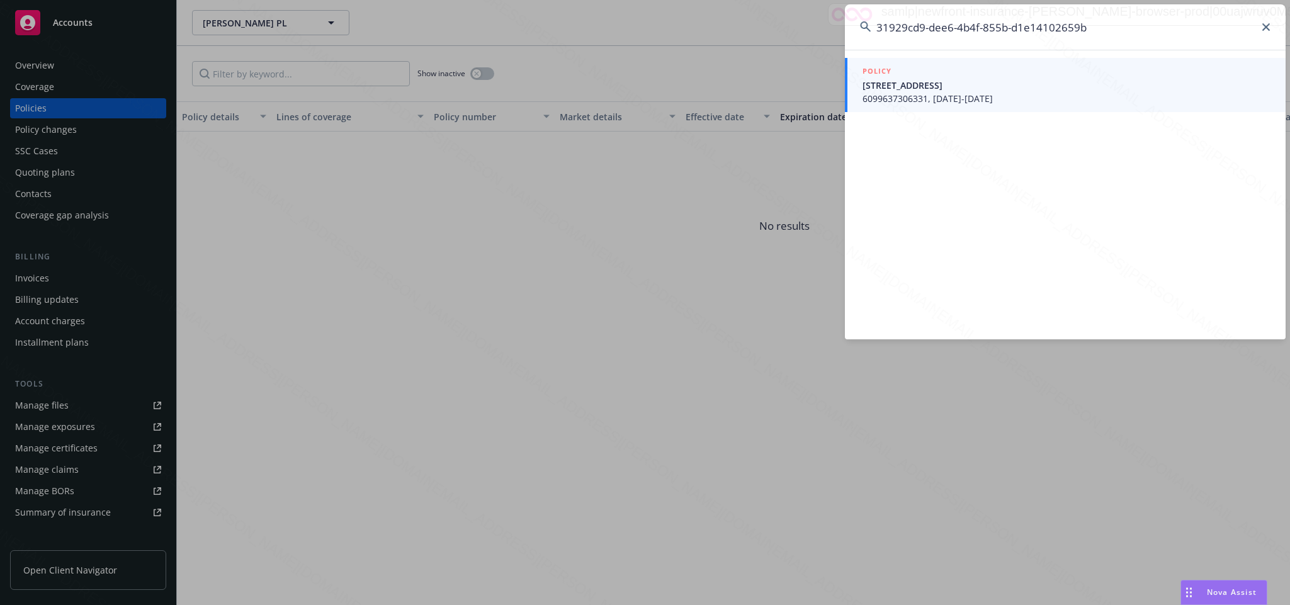
type input "31929cd9-dee6-4b4f-855b-d1e14102659b"
click at [923, 84] on span "18819 NUTMEG ST SW ROCHESTER, WA 98579-9143" at bounding box center [1067, 85] width 408 height 13
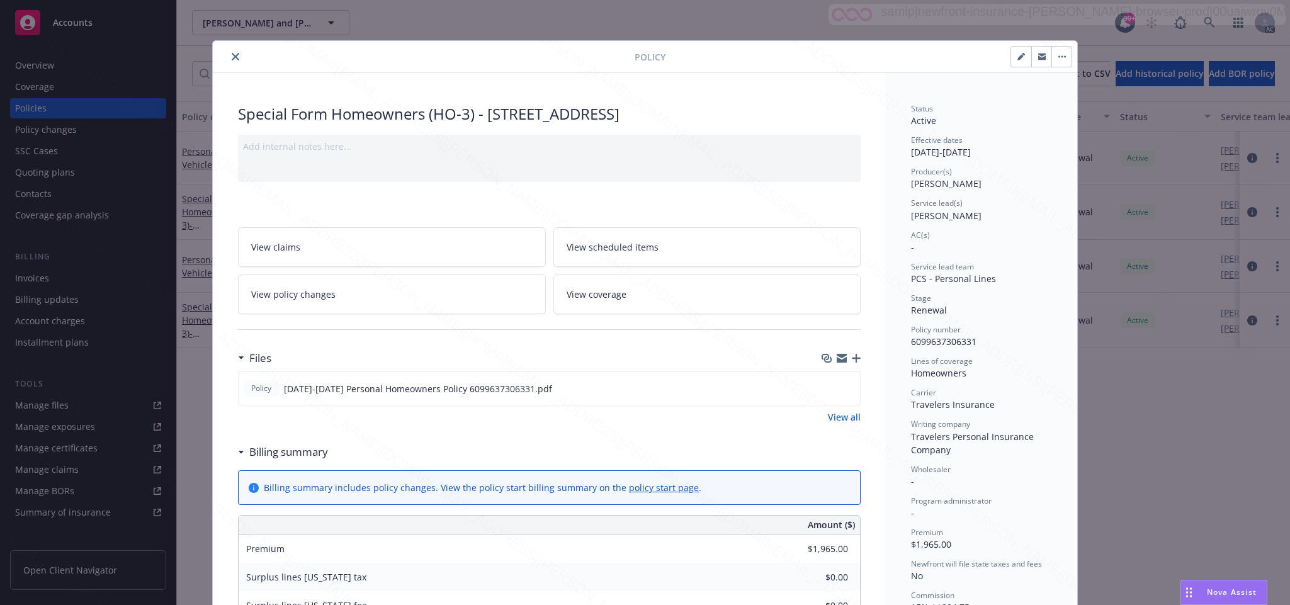
click at [232, 55] on icon "close" at bounding box center [236, 57] width 8 height 8
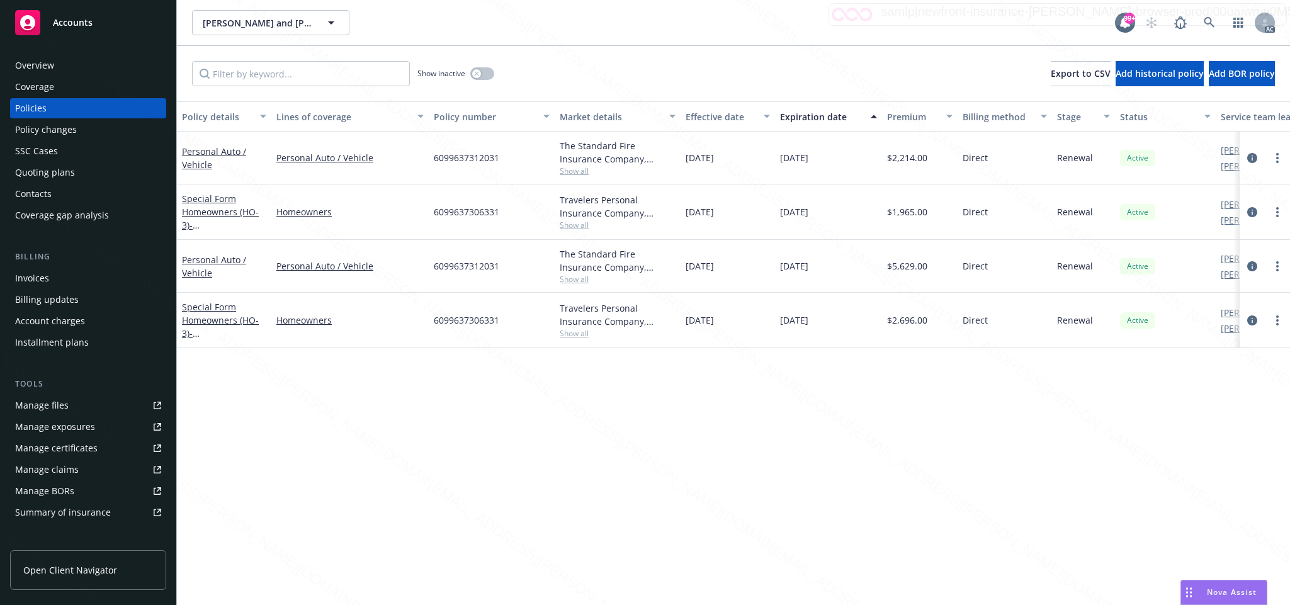
click at [45, 64] on div "Overview" at bounding box center [34, 65] width 39 height 20
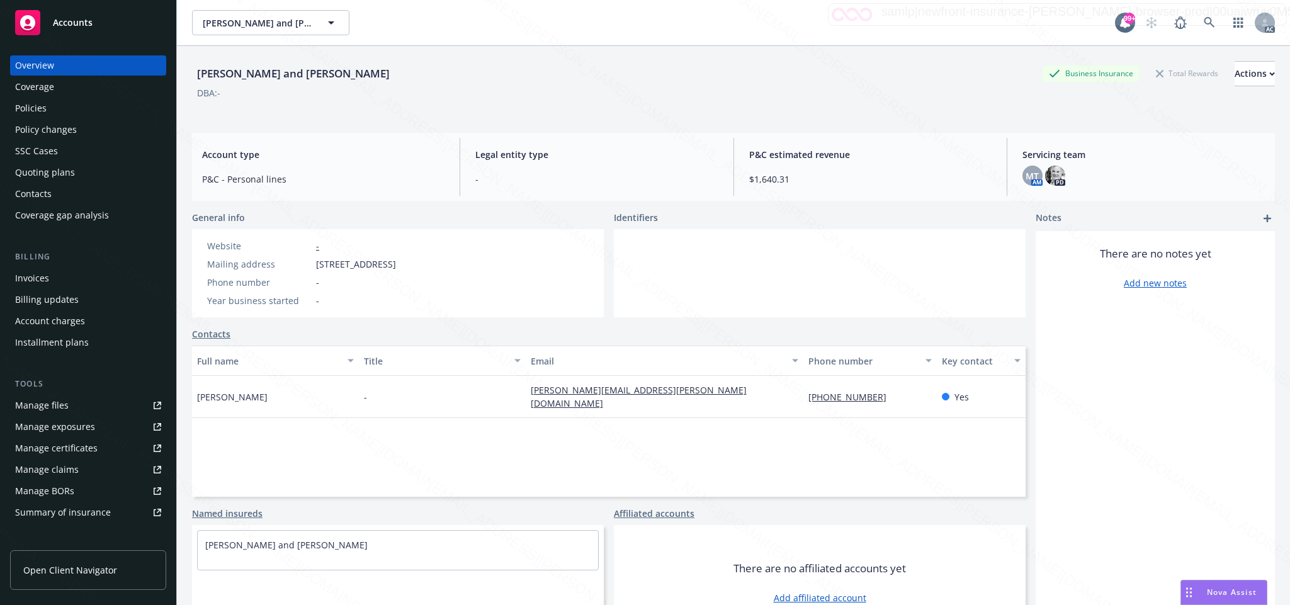
drag, startPoint x: 312, startPoint y: 264, endPoint x: 410, endPoint y: 272, distance: 97.9
click at [401, 272] on div "Website - Mailing address 18819 Nutmeg St SW, Rochester, WA, 98579 Phone number…" at bounding box center [301, 273] width 199 height 68
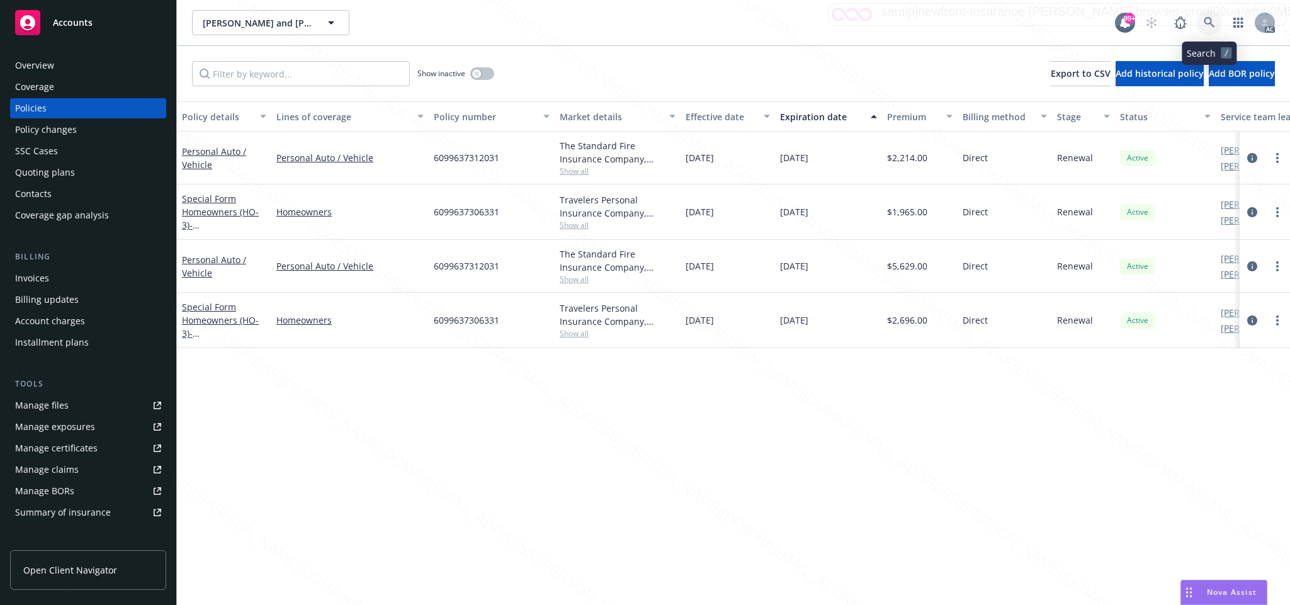
click at [1208, 23] on icon at bounding box center [1209, 22] width 11 height 11
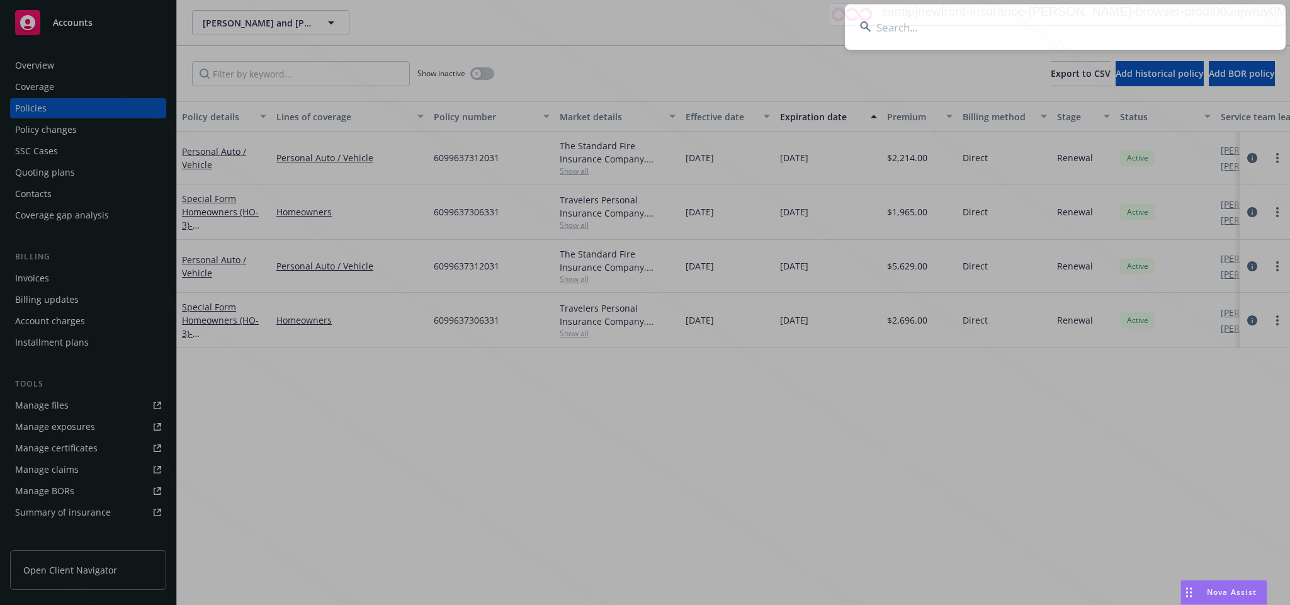
click at [898, 21] on input at bounding box center [1065, 26] width 441 height 45
click at [930, 32] on input at bounding box center [1065, 26] width 441 height 45
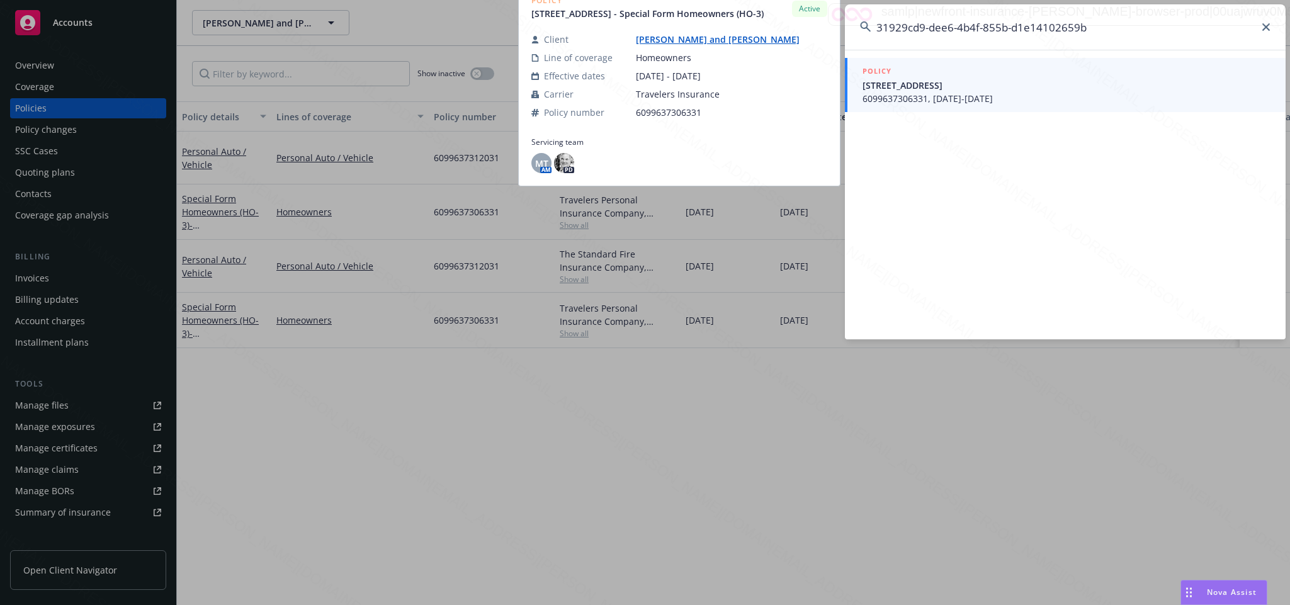
type input "31929cd9-dee6-4b4f-855b-d1e14102659b"
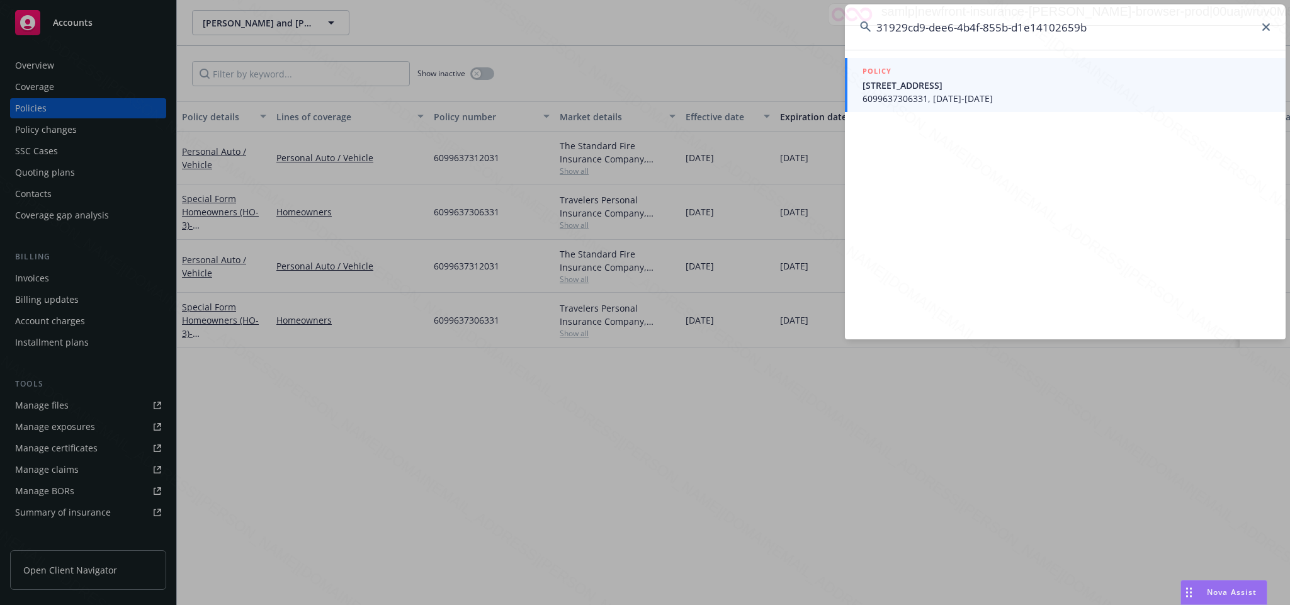
click at [953, 93] on span "6099637306331, 08/23/2024-08/23/2025" at bounding box center [1067, 98] width 408 height 13
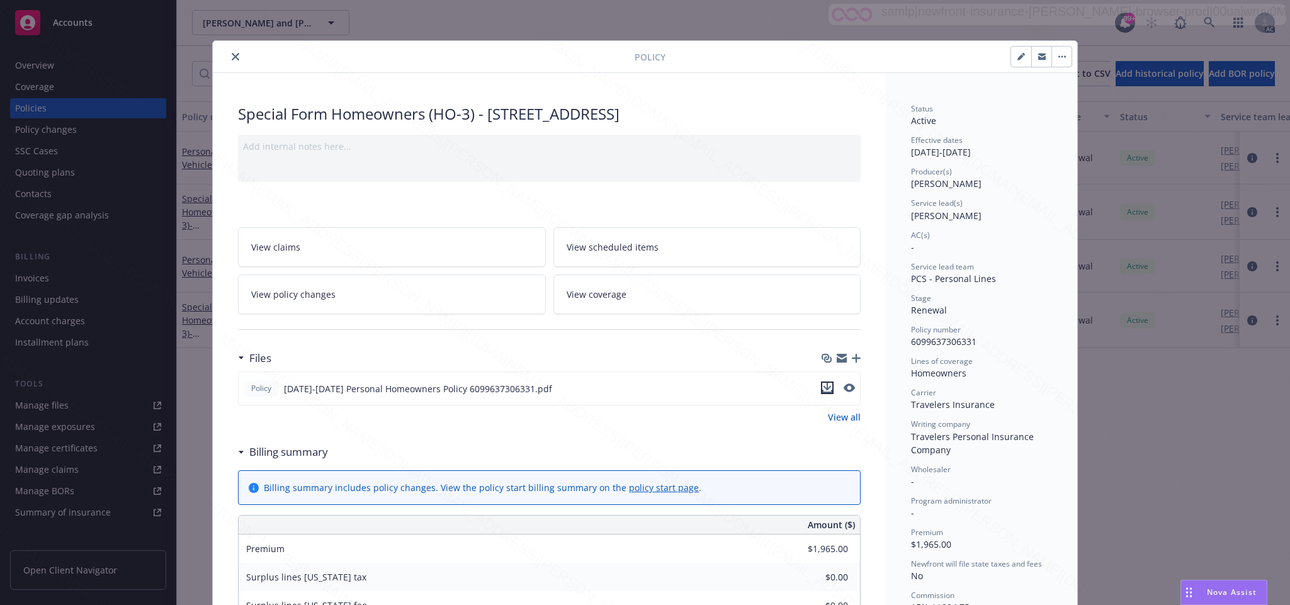
click at [822, 391] on icon "download file" at bounding box center [827, 388] width 10 height 10
click at [232, 57] on icon "close" at bounding box center [236, 57] width 8 height 8
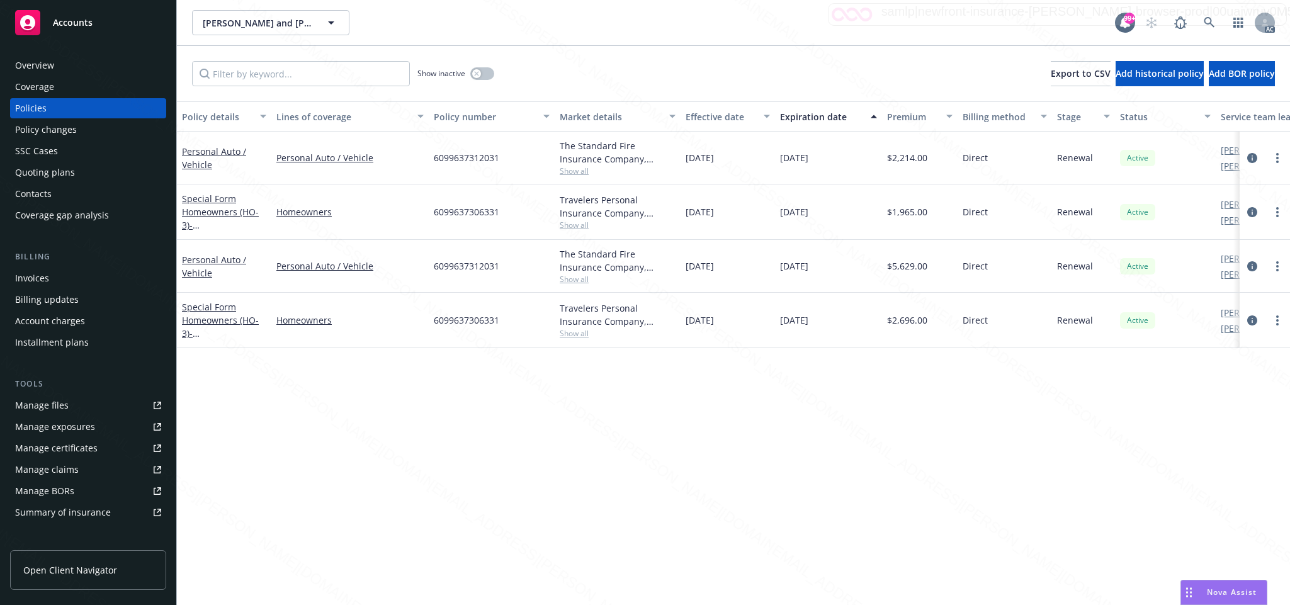
click at [841, 475] on div "Policy details Lines of coverage Policy number Market details Effective date Ex…" at bounding box center [733, 353] width 1113 height 504
click at [1208, 21] on icon at bounding box center [1209, 22] width 11 height 11
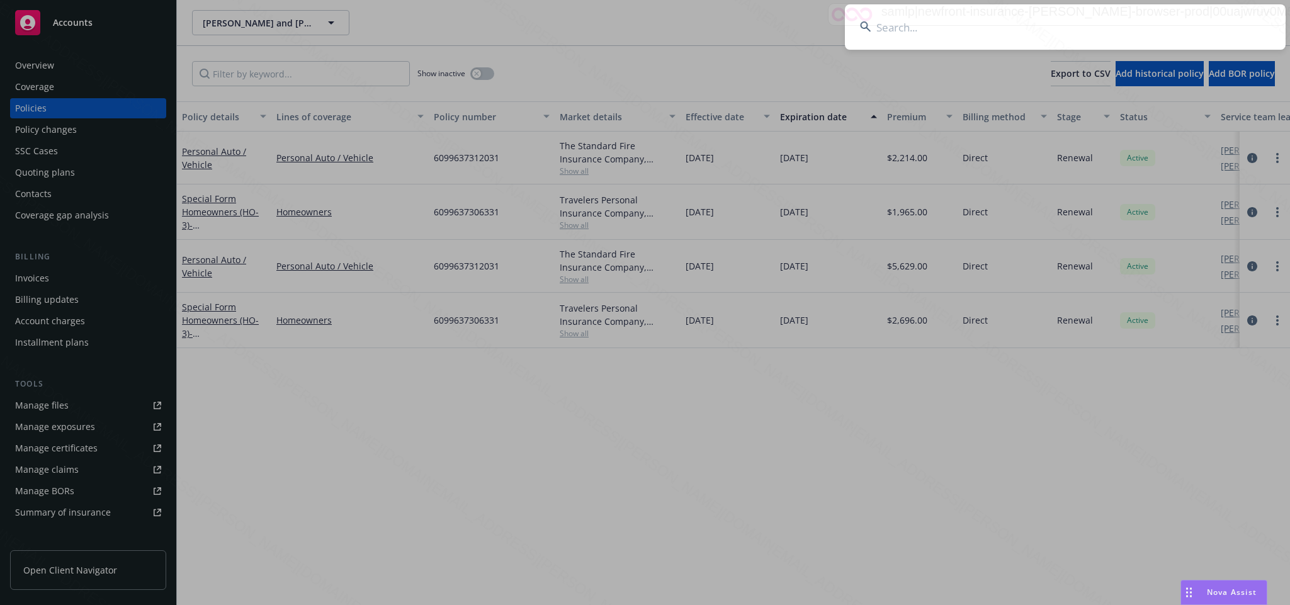
click at [880, 21] on input at bounding box center [1065, 26] width 441 height 45
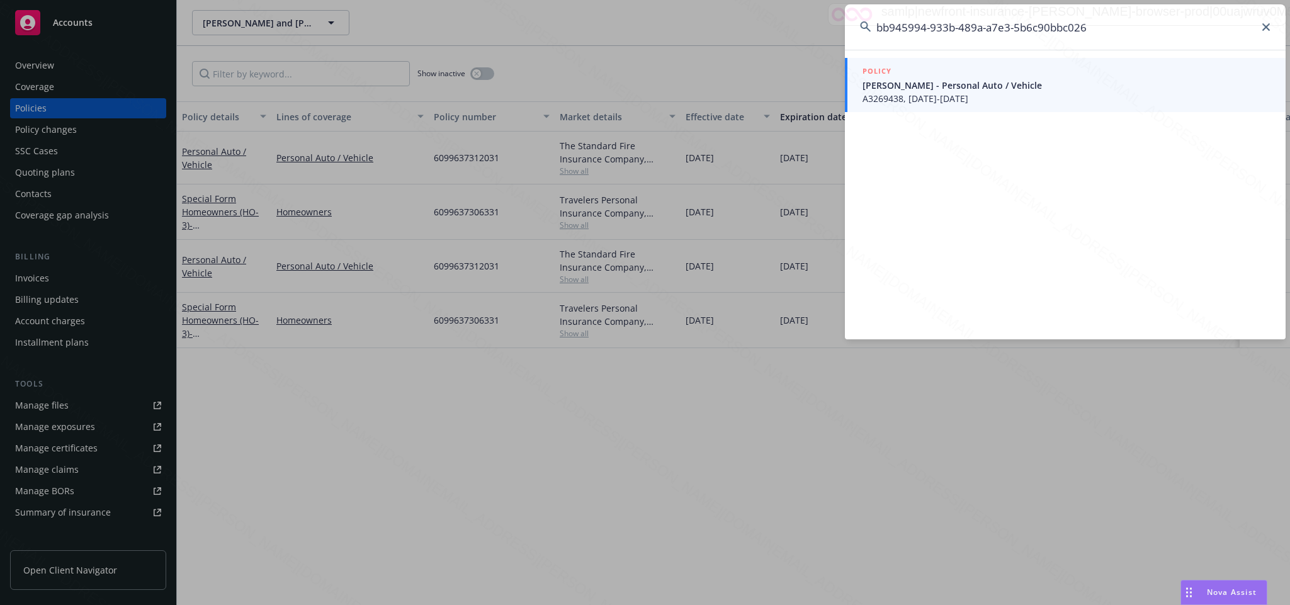
type input "bb945994-933b-489a-a7e3-5b6c90bbc026"
click at [938, 98] on span "A3269438, 08/23/2024-08/23/2025" at bounding box center [1067, 98] width 408 height 13
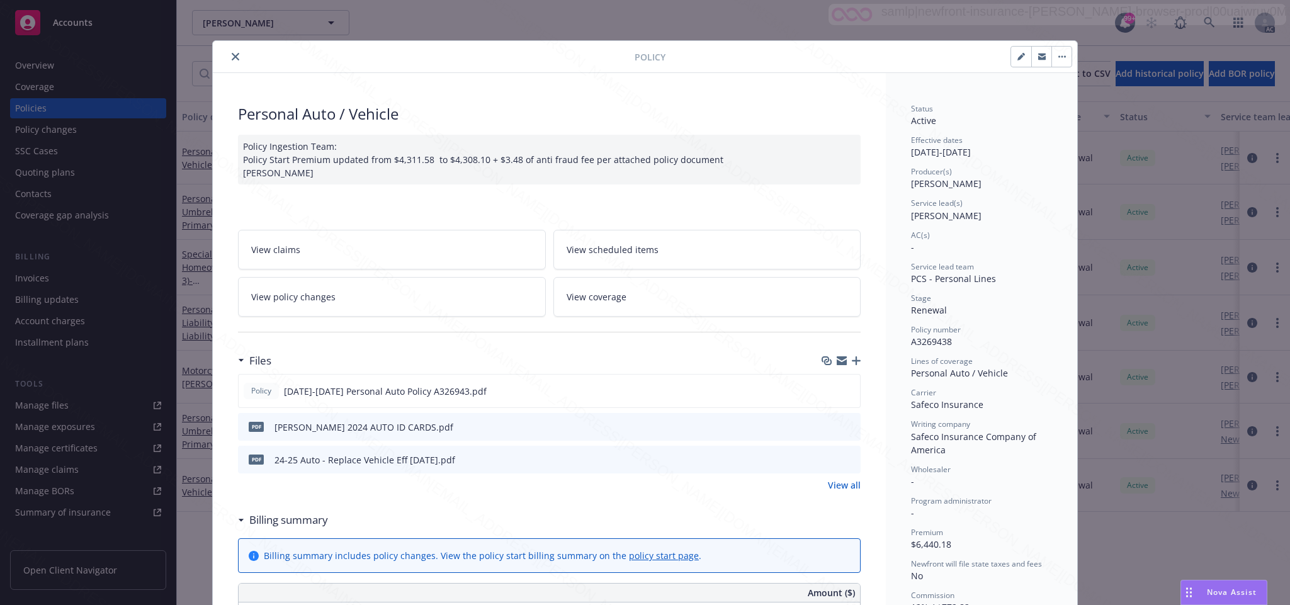
click at [303, 299] on span "View policy changes" at bounding box center [293, 296] width 84 height 13
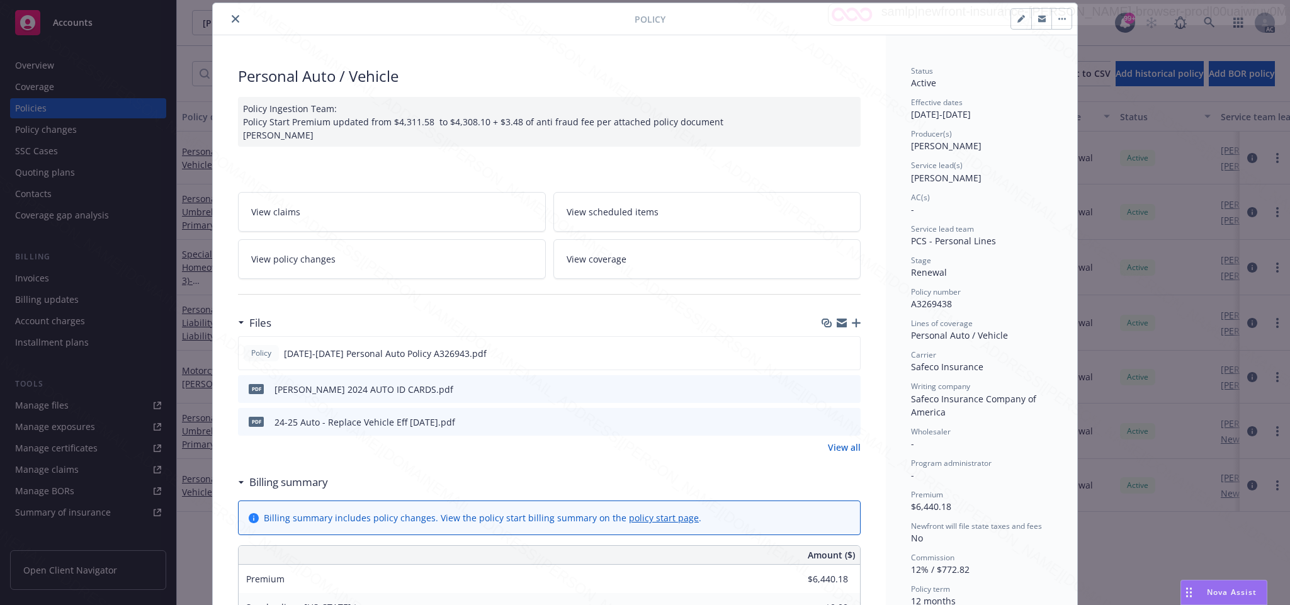
click at [232, 20] on icon "close" at bounding box center [236, 19] width 8 height 8
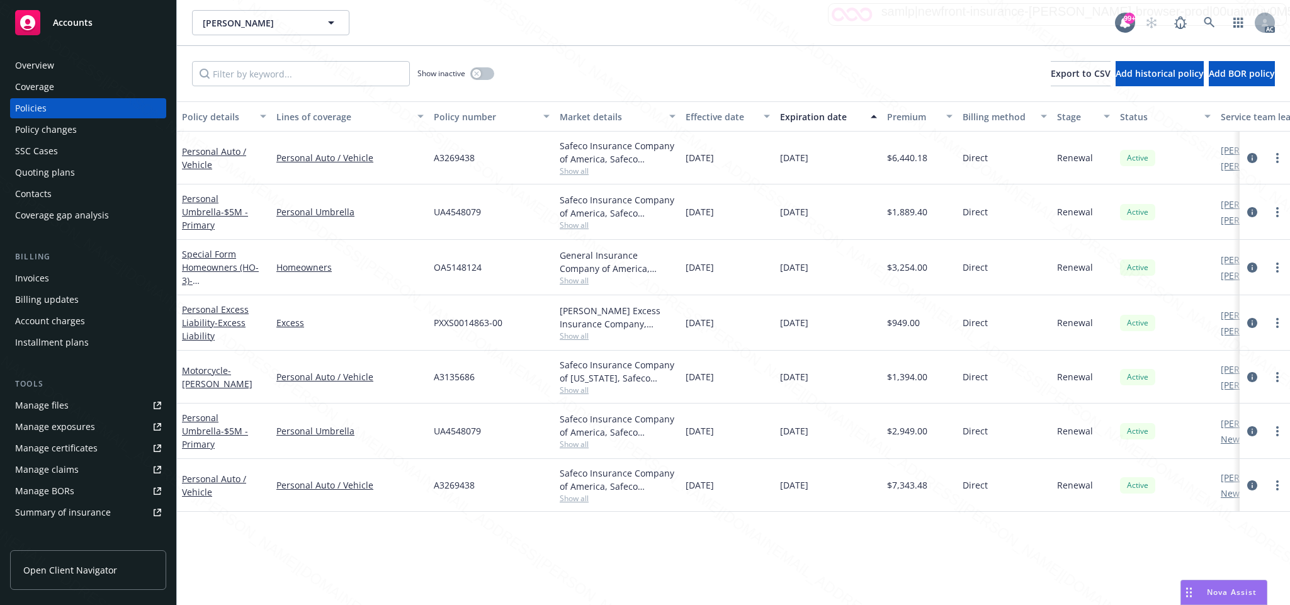
click at [44, 64] on div "Overview" at bounding box center [34, 65] width 39 height 20
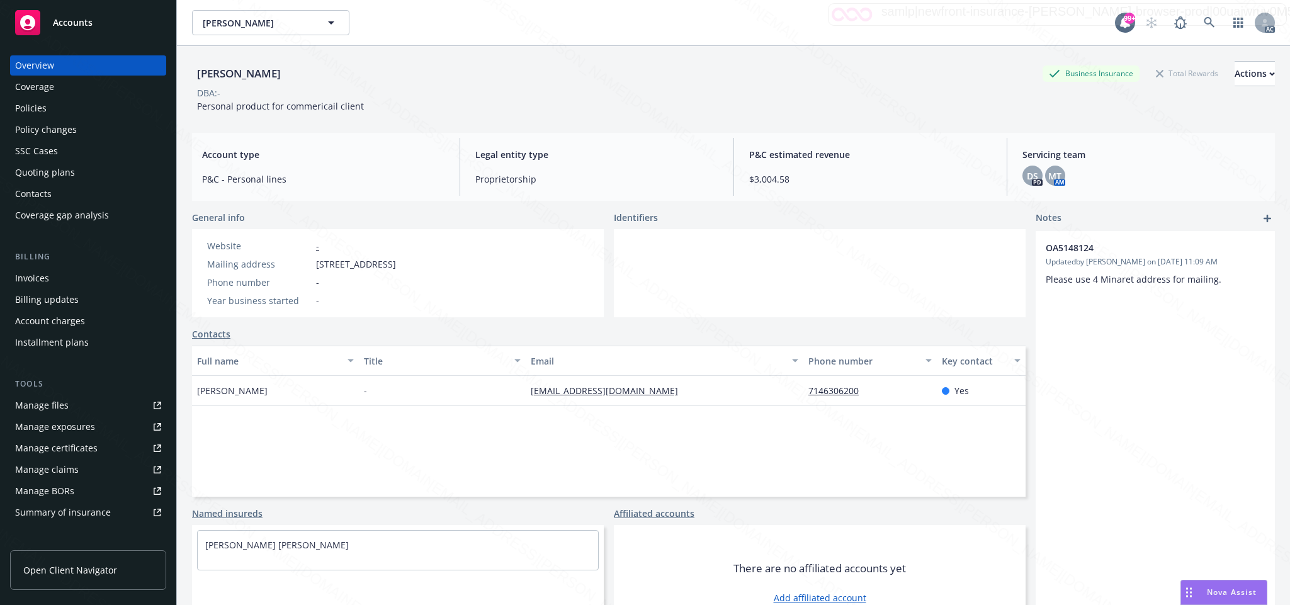
drag, startPoint x: 312, startPoint y: 261, endPoint x: 387, endPoint y: 268, distance: 75.9
click at [387, 268] on div "Mailing address 4 Minaret, Irvine, CA, 92603" at bounding box center [301, 264] width 199 height 13
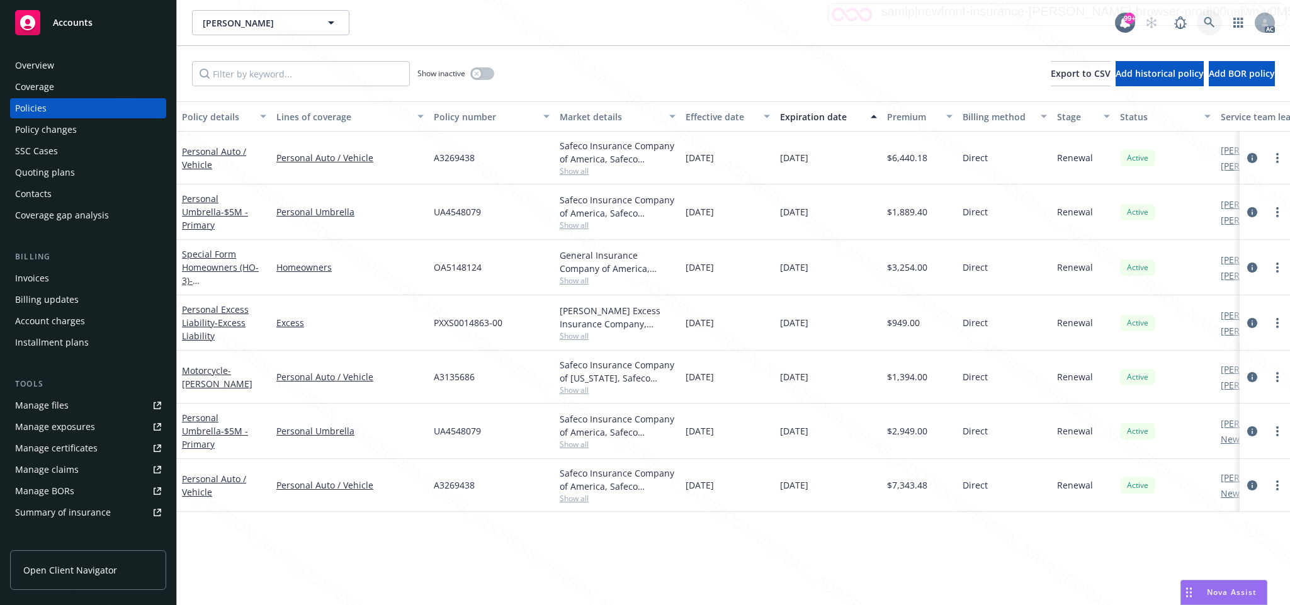
click at [1208, 25] on icon at bounding box center [1209, 22] width 11 height 11
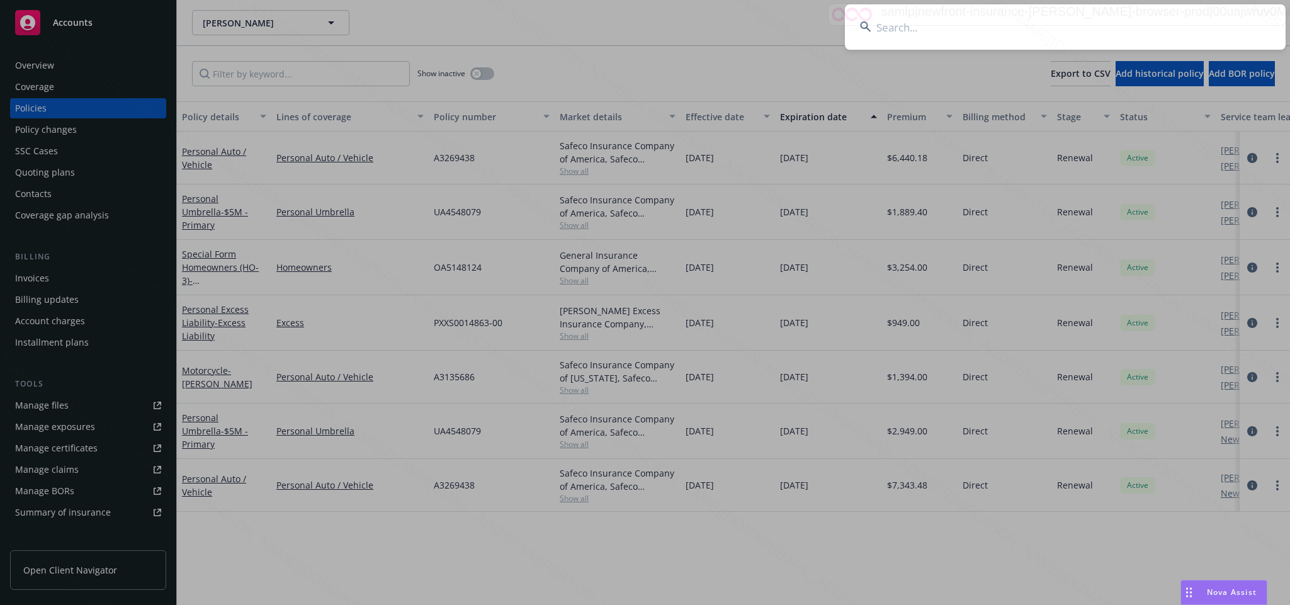
click at [911, 28] on input at bounding box center [1065, 26] width 441 height 45
type input "bb945994-933b-489a-a7e3-5b6c90bbc026"
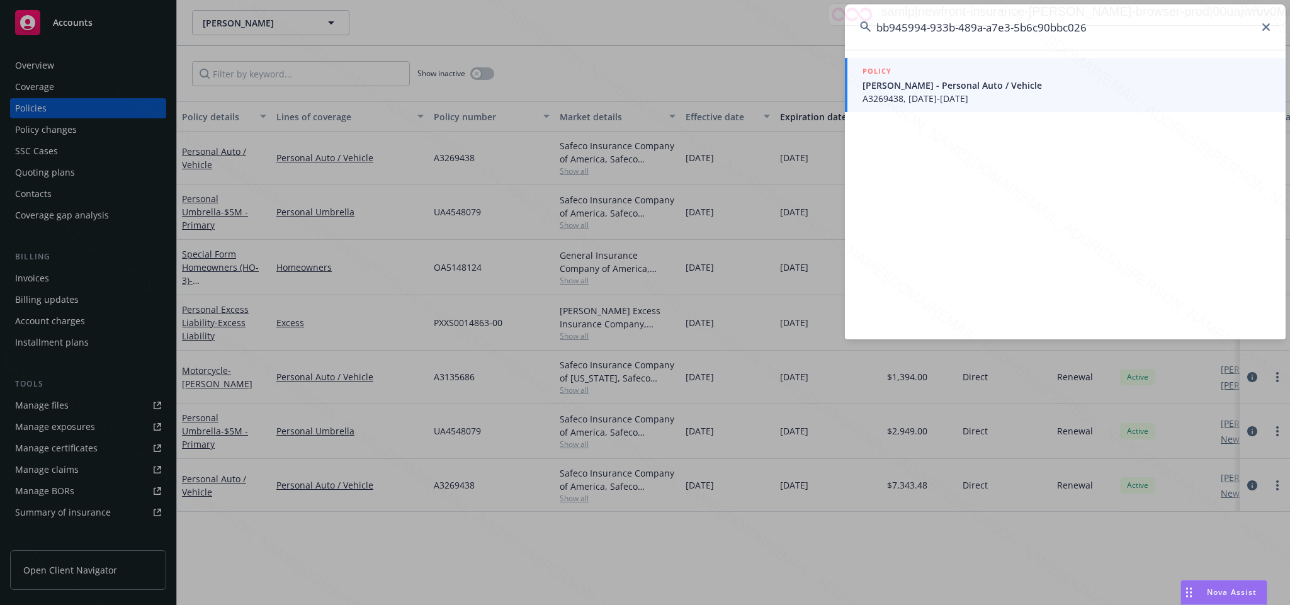
click at [962, 106] on link "POLICY Jeff Duveneck - Personal Auto / Vehicle A3269438, 08/23/2024-08/23/2025" at bounding box center [1065, 85] width 441 height 54
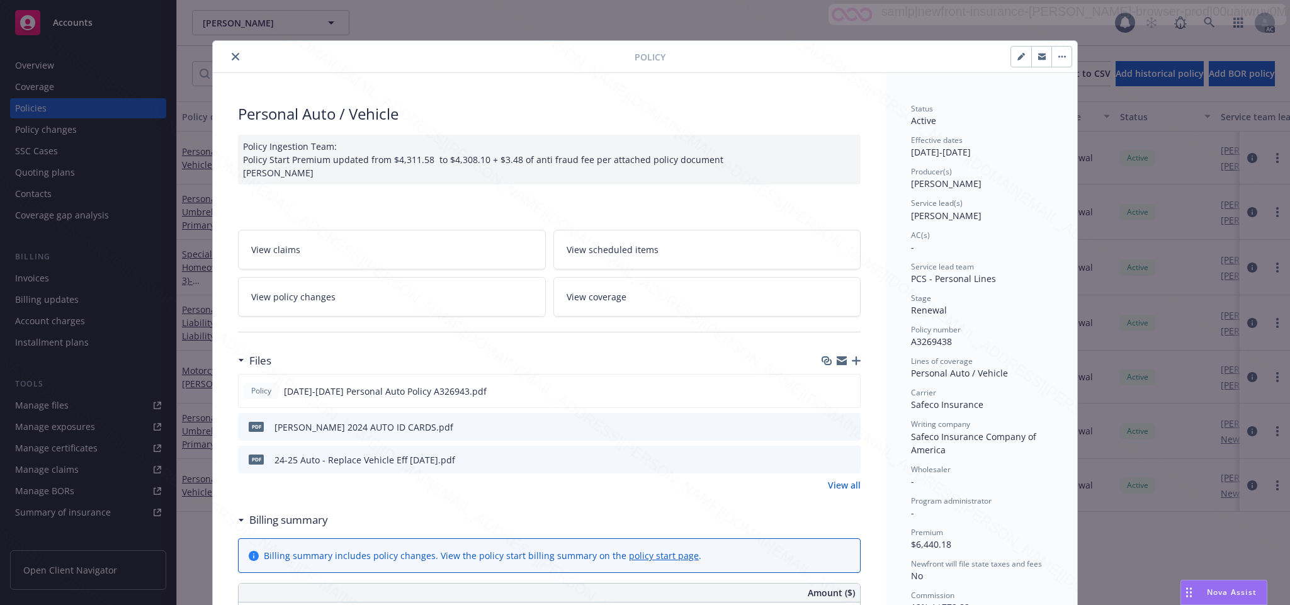
scroll to position [38, 0]
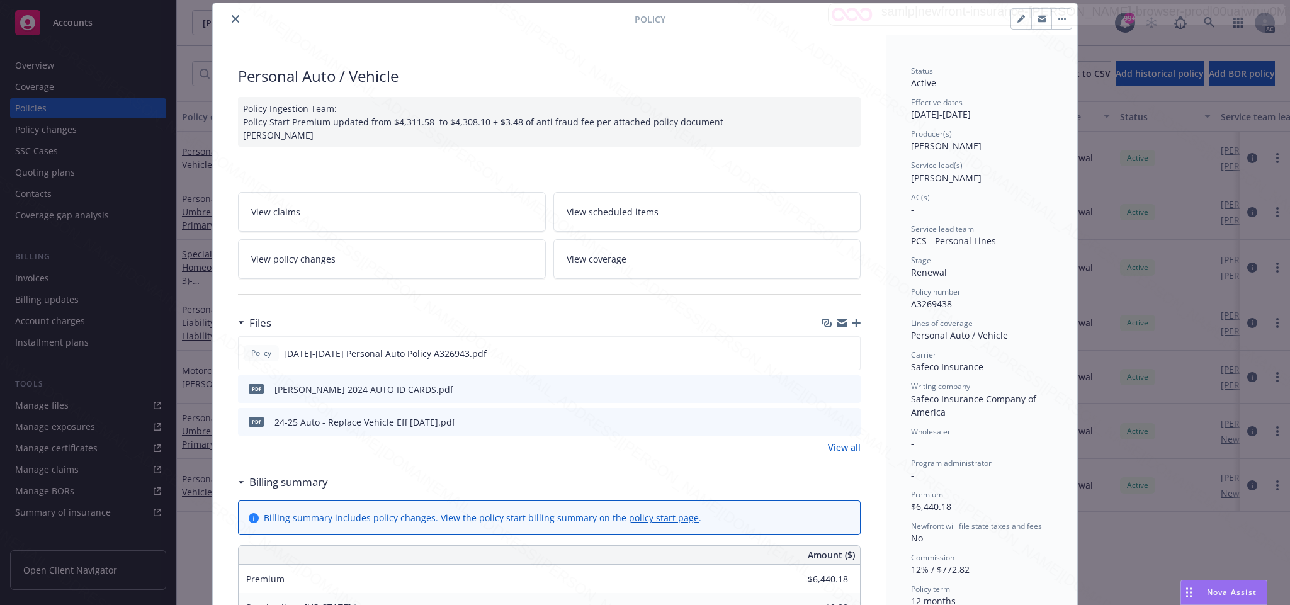
click at [300, 261] on span "View policy changes" at bounding box center [293, 259] width 84 height 13
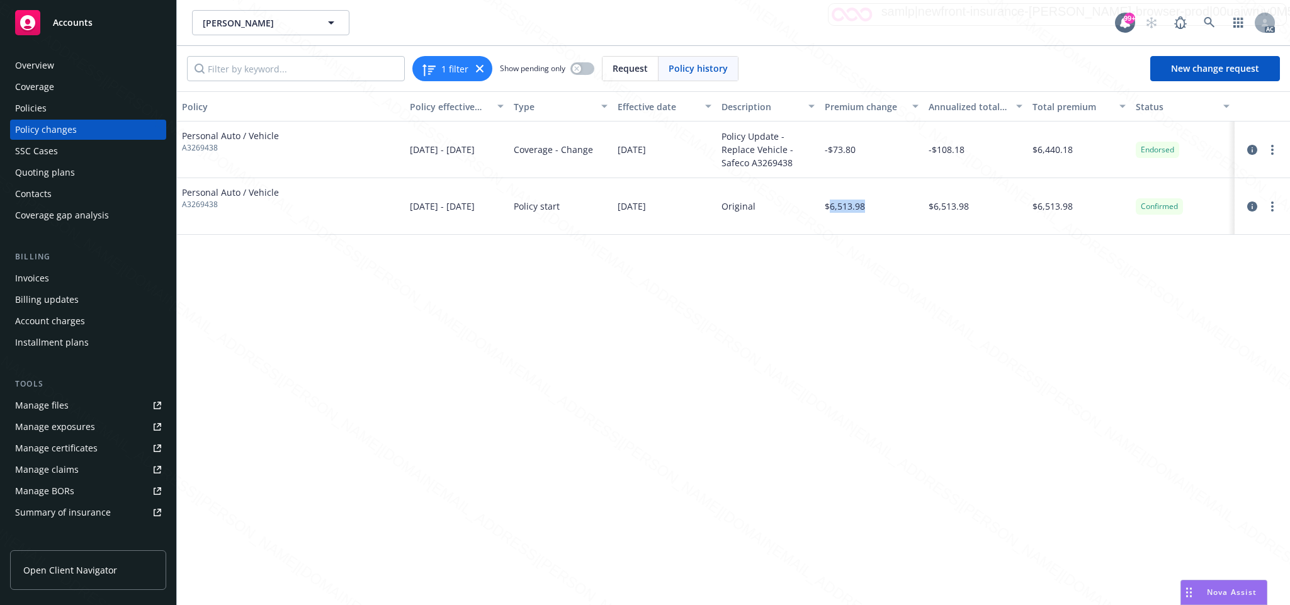
drag, startPoint x: 829, startPoint y: 206, endPoint x: 877, endPoint y: 205, distance: 47.2
click at [877, 205] on div "$6,513.98" at bounding box center [872, 206] width 104 height 57
copy span "6,513.98"
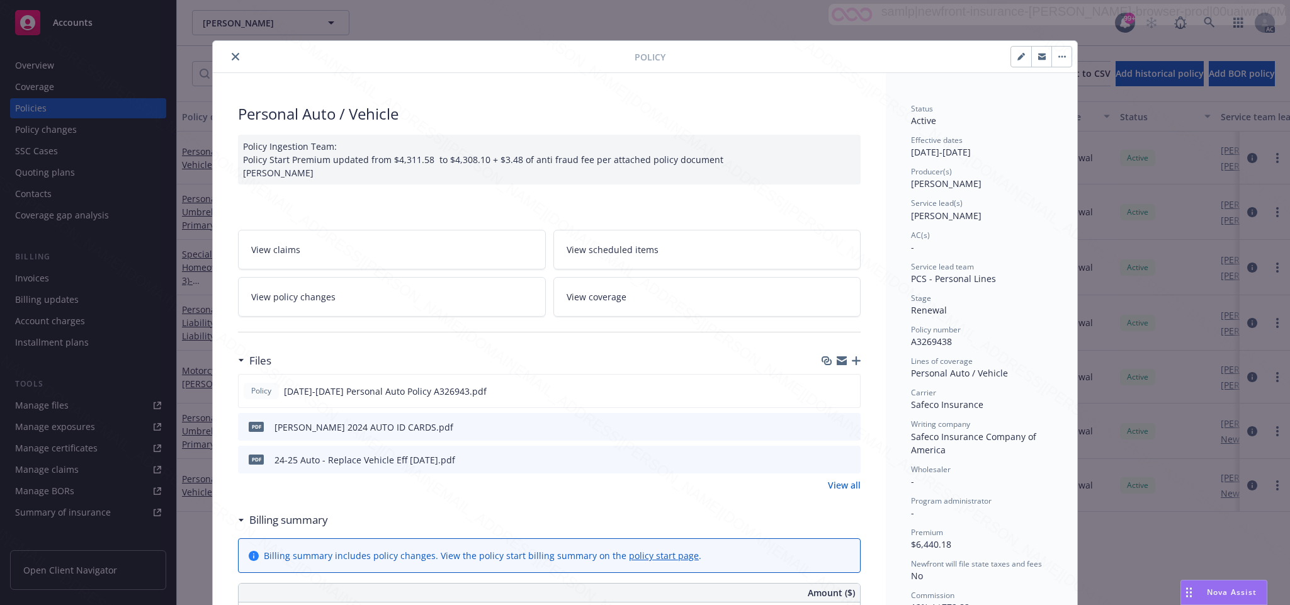
scroll to position [38, 0]
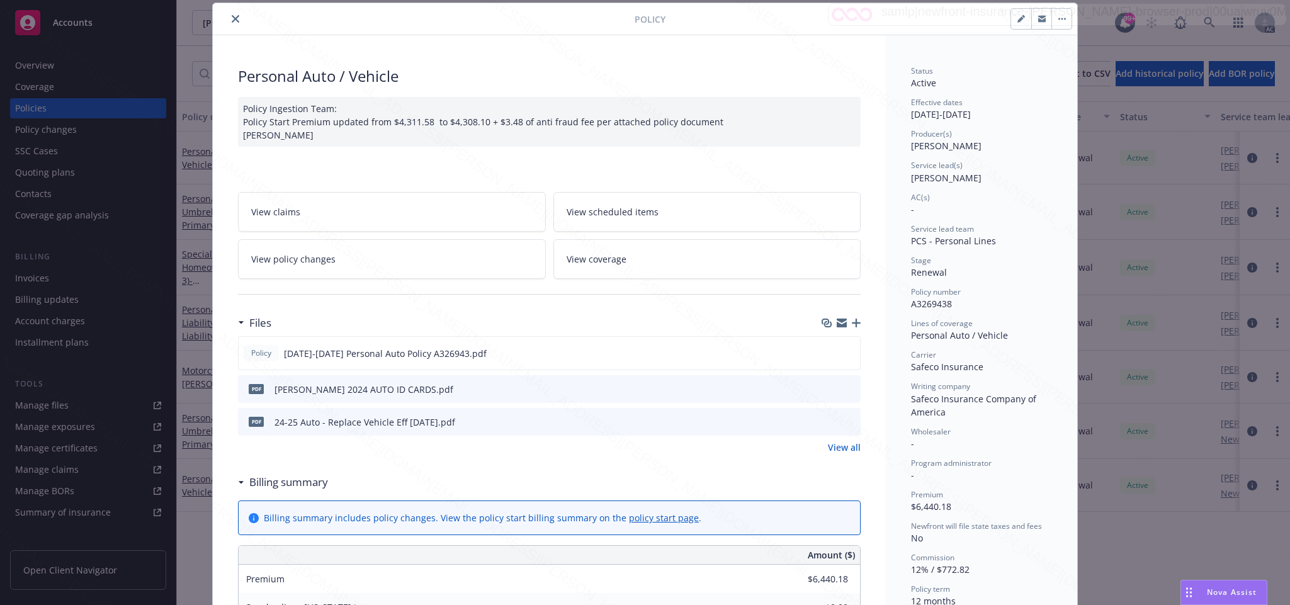
click at [309, 259] on span "View policy changes" at bounding box center [293, 259] width 84 height 13
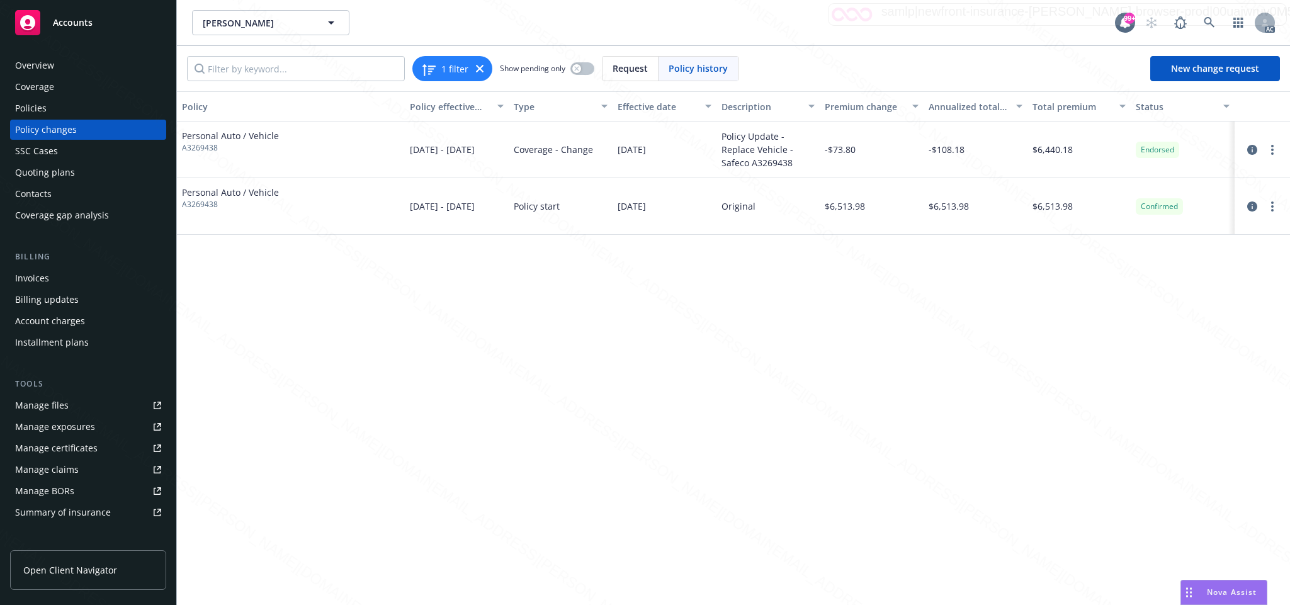
drag, startPoint x: 722, startPoint y: 133, endPoint x: 797, endPoint y: 165, distance: 81.5
click at [797, 165] on div "Personal Auto / Vehicle A3269438 08/23/2024 - 08/23/2025 Coverage - Change 12/1…" at bounding box center [733, 150] width 1113 height 57
click at [696, 146] on div "12/17/2024" at bounding box center [665, 150] width 104 height 57
drag, startPoint x: 711, startPoint y: 134, endPoint x: 800, endPoint y: 164, distance: 93.8
click at [800, 164] on div "Personal Auto / Vehicle A3269438 08/23/2024 - 08/23/2025 Coverage - Change 12/1…" at bounding box center [733, 150] width 1113 height 57
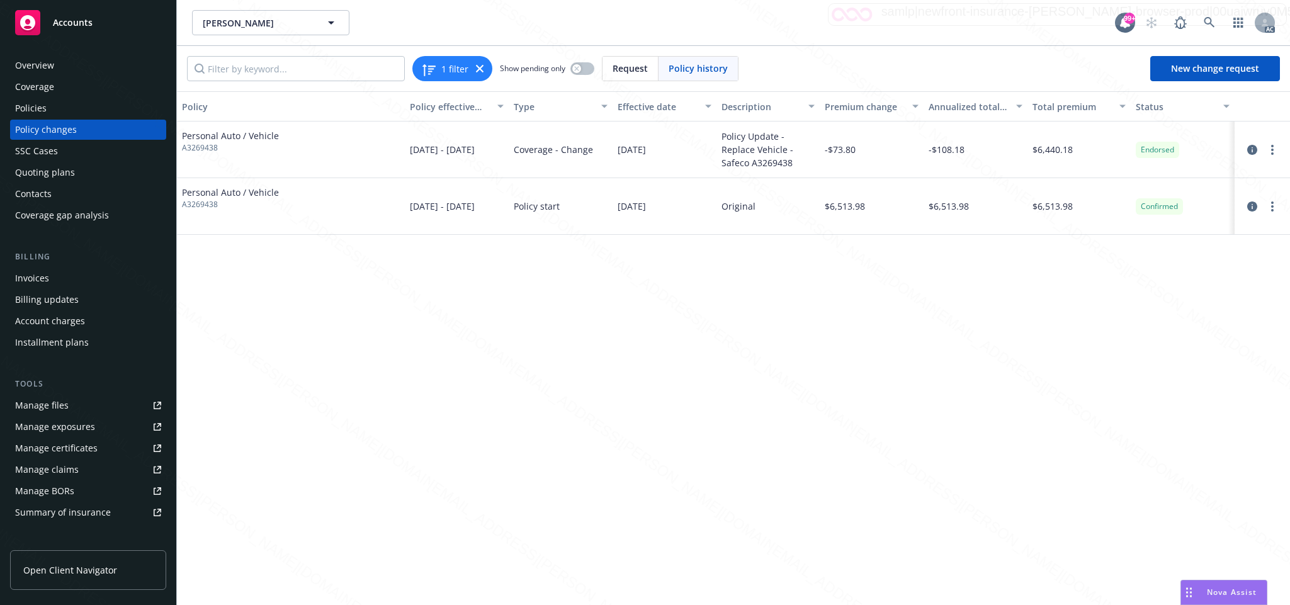
copy div "Policy Update - Replace Vehicle - Safeco A3269438"
click at [593, 401] on div "Policy Policy effective dates Type Effective date Description Premium change An…" at bounding box center [733, 347] width 1113 height 513
click at [691, 274] on div "Policy Policy effective dates Type Effective date Description Premium change An…" at bounding box center [733, 347] width 1113 height 513
drag, startPoint x: 714, startPoint y: 135, endPoint x: 796, endPoint y: 163, distance: 86.6
click at [796, 163] on div "Personal Auto / Vehicle A3269438 08/23/2024 - 08/23/2025 Coverage - Change 12/1…" at bounding box center [733, 150] width 1113 height 57
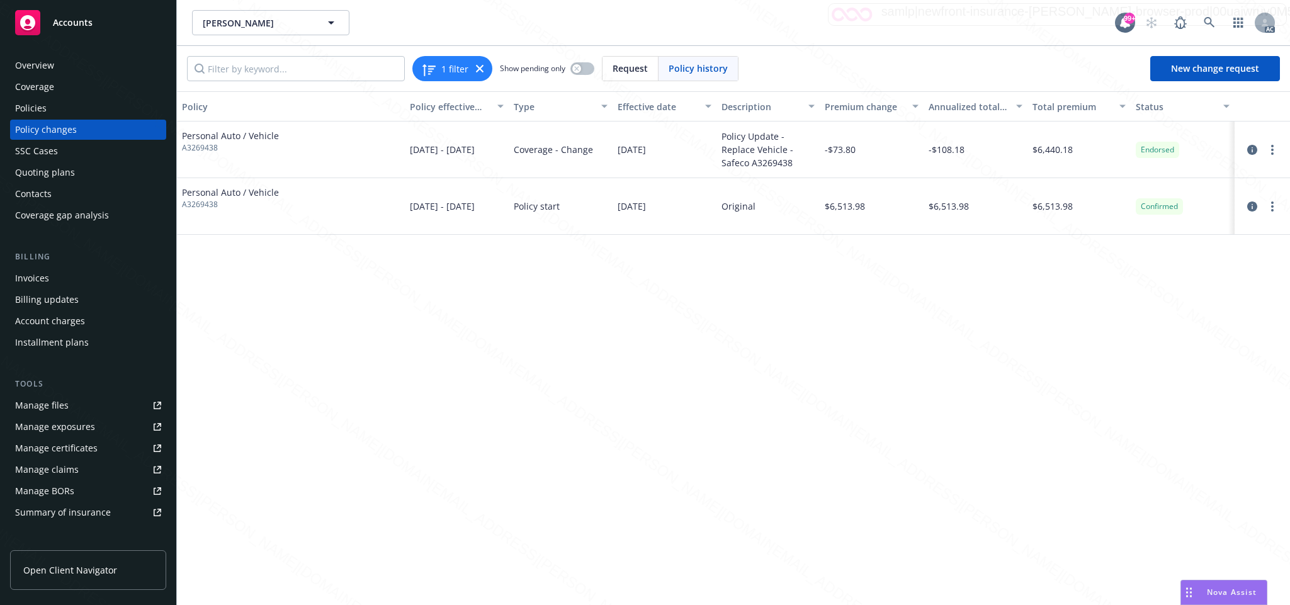
copy div "Policy Update - Replace Vehicle - Safeco A3269438"
drag, startPoint x: 1035, startPoint y: 150, endPoint x: 1085, endPoint y: 146, distance: 49.9
click at [1085, 146] on div "$6,440.18" at bounding box center [1080, 150] width 104 height 57
copy span "6,440.18"
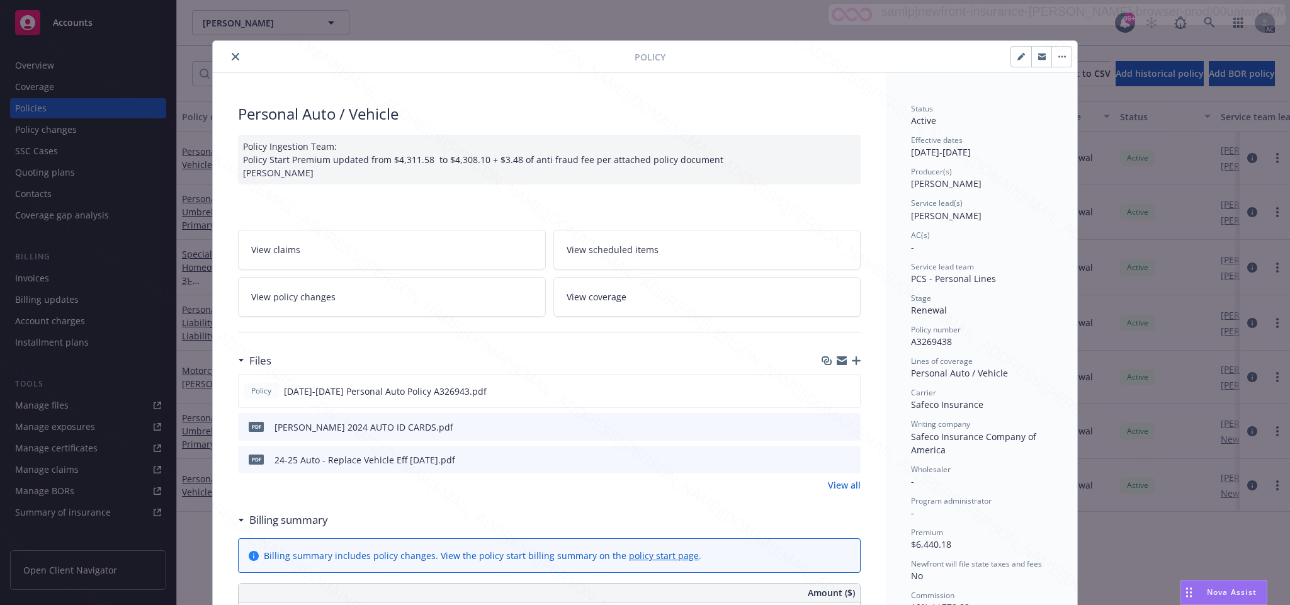
click at [232, 59] on icon "close" at bounding box center [236, 57] width 8 height 8
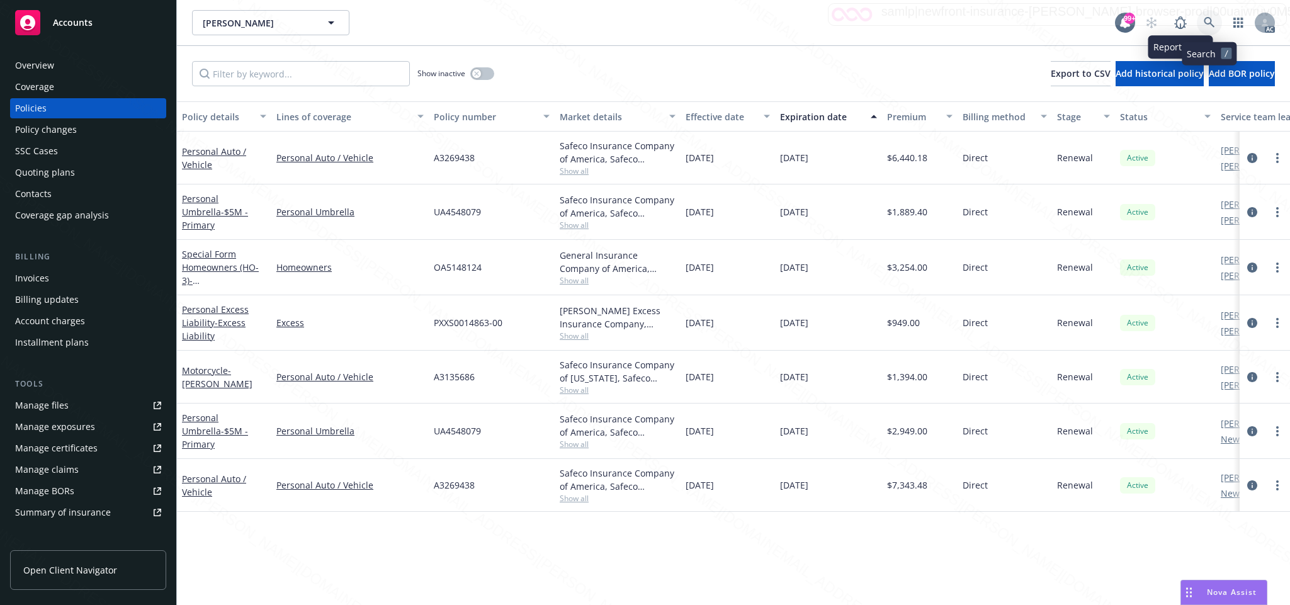
click at [1208, 20] on icon at bounding box center [1209, 22] width 11 height 11
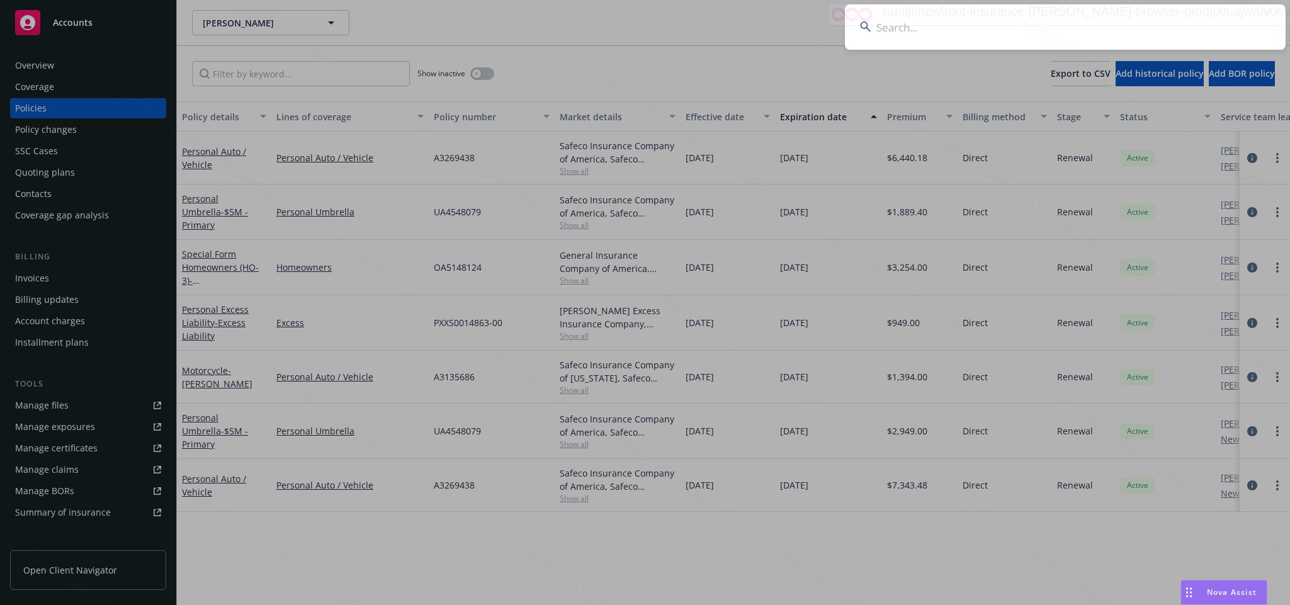
click at [916, 29] on input at bounding box center [1065, 26] width 441 height 45
type input "96d2ee0a-e9e0-4312-9e19-a240d2a1a118"
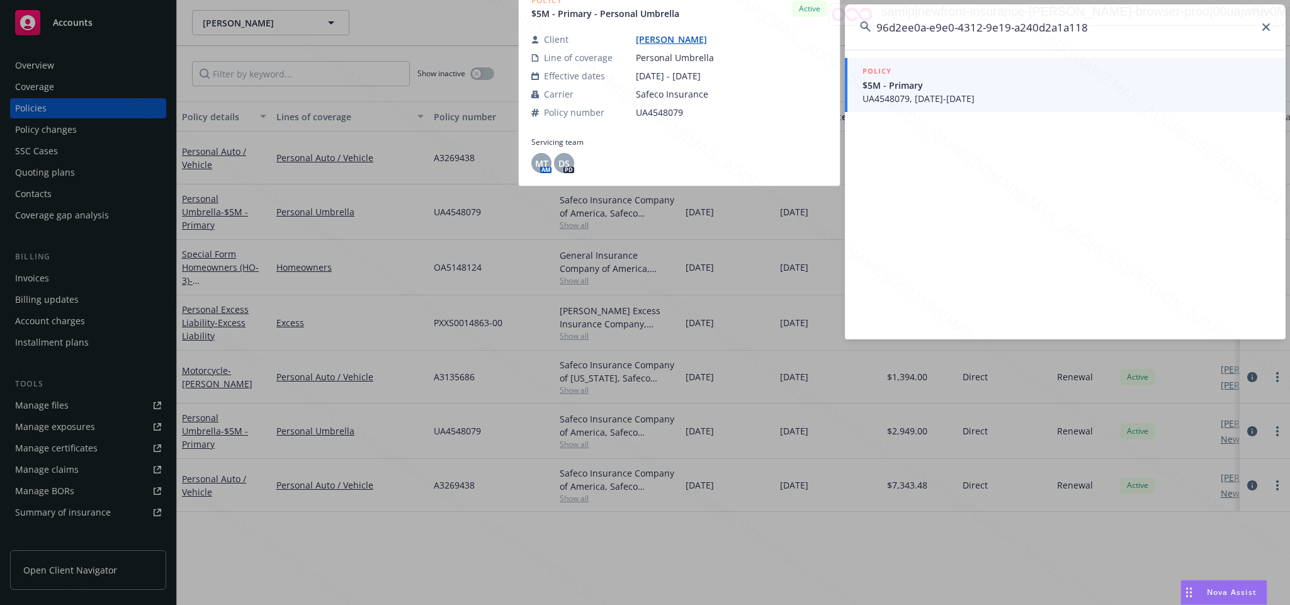
click at [949, 99] on span "UA4548079, 08/23/2024-08/23/2025" at bounding box center [1067, 98] width 408 height 13
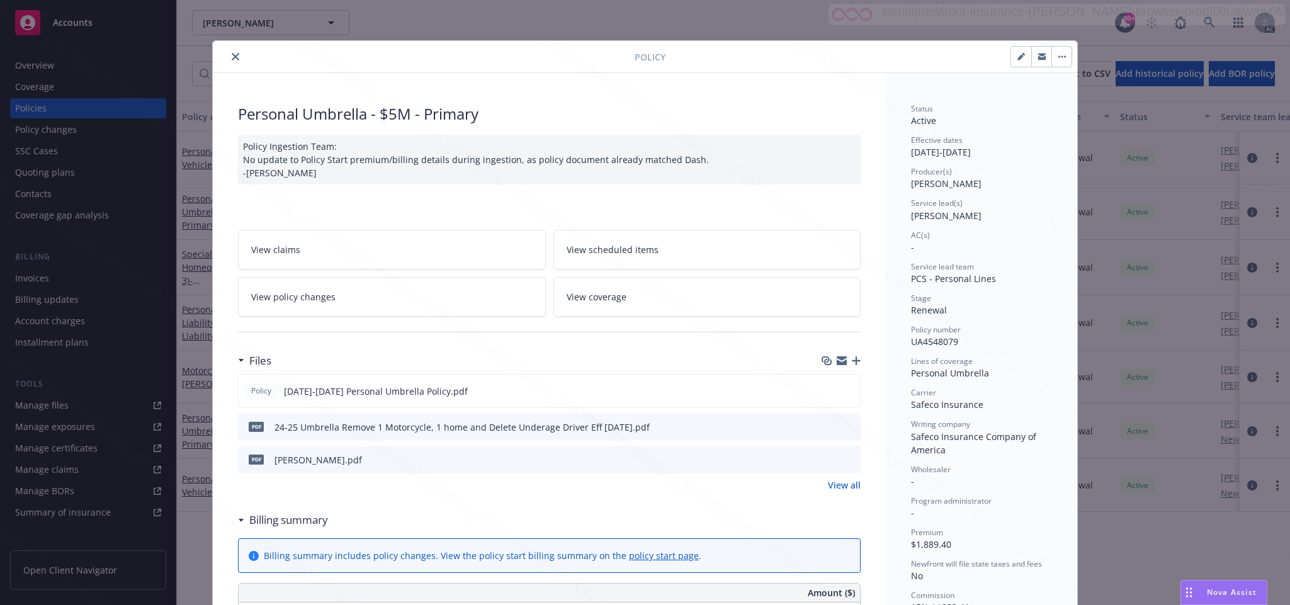
click at [228, 54] on button "close" at bounding box center [235, 56] width 15 height 15
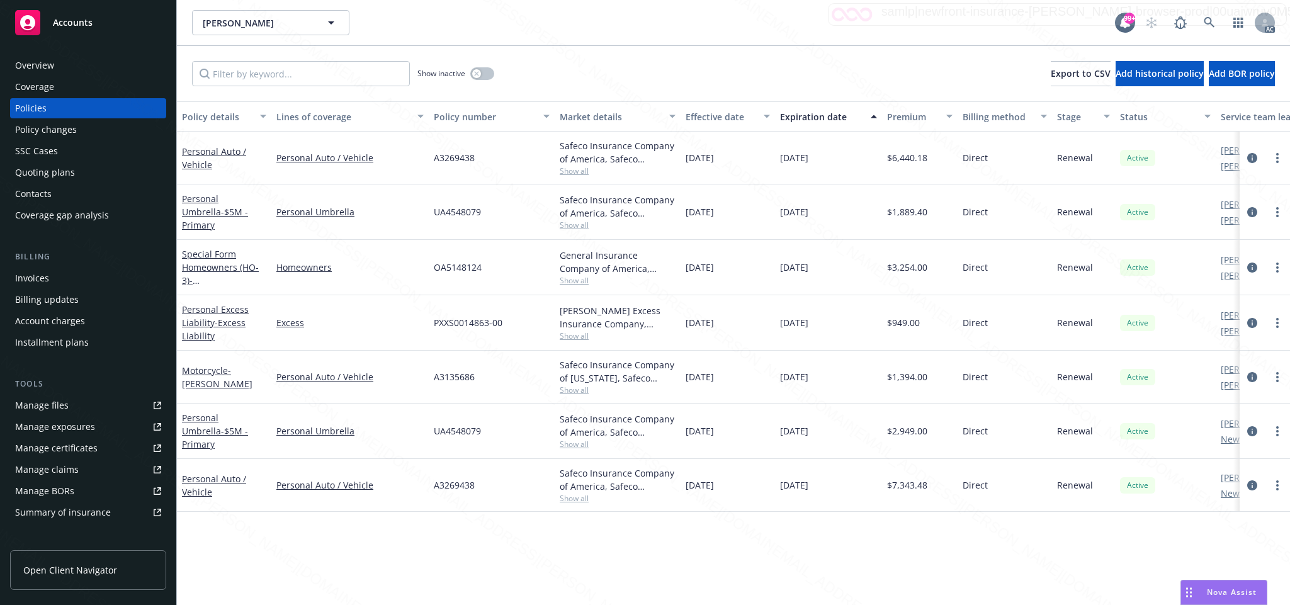
click at [55, 63] on div "Overview" at bounding box center [88, 65] width 146 height 20
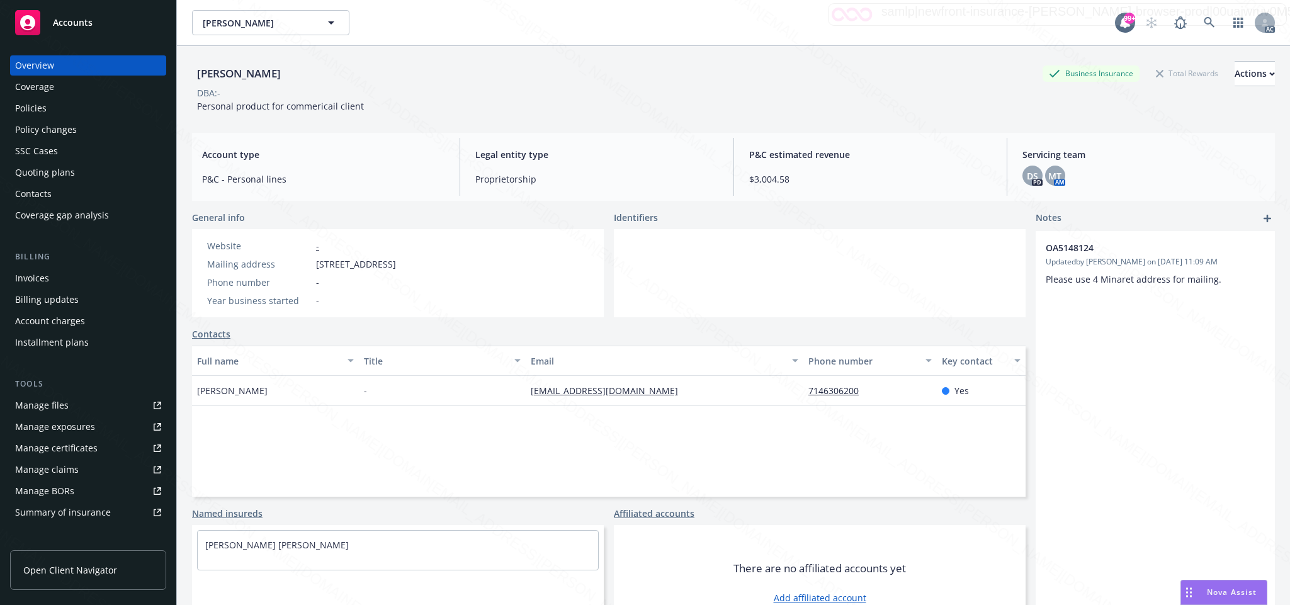
drag, startPoint x: 312, startPoint y: 263, endPoint x: 388, endPoint y: 270, distance: 75.9
click at [388, 270] on div "Mailing address 4 Minaret, Irvine, CA, 92603" at bounding box center [301, 264] width 199 height 13
copy div "4 Minaret, Irvine,"
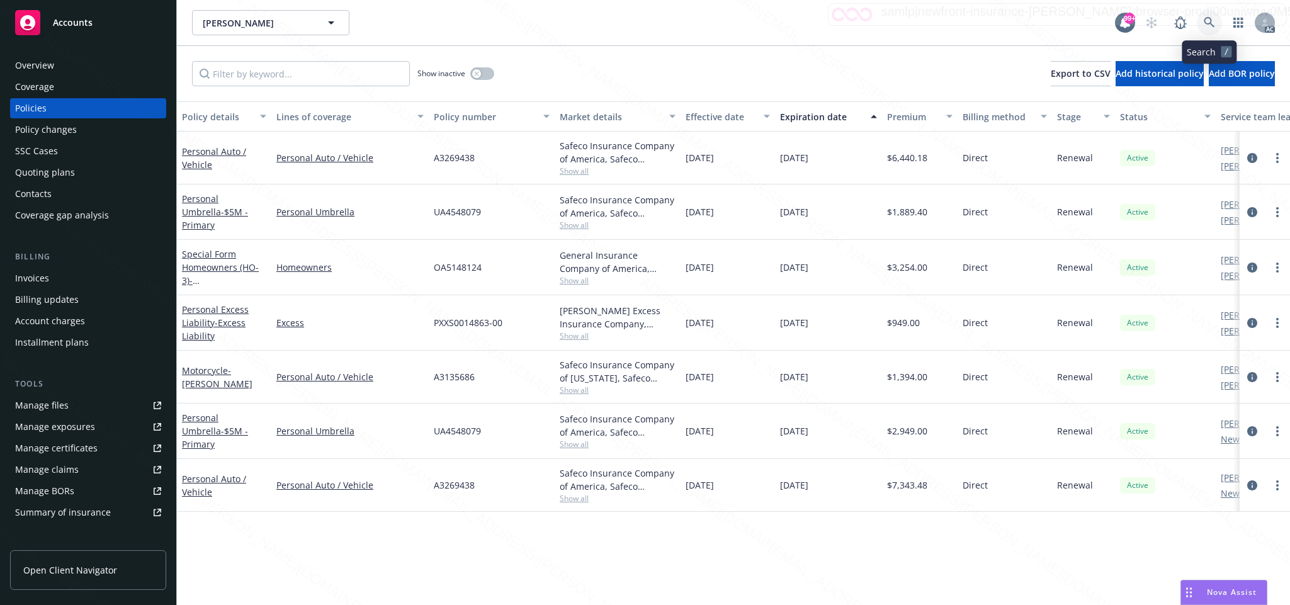
click at [1206, 21] on icon at bounding box center [1209, 22] width 11 height 11
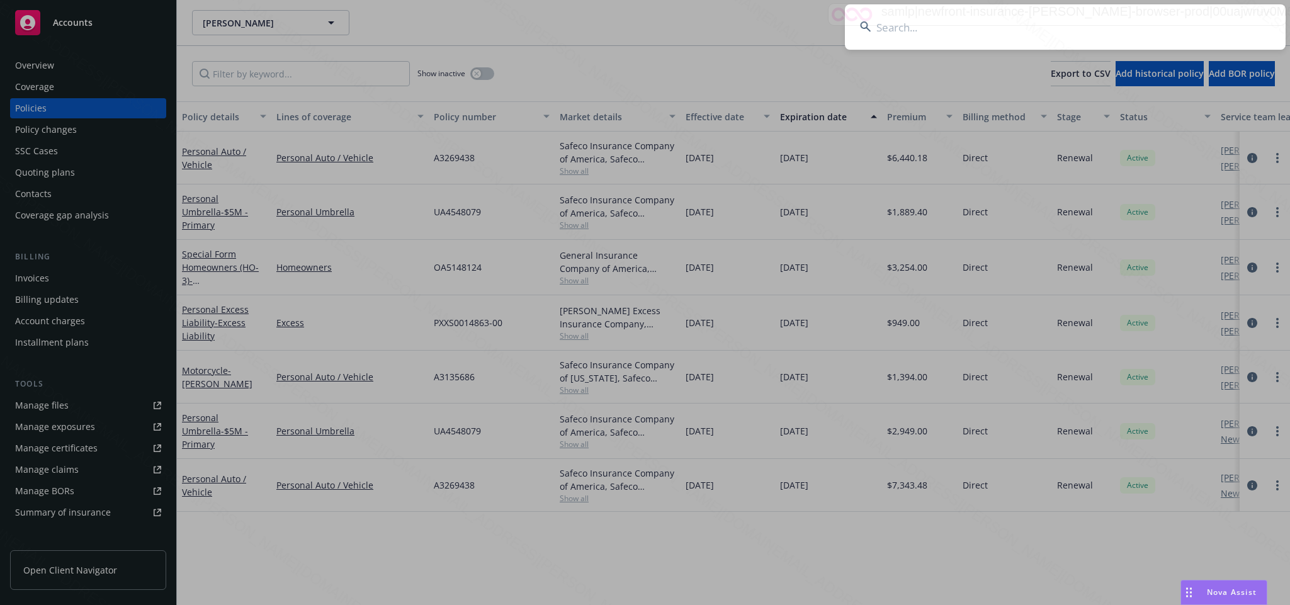
click at [913, 30] on input at bounding box center [1065, 26] width 441 height 45
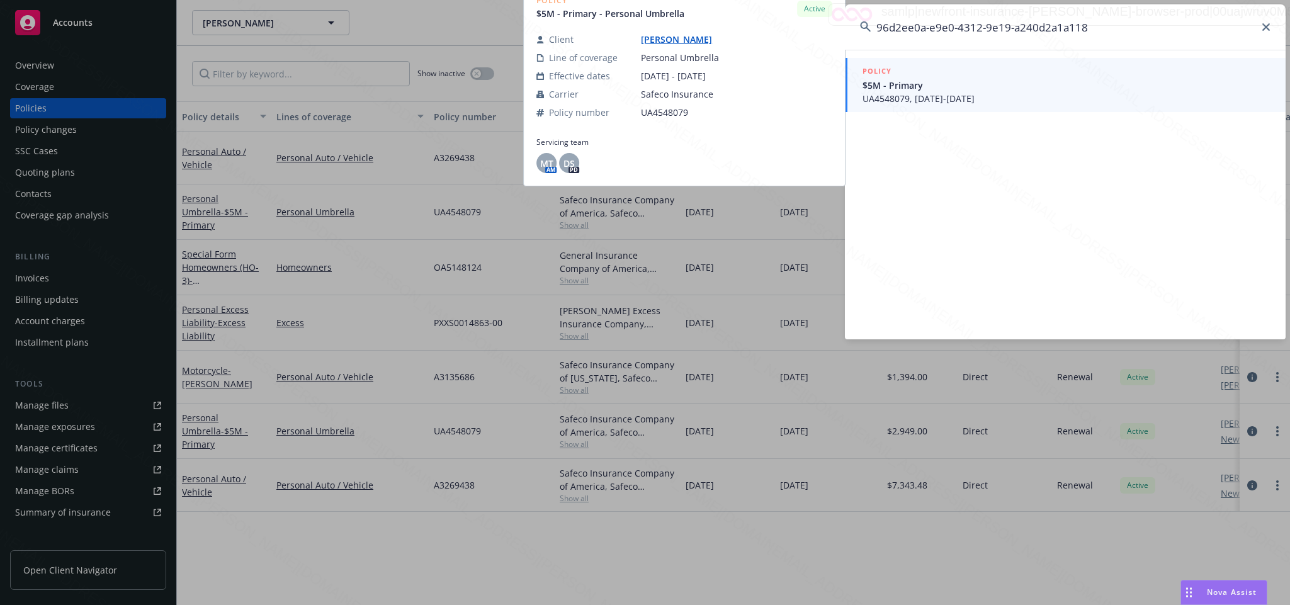
type input "96d2ee0a-e9e0-4312-9e19-a240d2a1a118"
click at [920, 95] on span "UA4548079, 08/23/2024-08/23/2025" at bounding box center [1067, 98] width 408 height 13
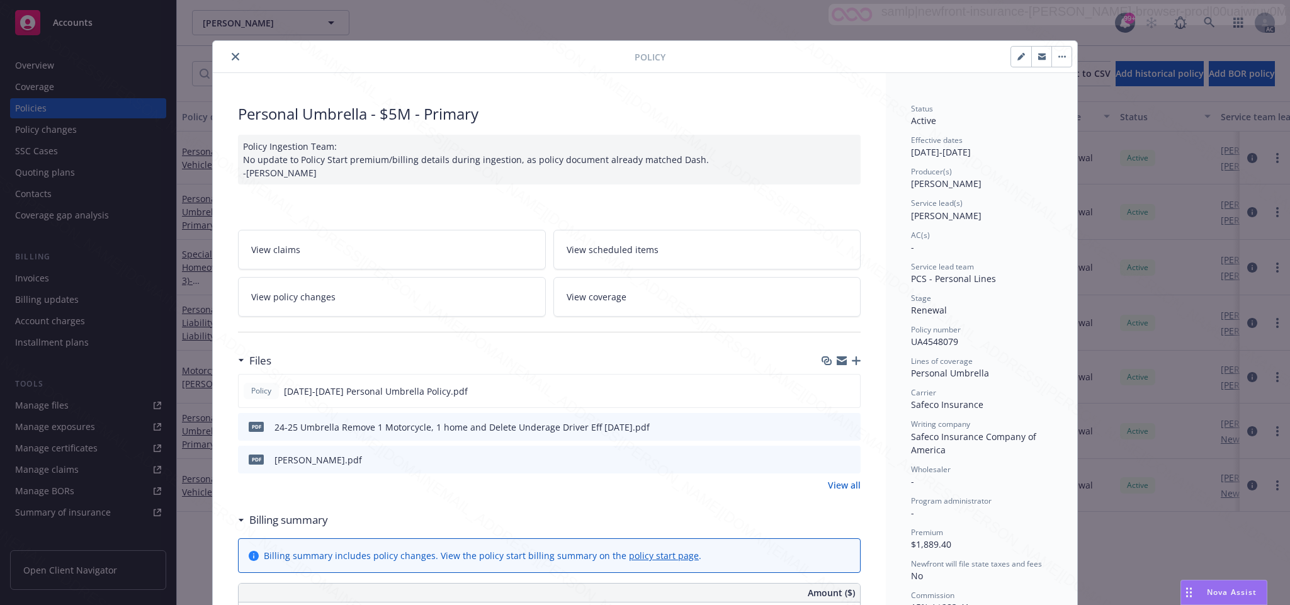
scroll to position [38, 0]
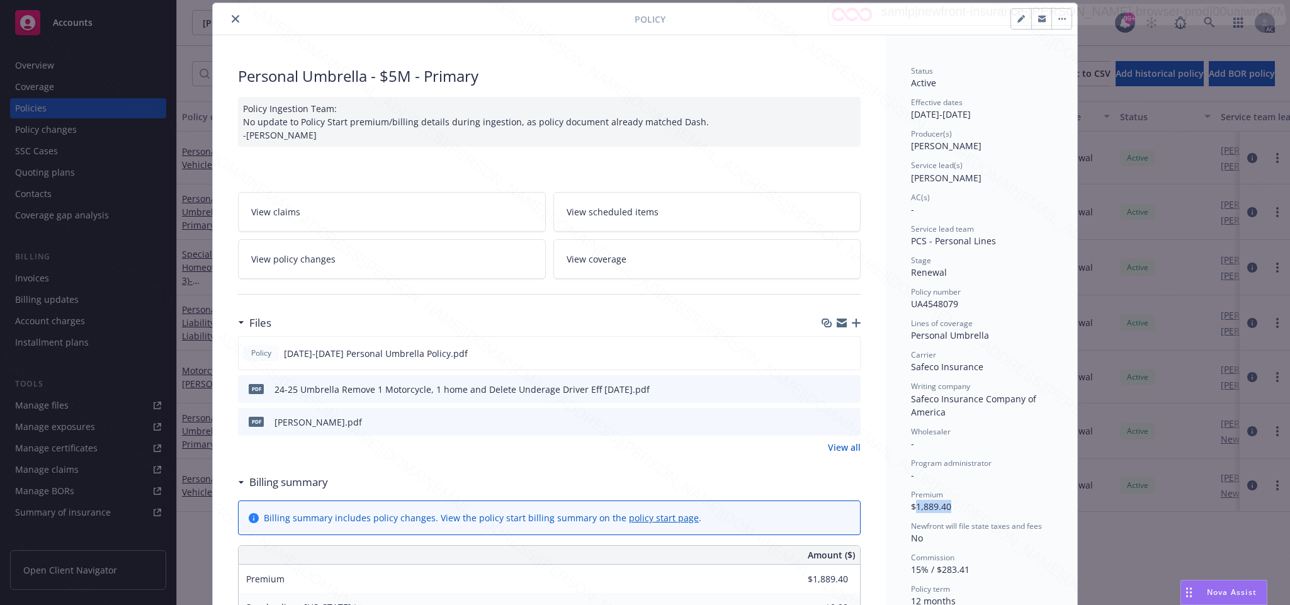
drag, startPoint x: 907, startPoint y: 507, endPoint x: 962, endPoint y: 505, distance: 55.5
click at [962, 505] on div "Premium $1,889.40" at bounding box center [981, 501] width 141 height 24
copy span "1,889.40"
click at [232, 21] on icon "close" at bounding box center [236, 19] width 8 height 8
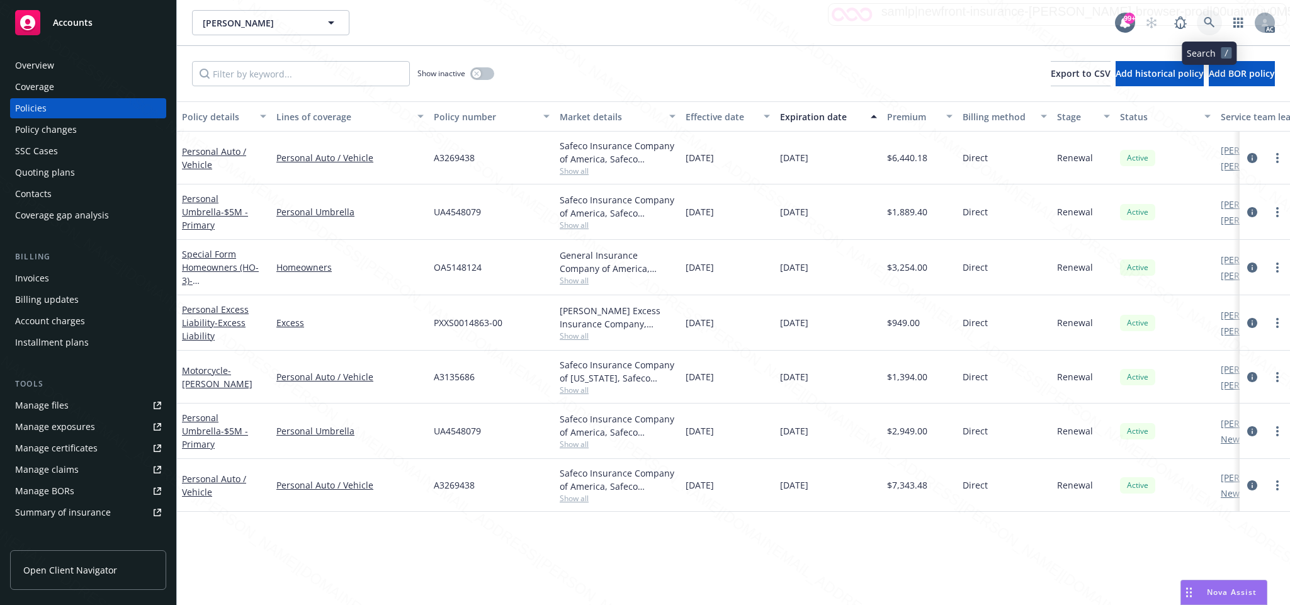
click at [1209, 23] on icon at bounding box center [1209, 22] width 11 height 11
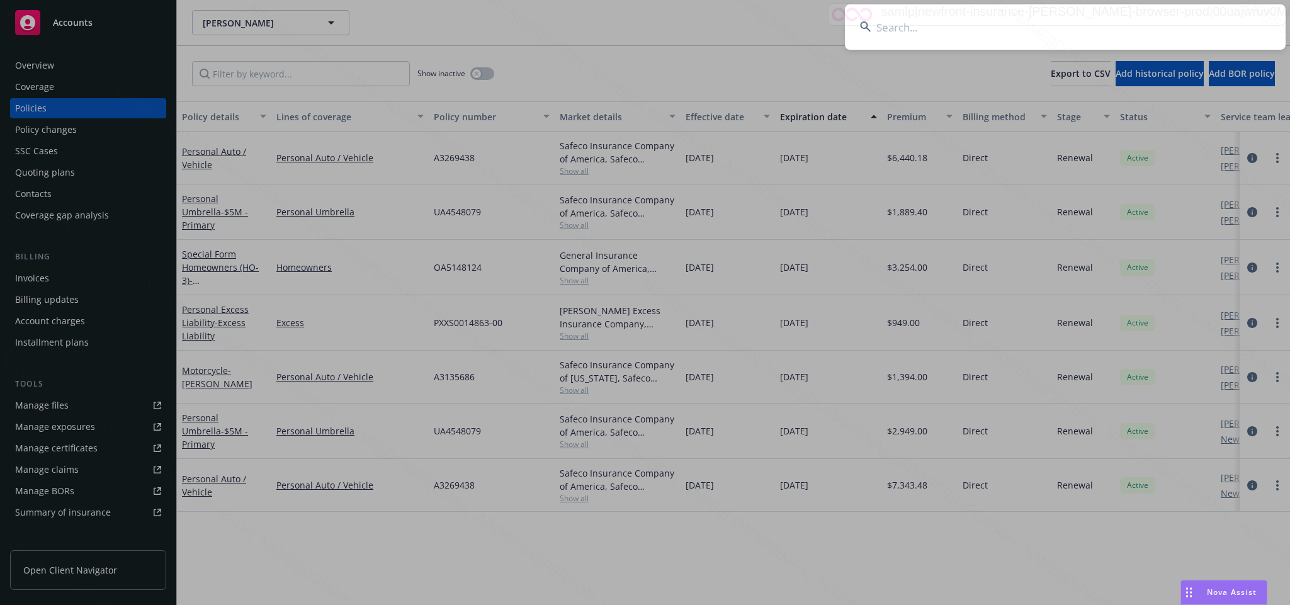
click at [897, 23] on input at bounding box center [1065, 26] width 441 height 45
click at [896, 26] on input at bounding box center [1065, 26] width 441 height 45
type input "1be86090-a612-4615-867f-f02c6e6c3cb9"
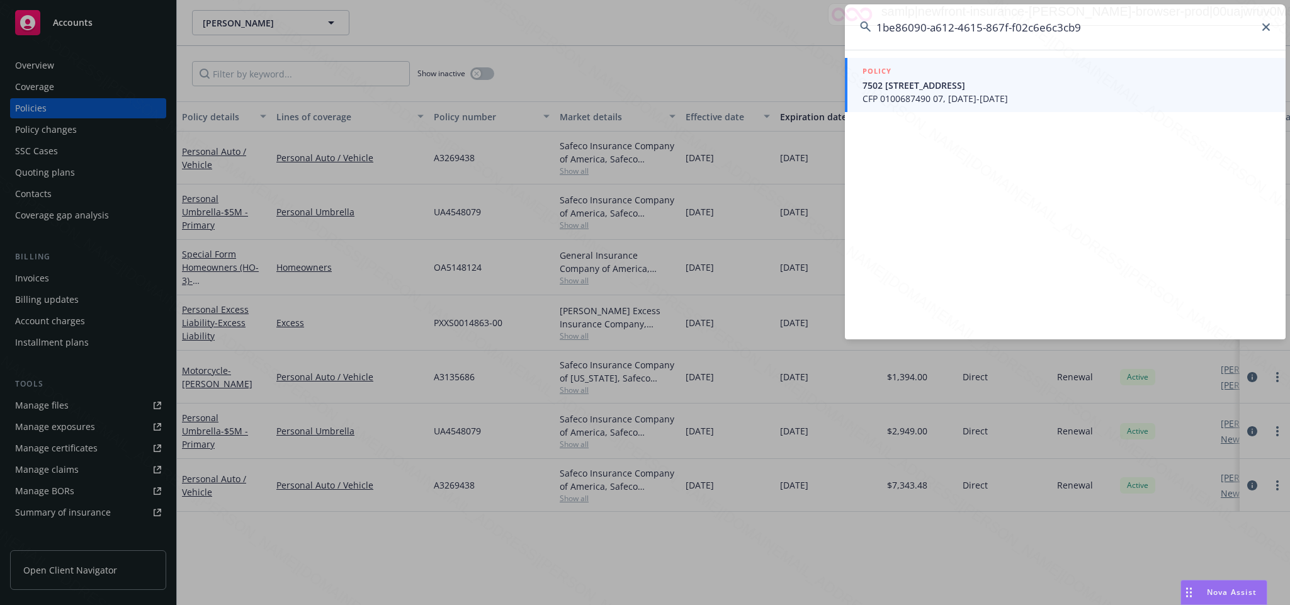
click at [938, 95] on span "CFP 0100687490 07, 08/24/2024-08/24/2025" at bounding box center [1067, 98] width 408 height 13
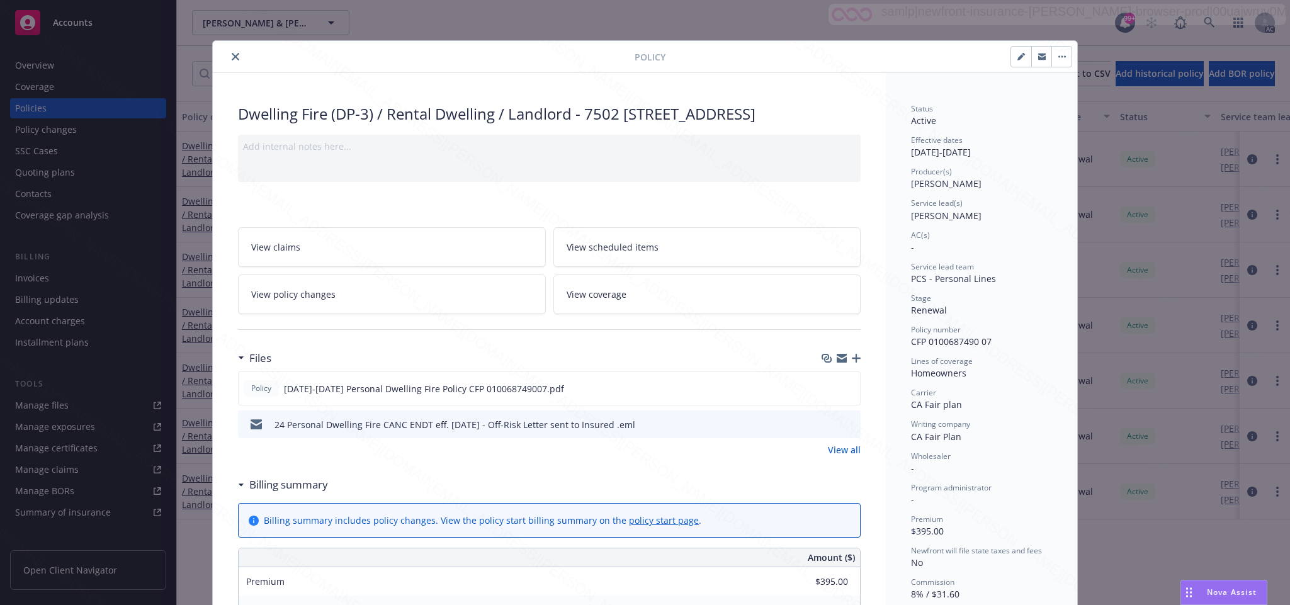
click at [232, 59] on icon "close" at bounding box center [236, 57] width 8 height 8
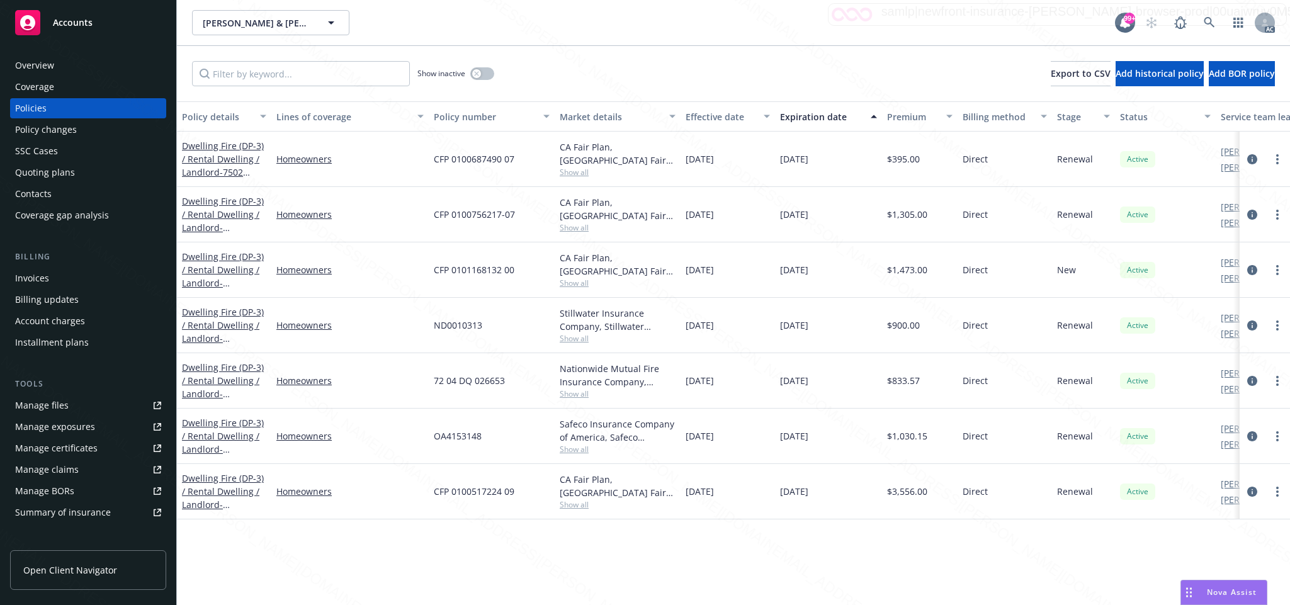
click at [52, 67] on div "Overview" at bounding box center [34, 65] width 39 height 20
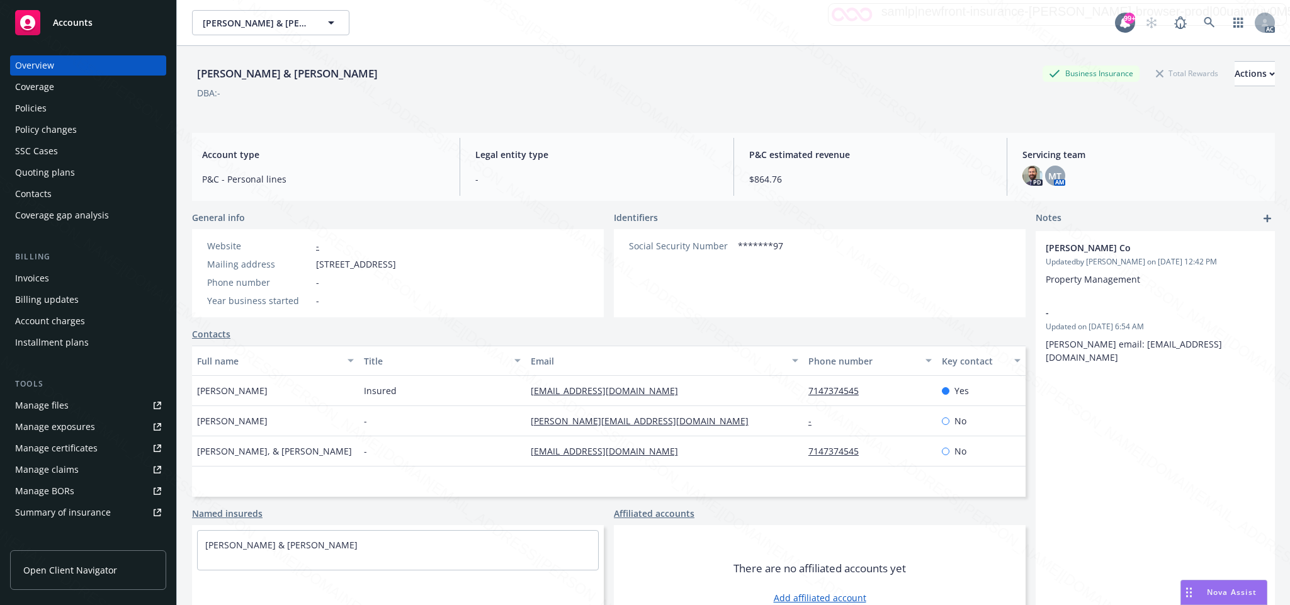
drag, startPoint x: 316, startPoint y: 265, endPoint x: 391, endPoint y: 271, distance: 75.8
click at [391, 271] on div "Website - Mailing address 5312 Lincoln Ave, Cypress, CA, 90630 Phone number - Y…" at bounding box center [301, 273] width 199 height 68
copy span "5312 Lincoln Ave,"
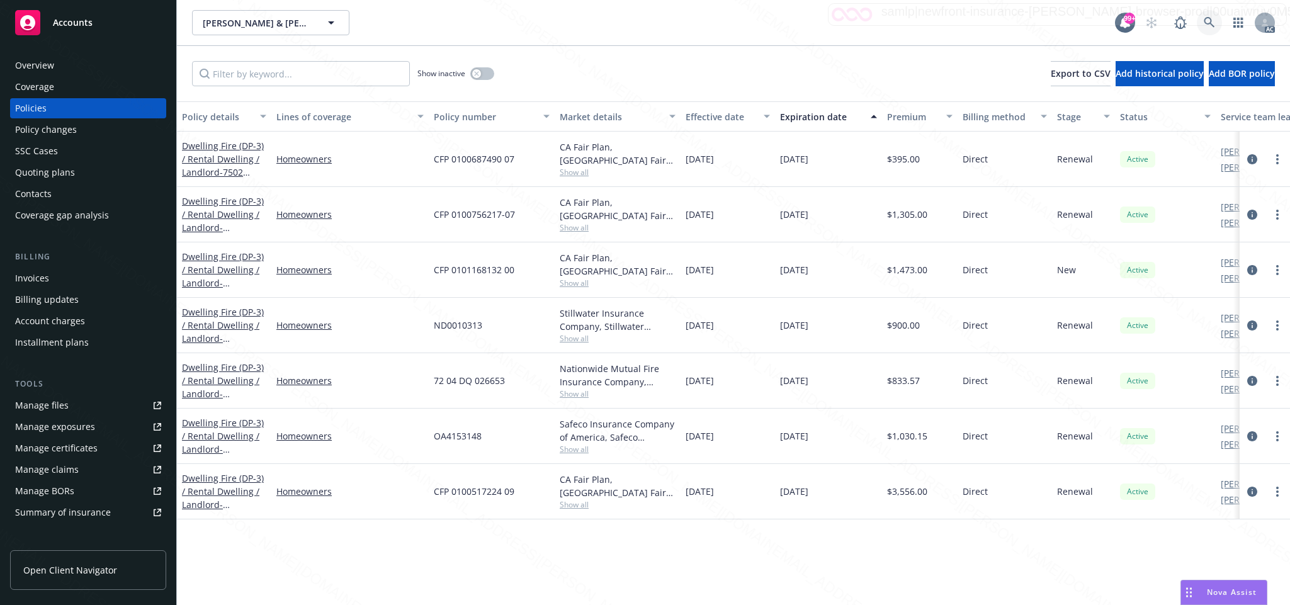
click at [1205, 19] on icon at bounding box center [1209, 22] width 11 height 11
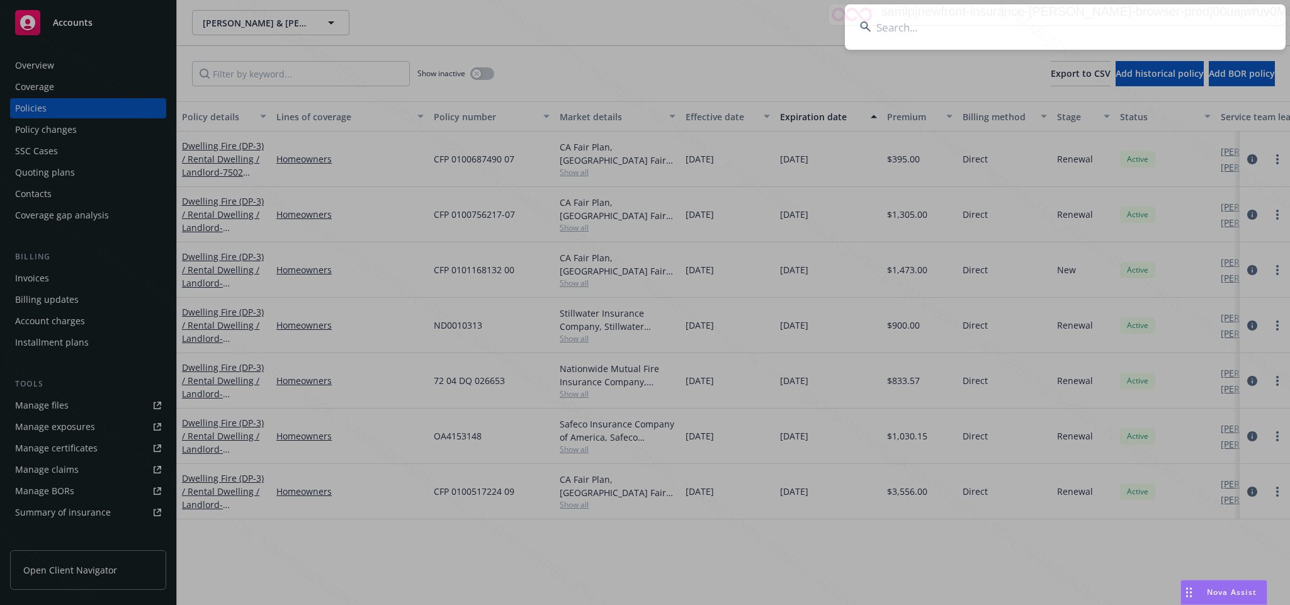
click at [930, 30] on input at bounding box center [1065, 26] width 441 height 45
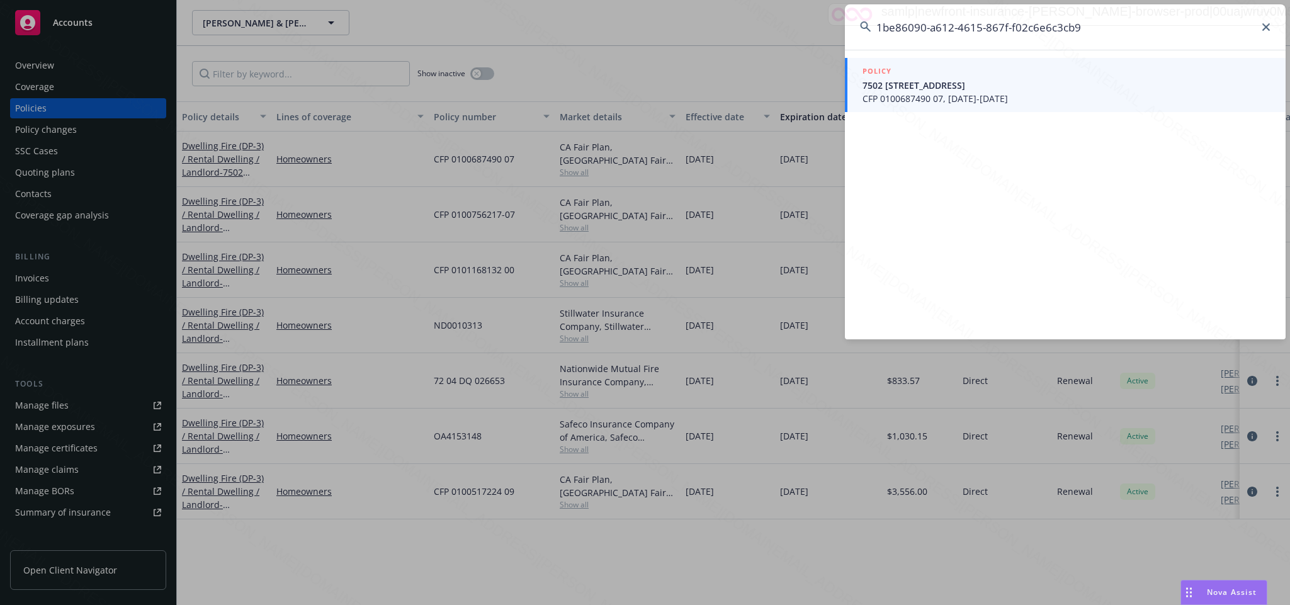
type input "1be86090-a612-4615-867f-f02c6e6c3cb9"
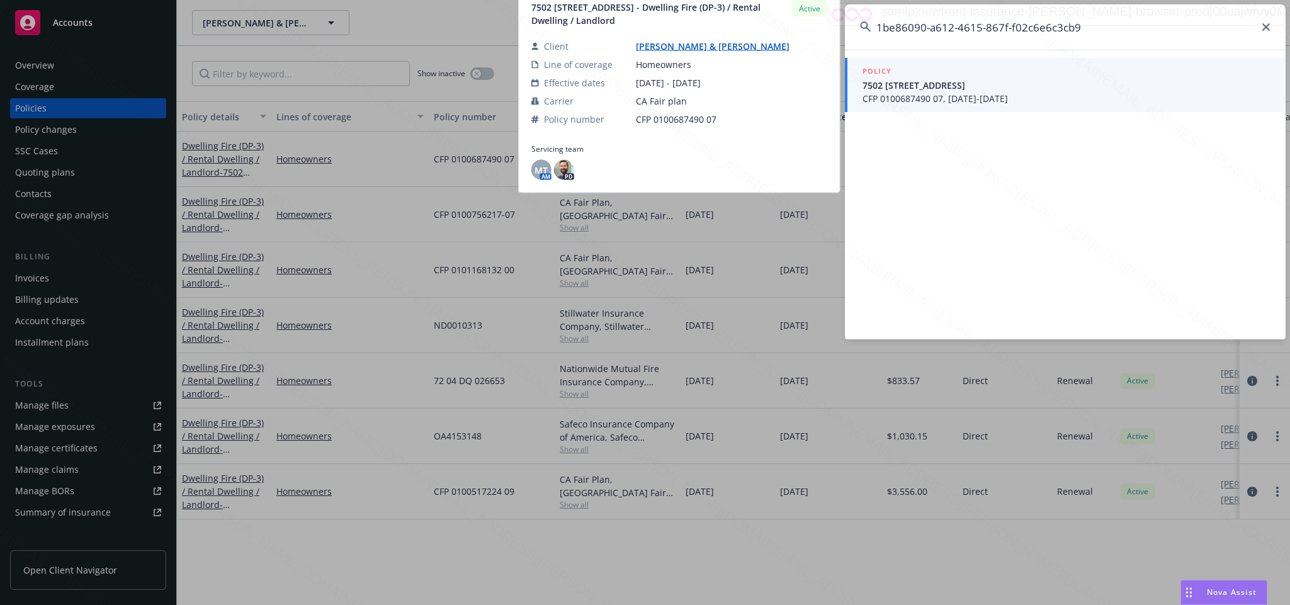
click at [932, 96] on span "CFP 0100687490 07, 08/24/2024-08/24/2025" at bounding box center [1067, 98] width 408 height 13
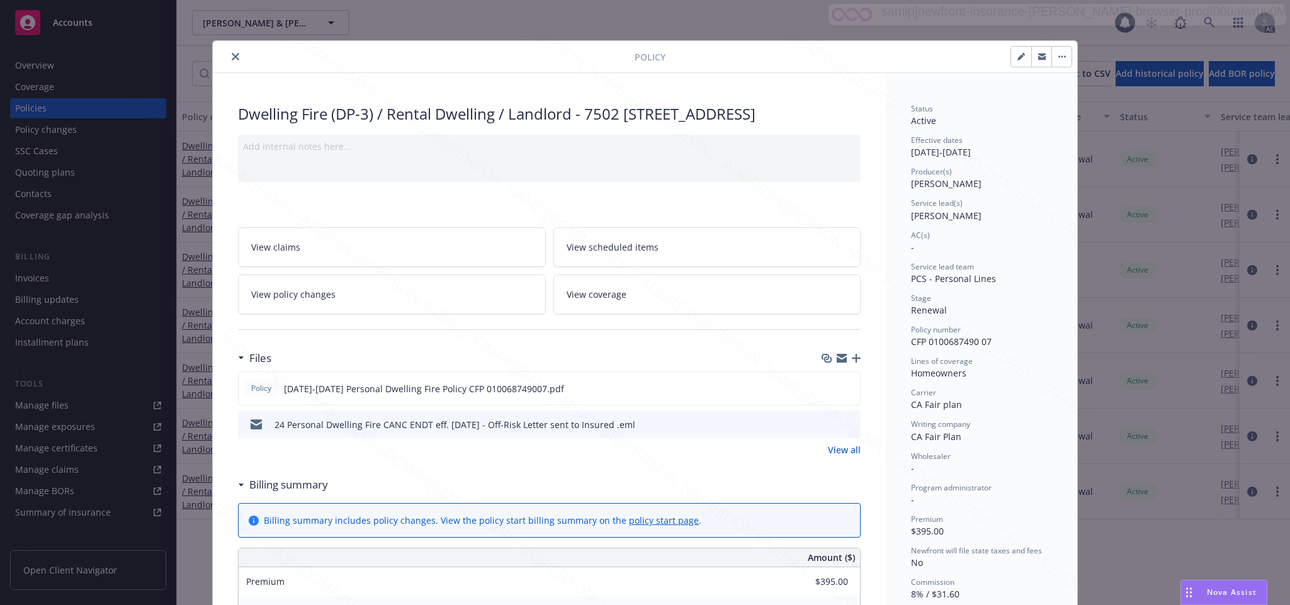
scroll to position [38, 0]
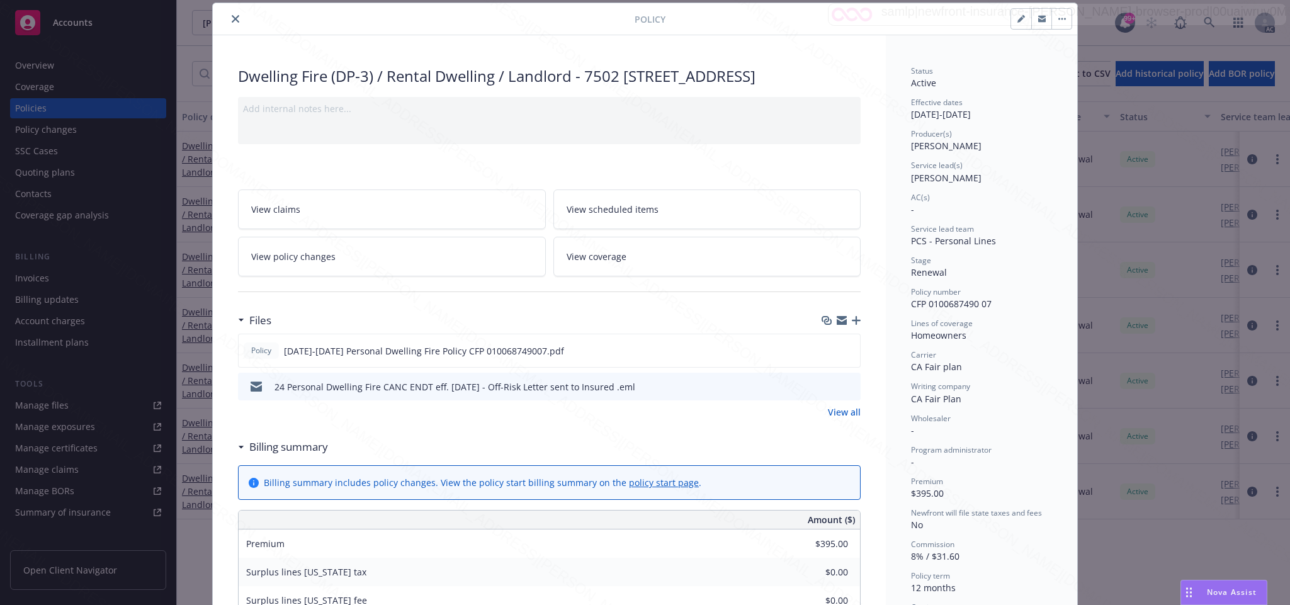
click at [325, 267] on link "View policy changes" at bounding box center [392, 257] width 308 height 40
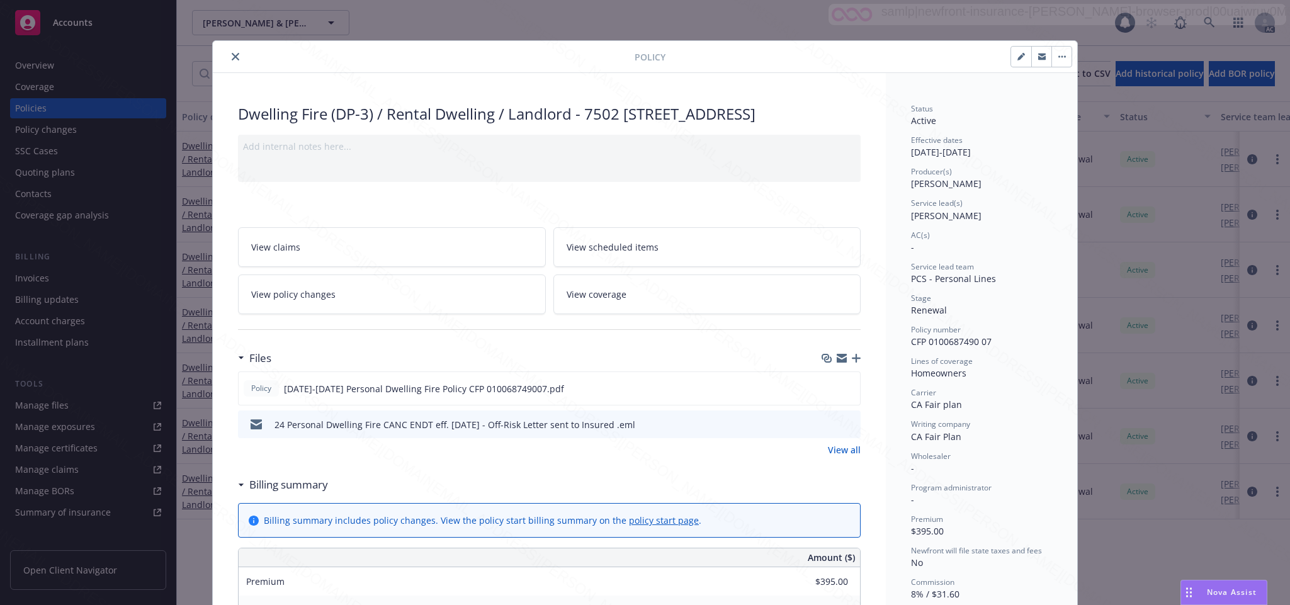
scroll to position [38, 0]
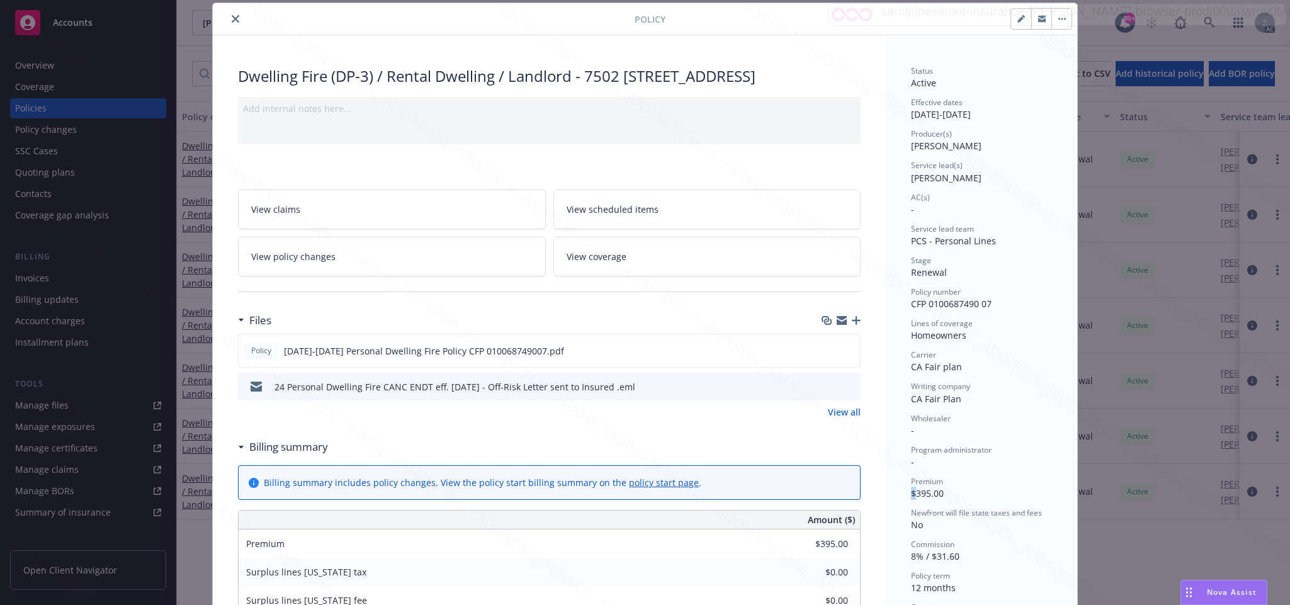
drag, startPoint x: 907, startPoint y: 494, endPoint x: 960, endPoint y: 487, distance: 52.6
click at [960, 487] on div "Premium $395.00" at bounding box center [981, 488] width 141 height 24
drag, startPoint x: 907, startPoint y: 494, endPoint x: 941, endPoint y: 491, distance: 33.5
click at [941, 491] on div "Premium $395.00" at bounding box center [981, 488] width 141 height 24
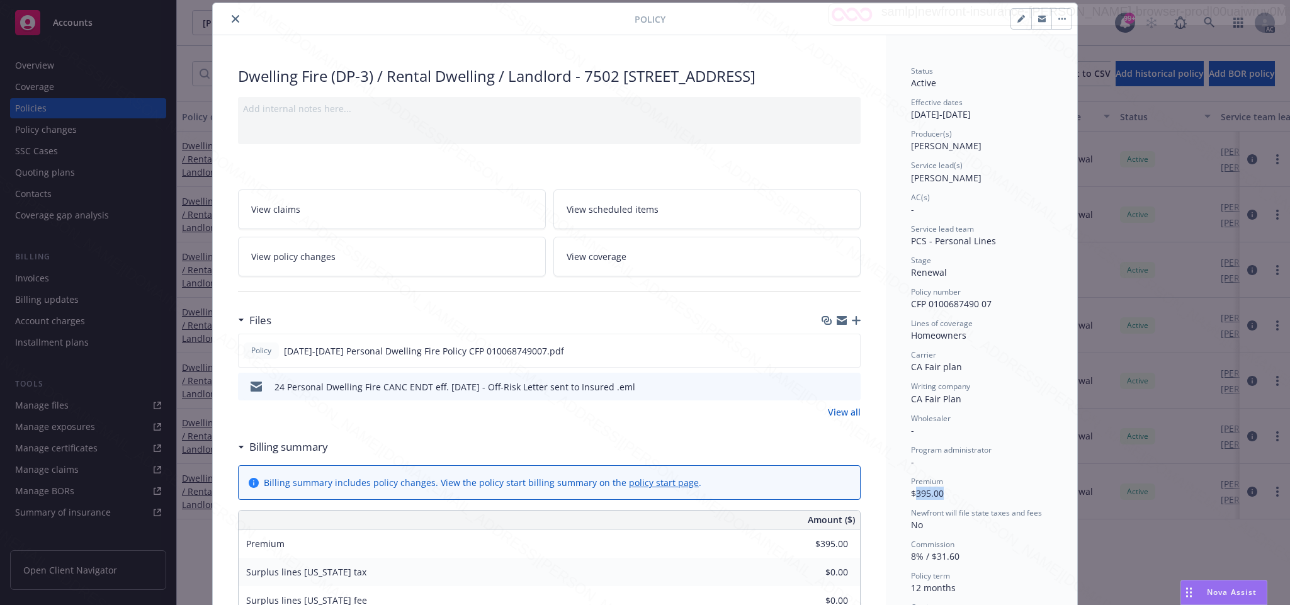
copy span "395.00"
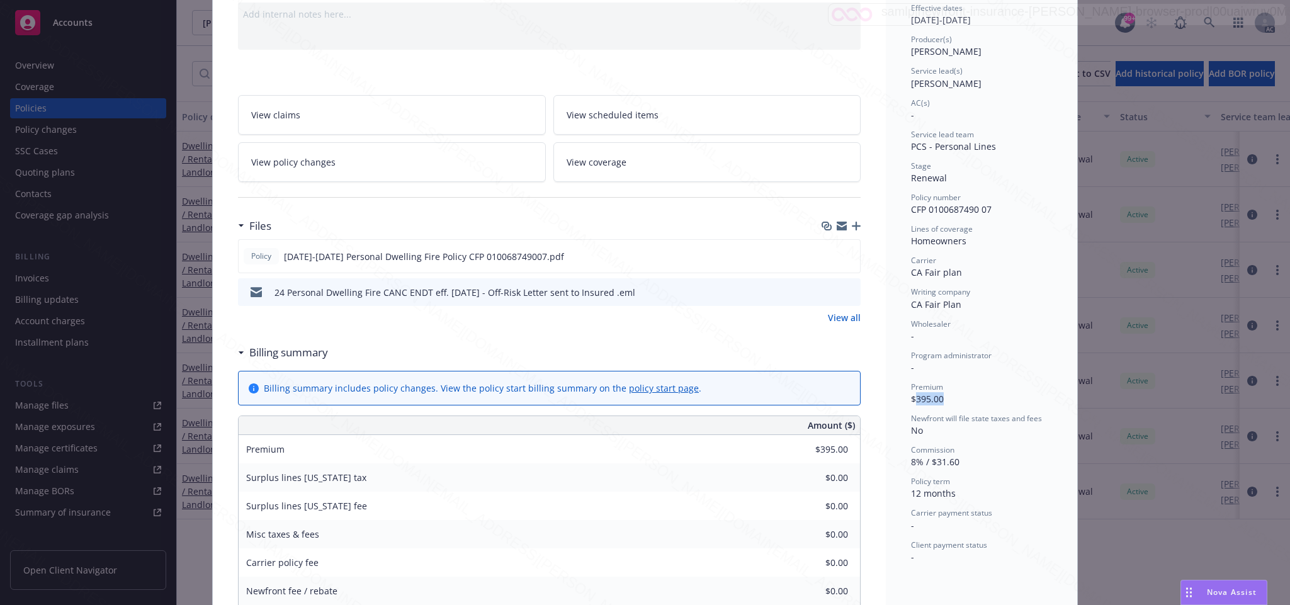
scroll to position [227, 0]
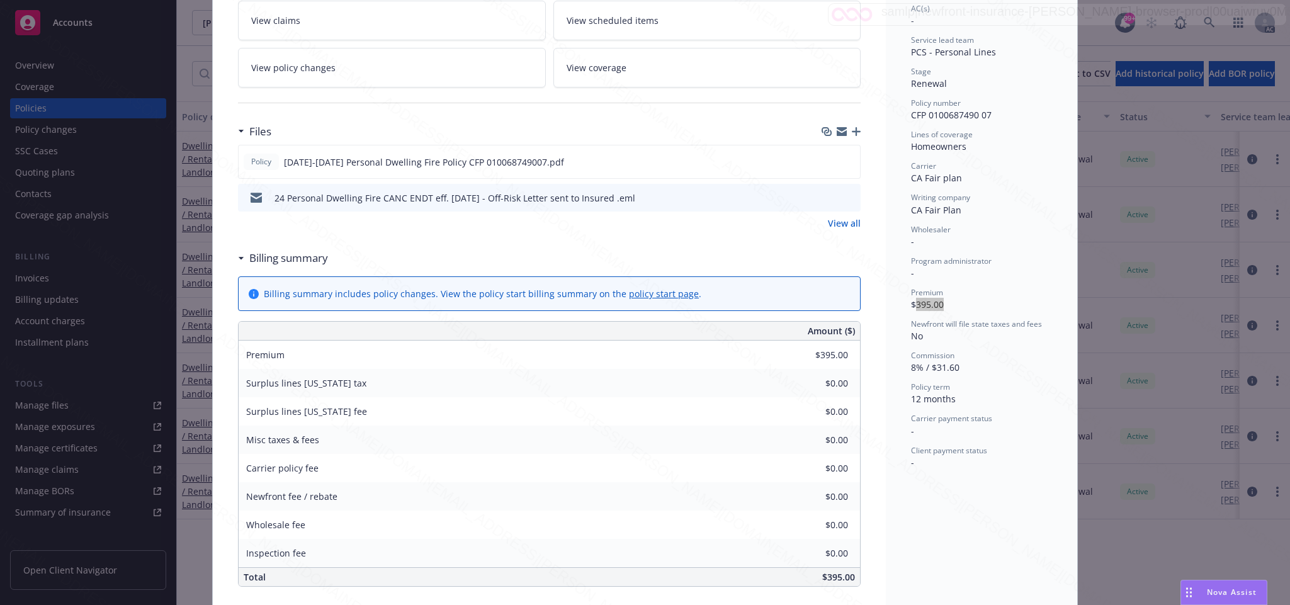
click at [295, 74] on span "View policy changes" at bounding box center [293, 67] width 84 height 13
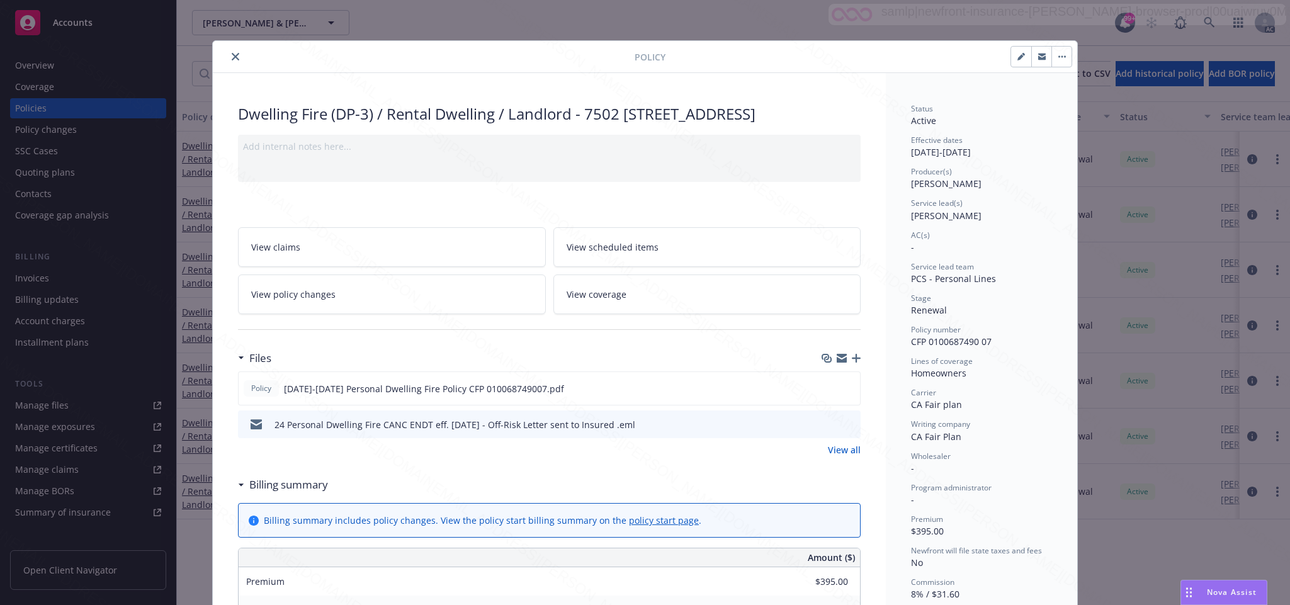
scroll to position [38, 0]
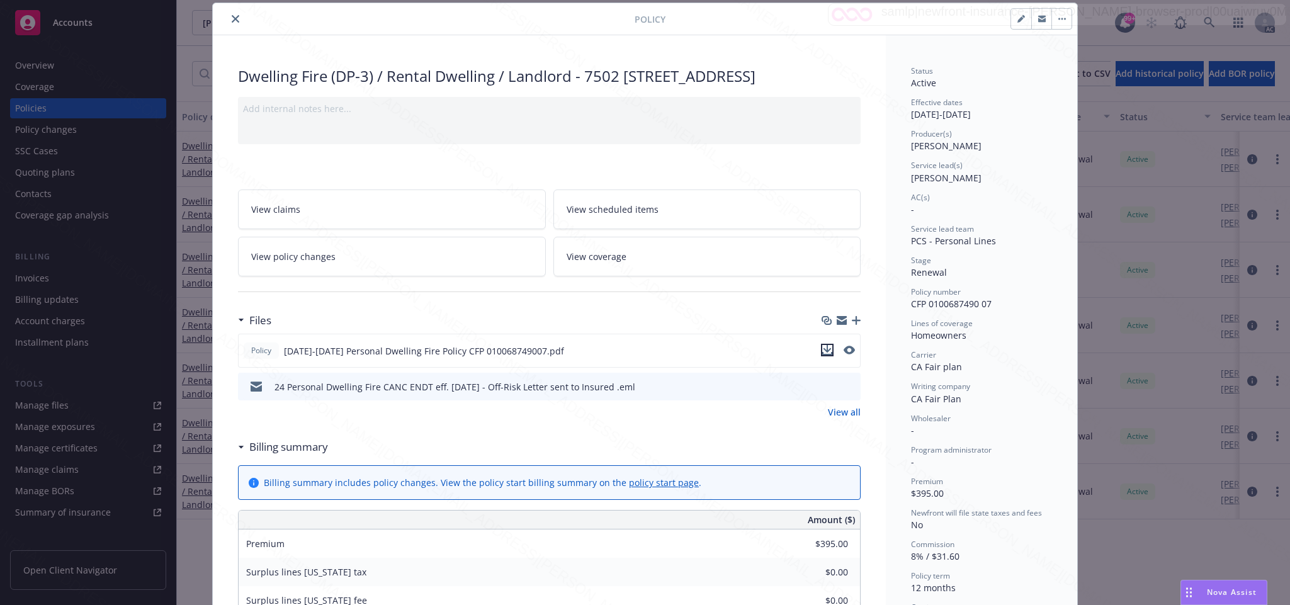
click at [822, 355] on icon "download file" at bounding box center [827, 350] width 10 height 10
click at [1059, 18] on icon "button" at bounding box center [1063, 19] width 8 height 3
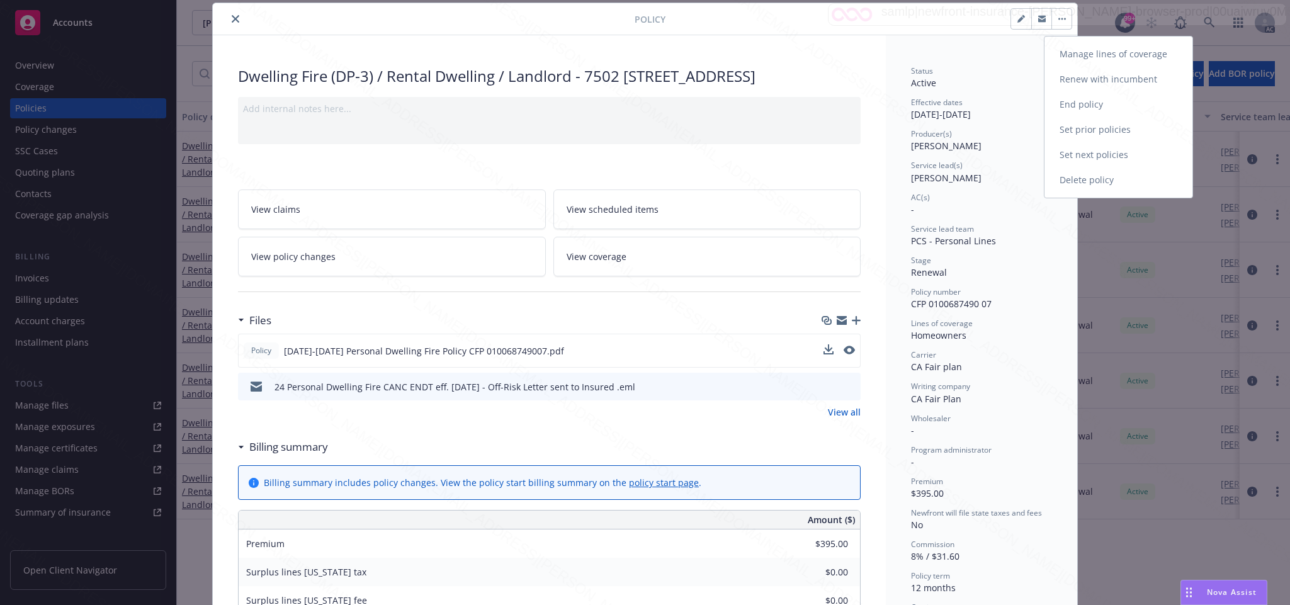
click at [1073, 105] on link "End policy" at bounding box center [1119, 104] width 148 height 25
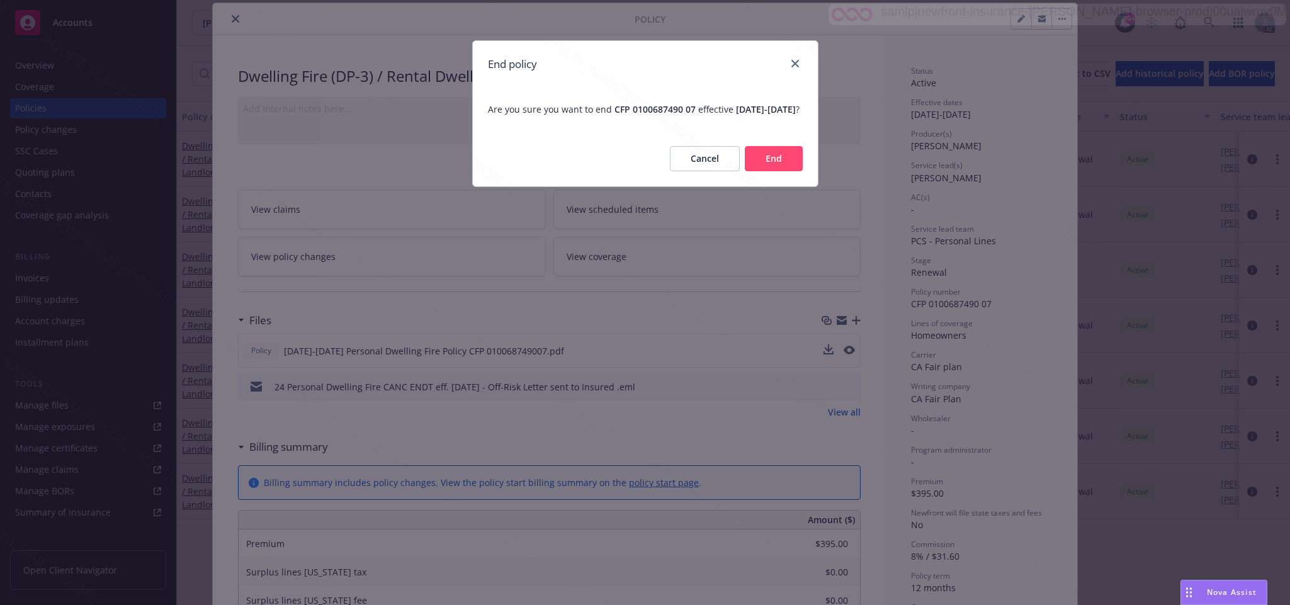
click at [781, 171] on button "End" at bounding box center [774, 158] width 58 height 25
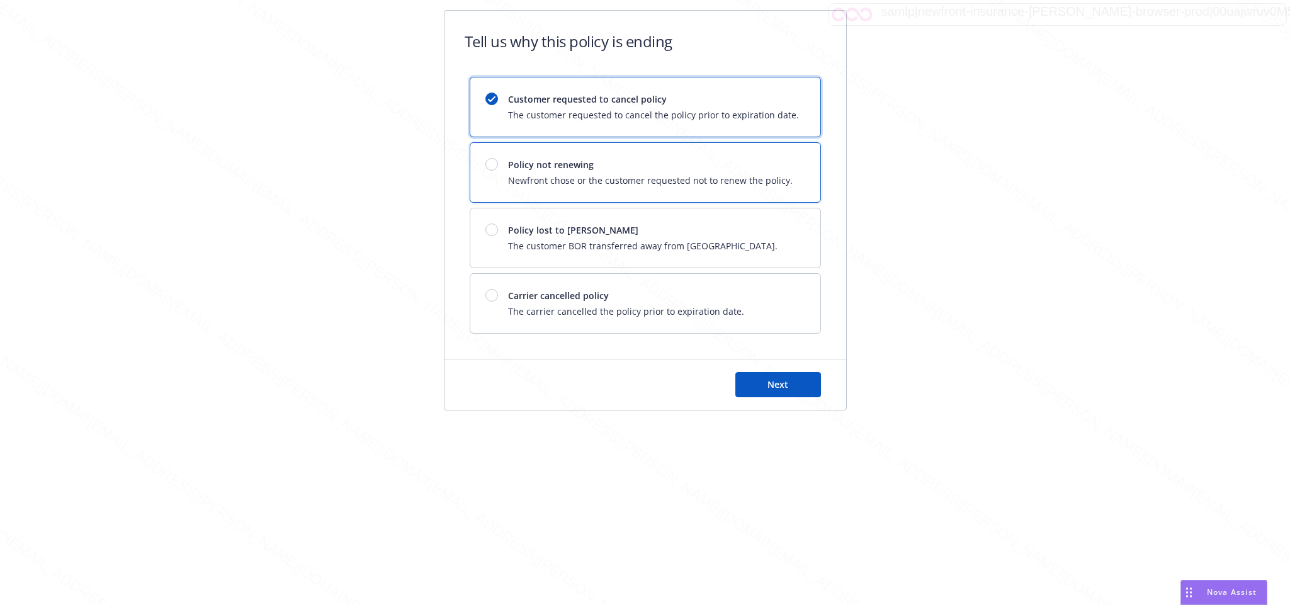
click at [496, 167] on div at bounding box center [492, 164] width 13 height 13
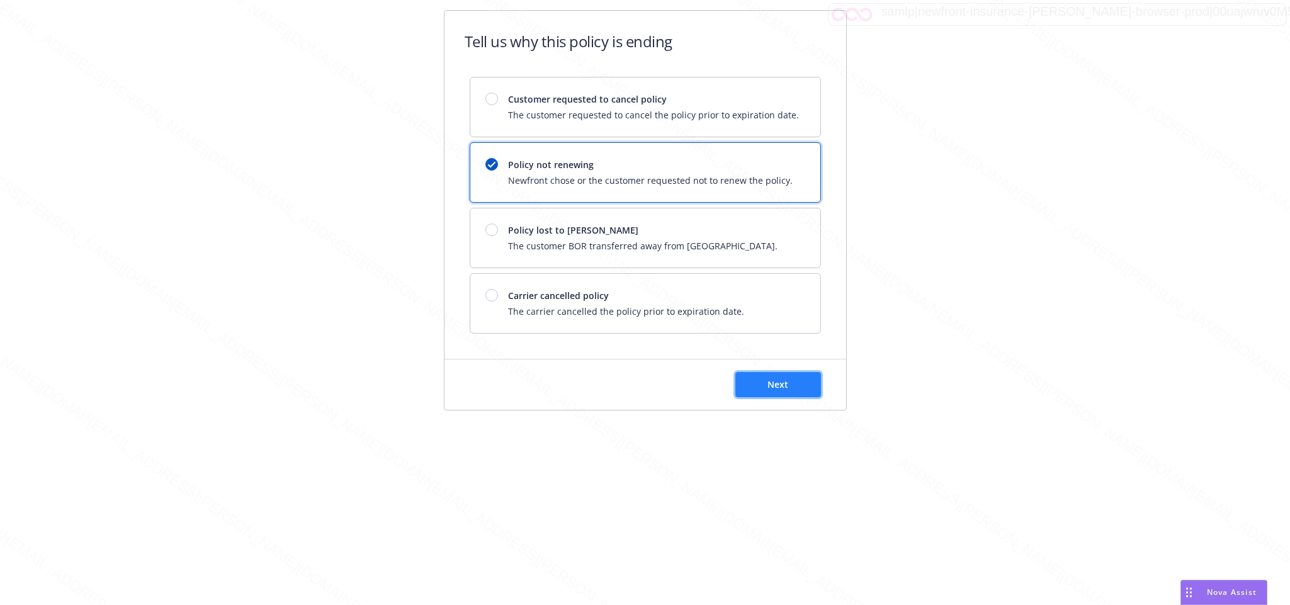
click at [781, 380] on button "Next" at bounding box center [779, 384] width 86 height 25
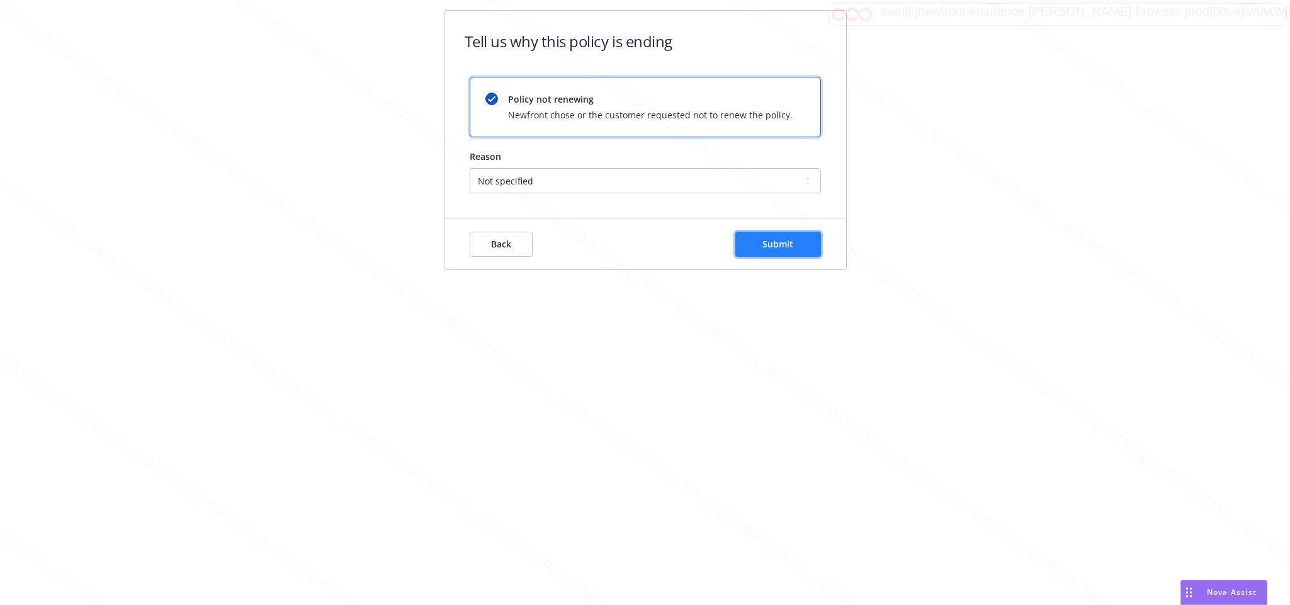
click at [770, 246] on span "Submit" at bounding box center [778, 244] width 31 height 12
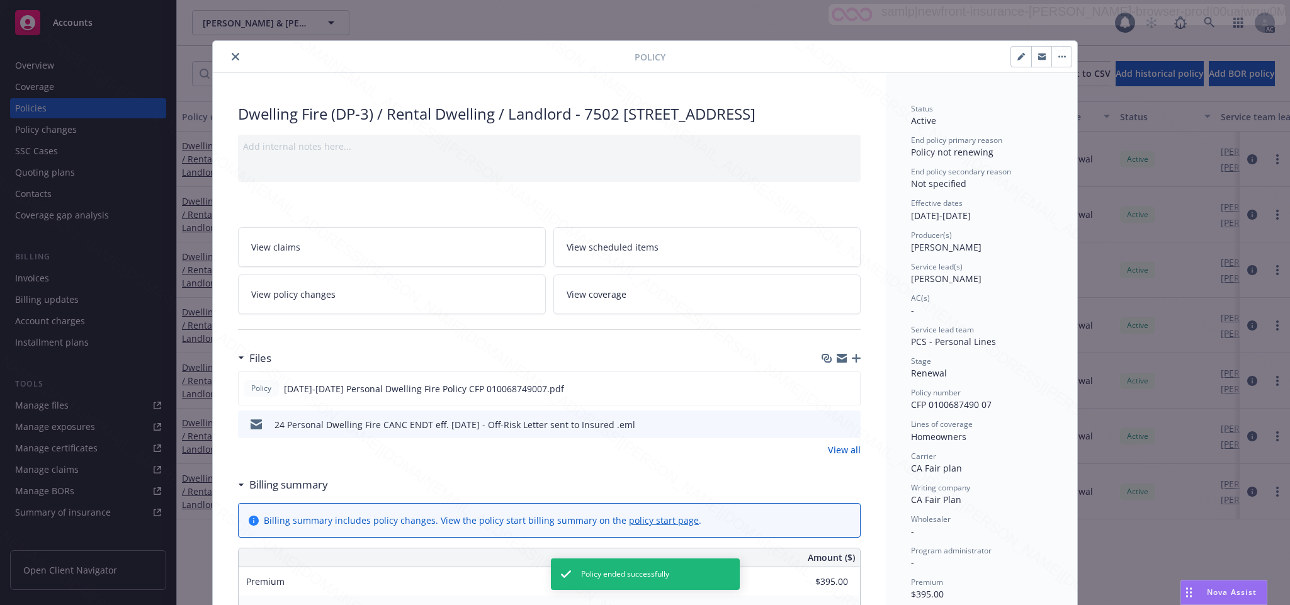
scroll to position [38, 0]
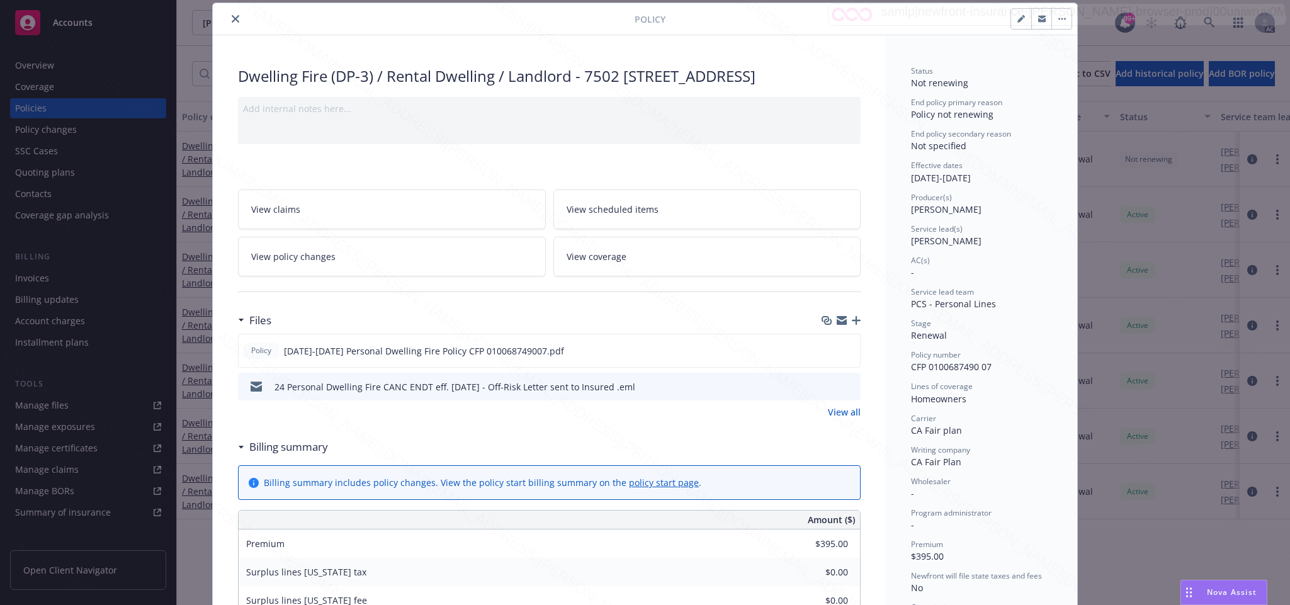
click at [228, 14] on button "close" at bounding box center [235, 18] width 15 height 15
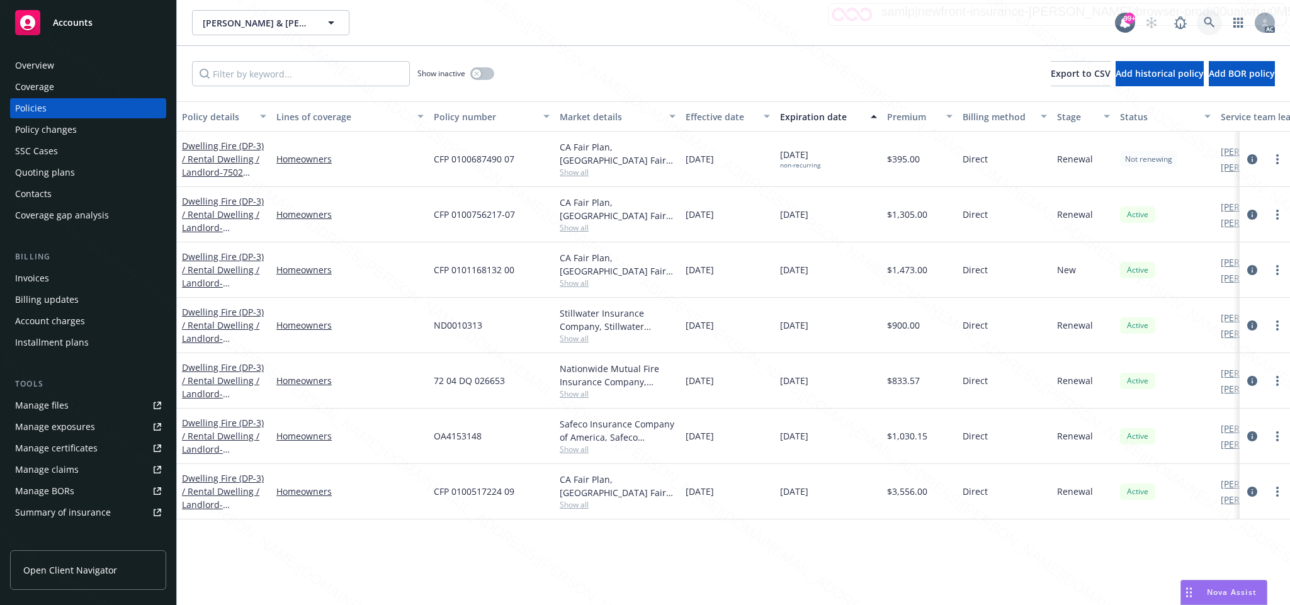
click at [1209, 21] on icon at bounding box center [1209, 22] width 11 height 11
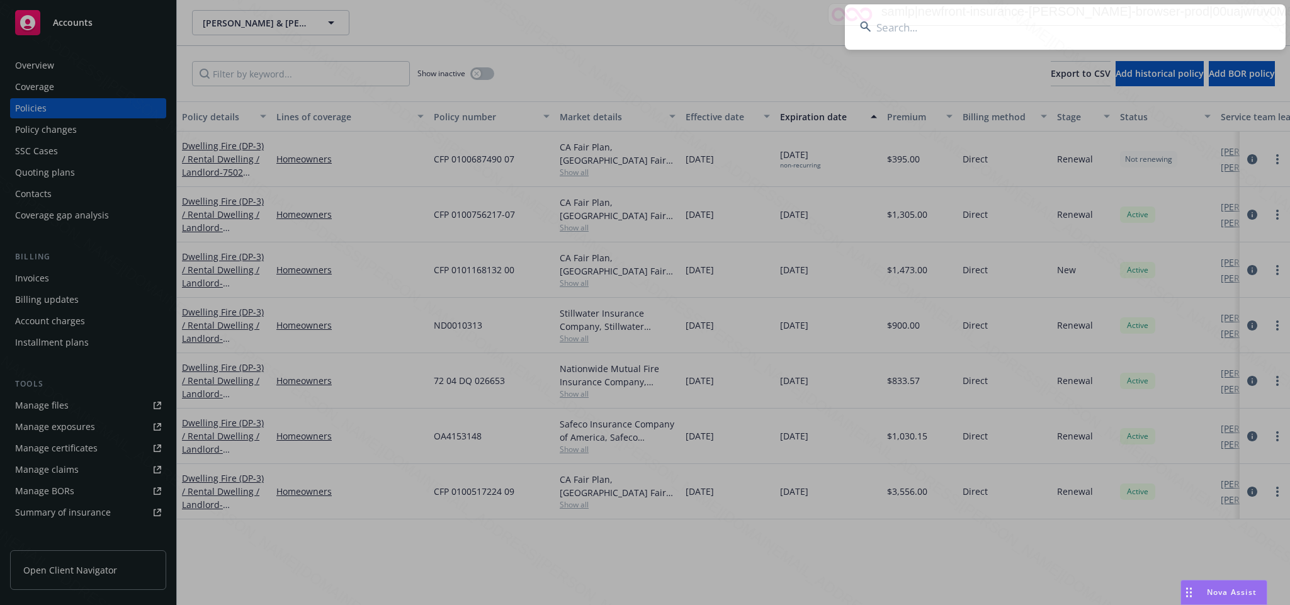
click at [905, 27] on input at bounding box center [1065, 26] width 441 height 45
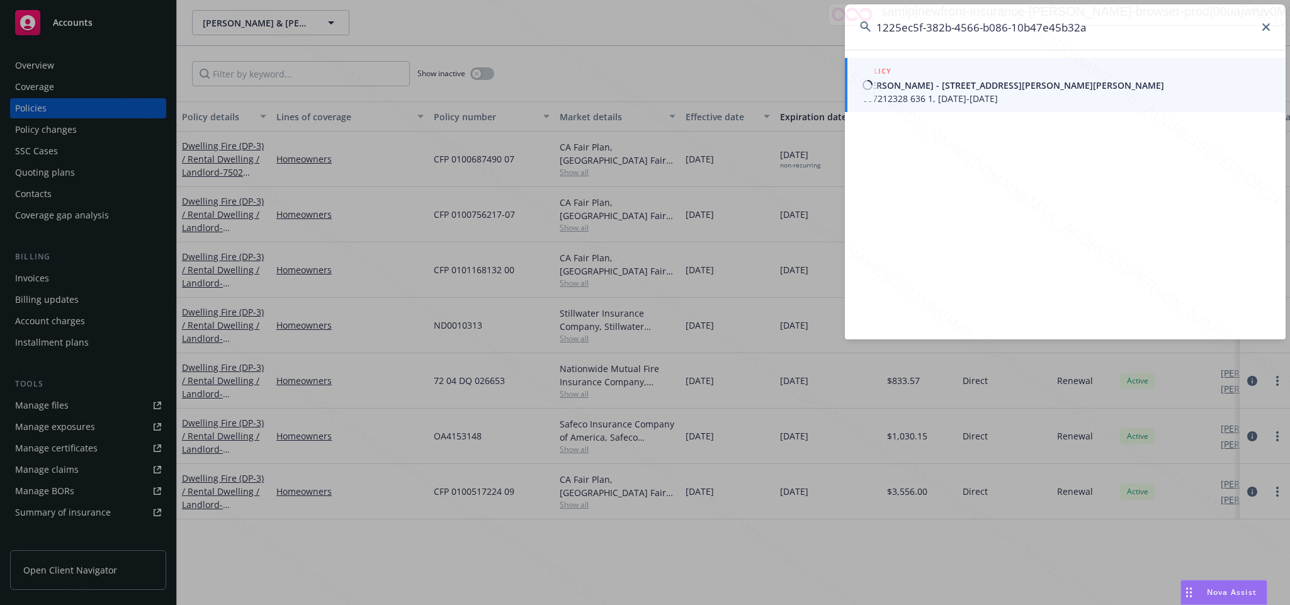
type input "1225ec5f-382b-4566-b086-10b47e45b32a"
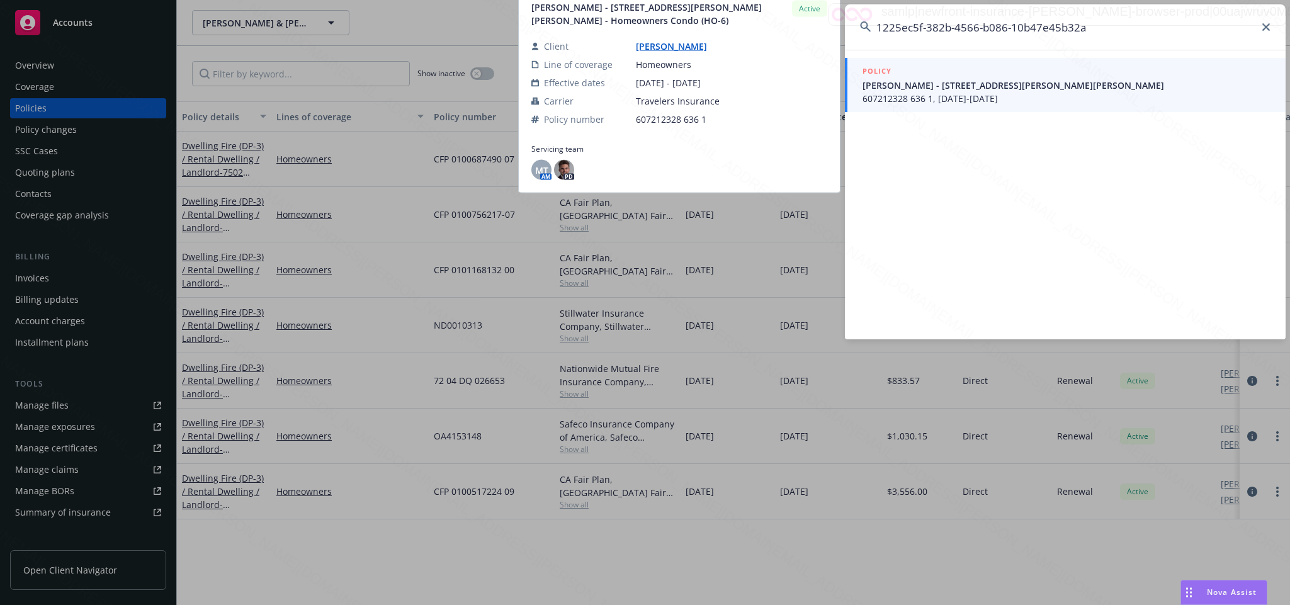
click at [962, 94] on span "607212328 636 1, 08/24/2024-08/24/2025" at bounding box center [1067, 98] width 408 height 13
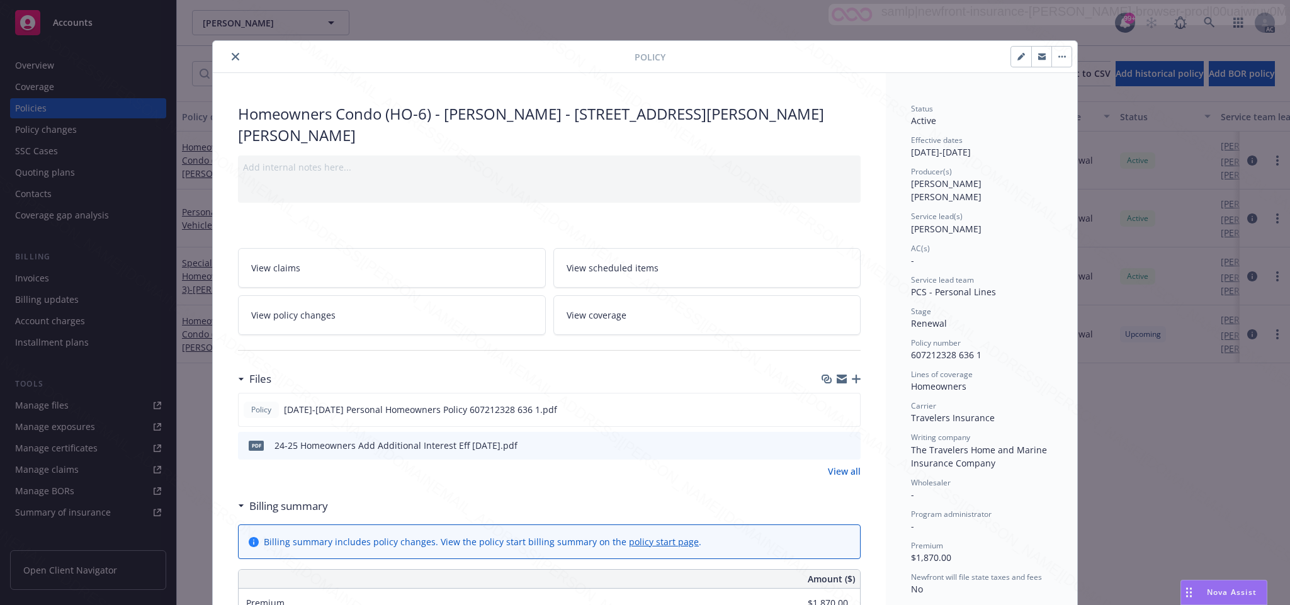
click at [232, 59] on icon "close" at bounding box center [236, 57] width 8 height 8
